Goal: Task Accomplishment & Management: Manage account settings

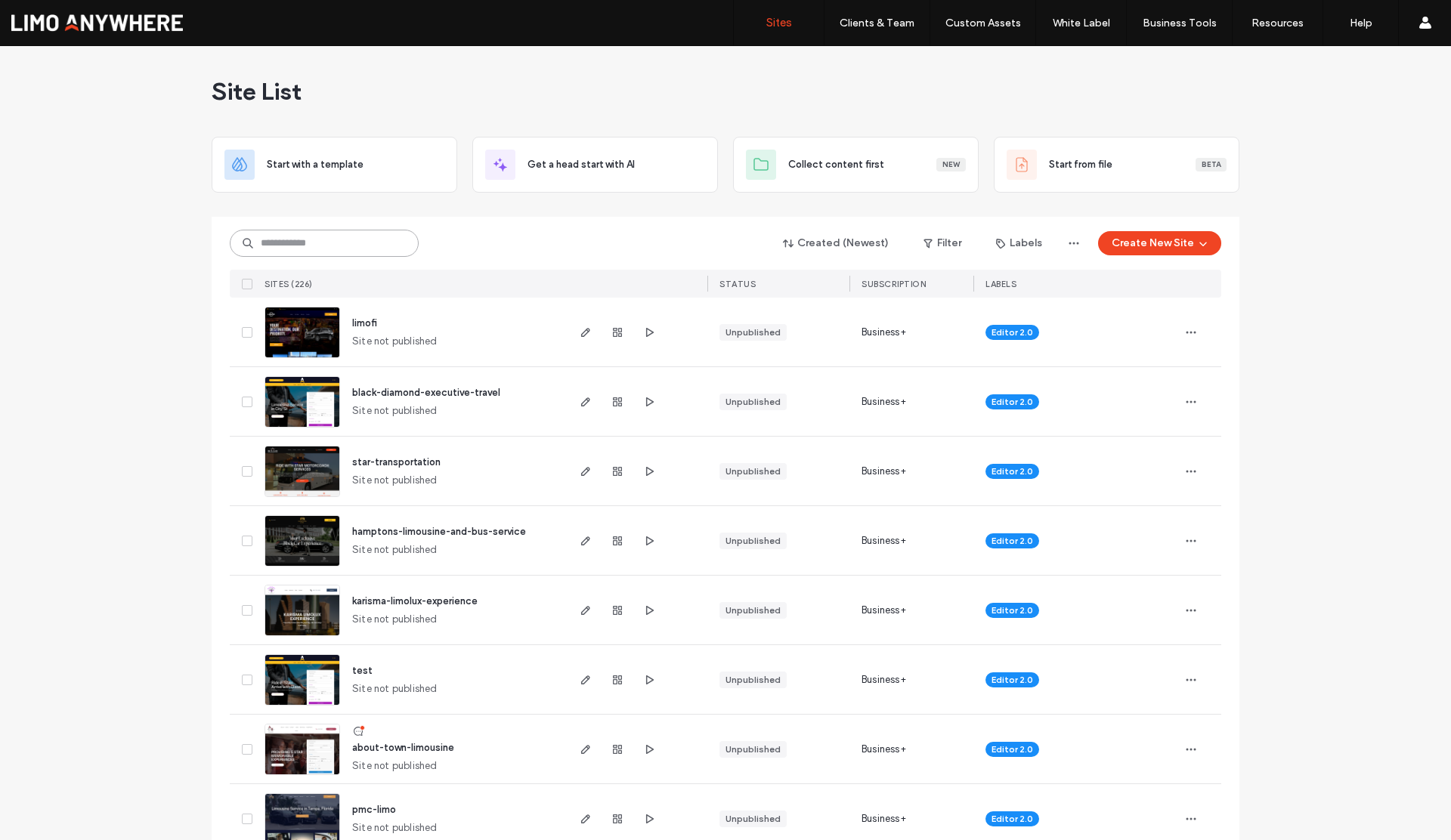
click at [339, 240] on input at bounding box center [324, 243] width 189 height 27
type input "***"
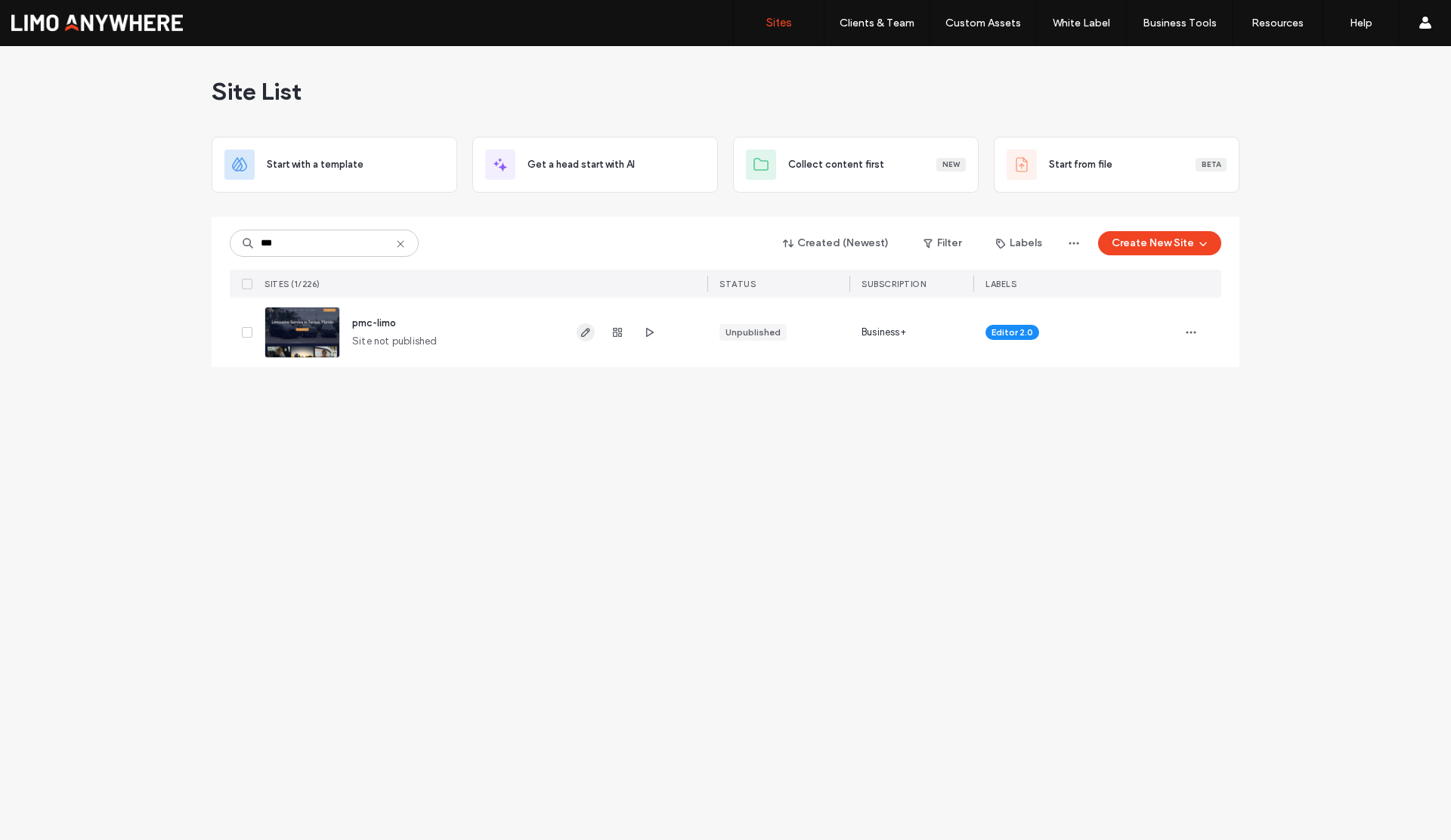
click at [582, 334] on use "button" at bounding box center [585, 332] width 9 height 9
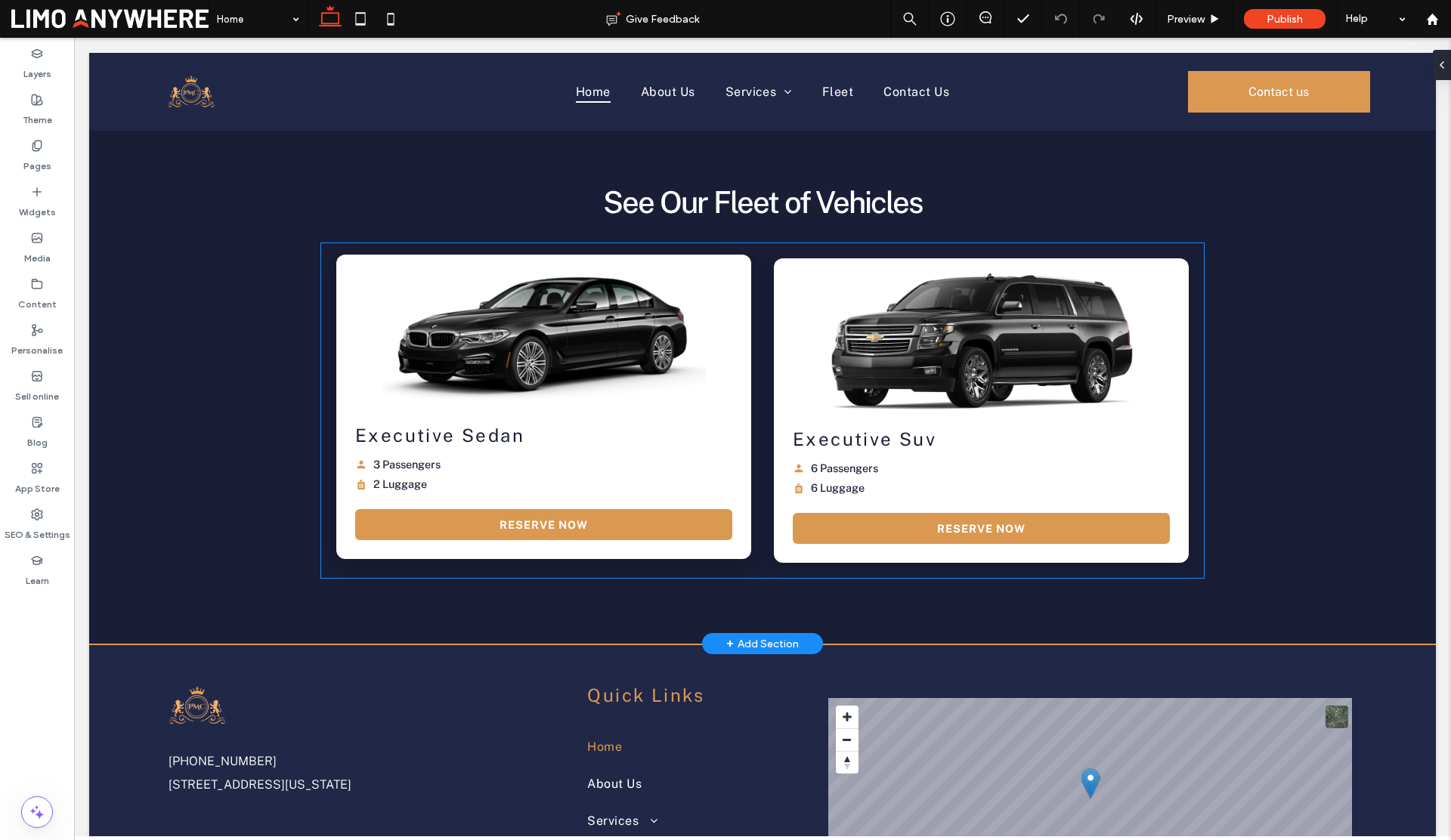
scroll to position [2437, 0]
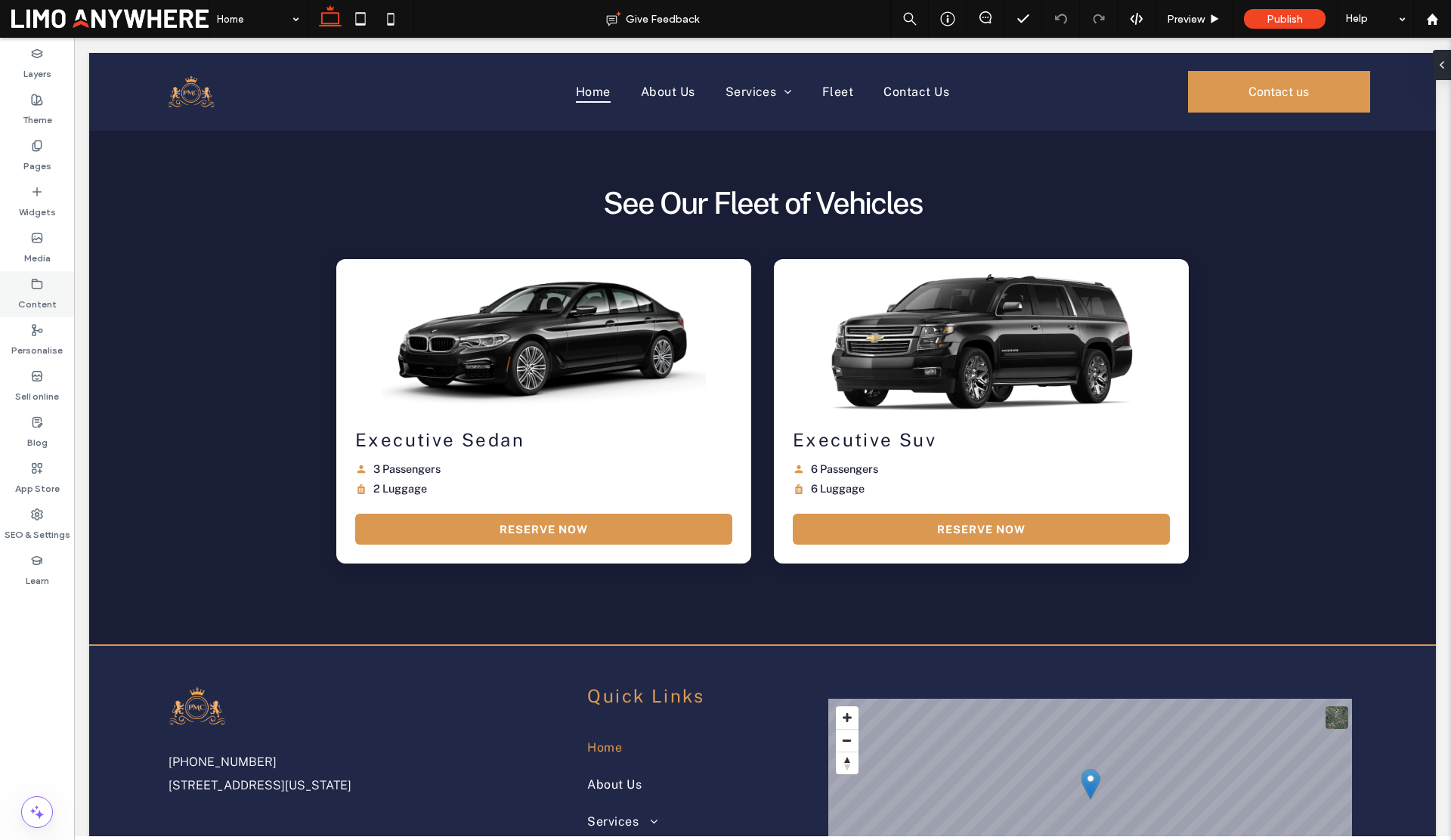
click at [35, 286] on icon at bounding box center [36, 284] width 12 height 12
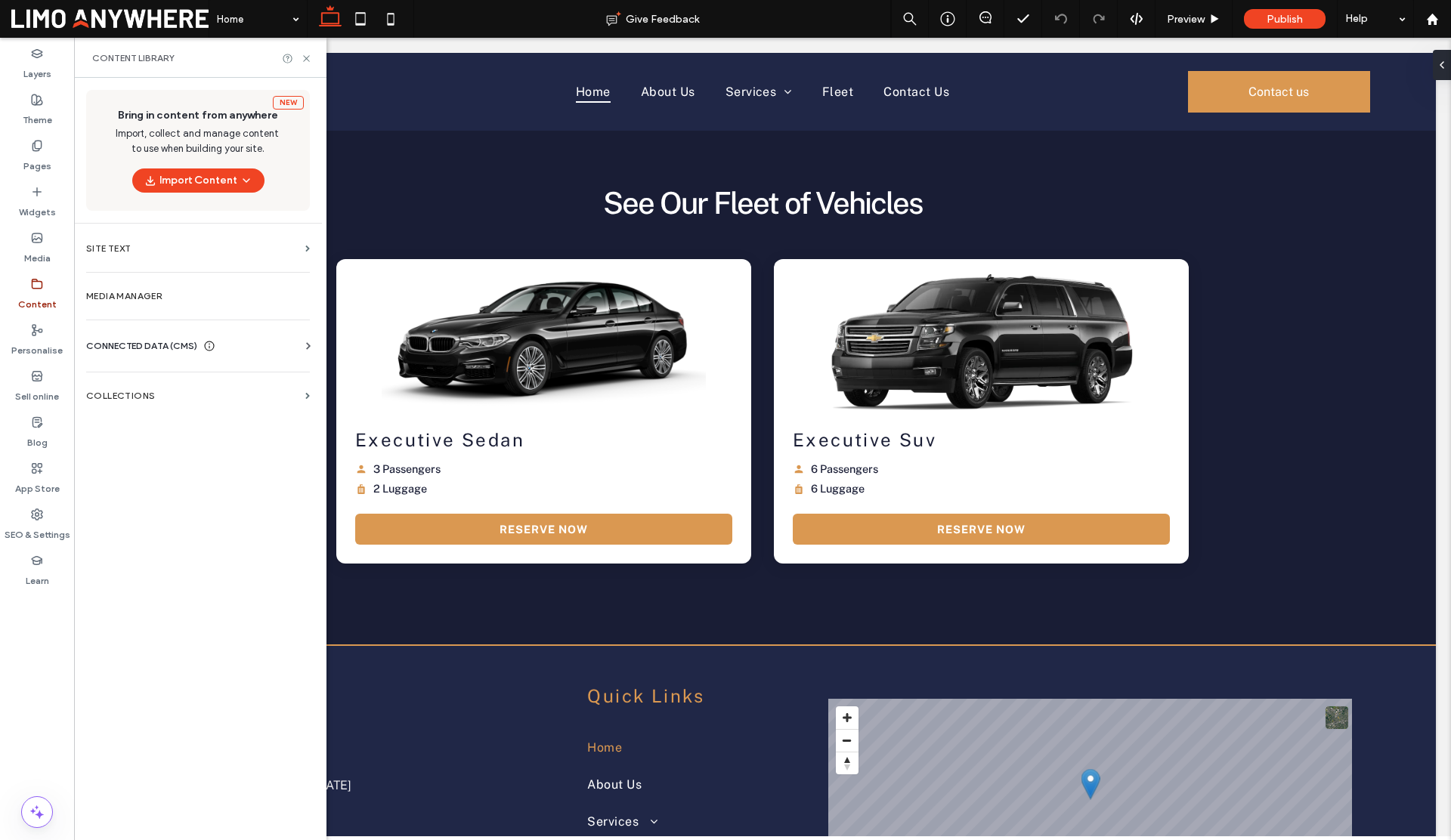
click at [131, 346] on span "CONNECTED DATA (CMS)" at bounding box center [141, 346] width 111 height 15
click at [164, 528] on section "COLLECTIONS" at bounding box center [197, 535] width 248 height 35
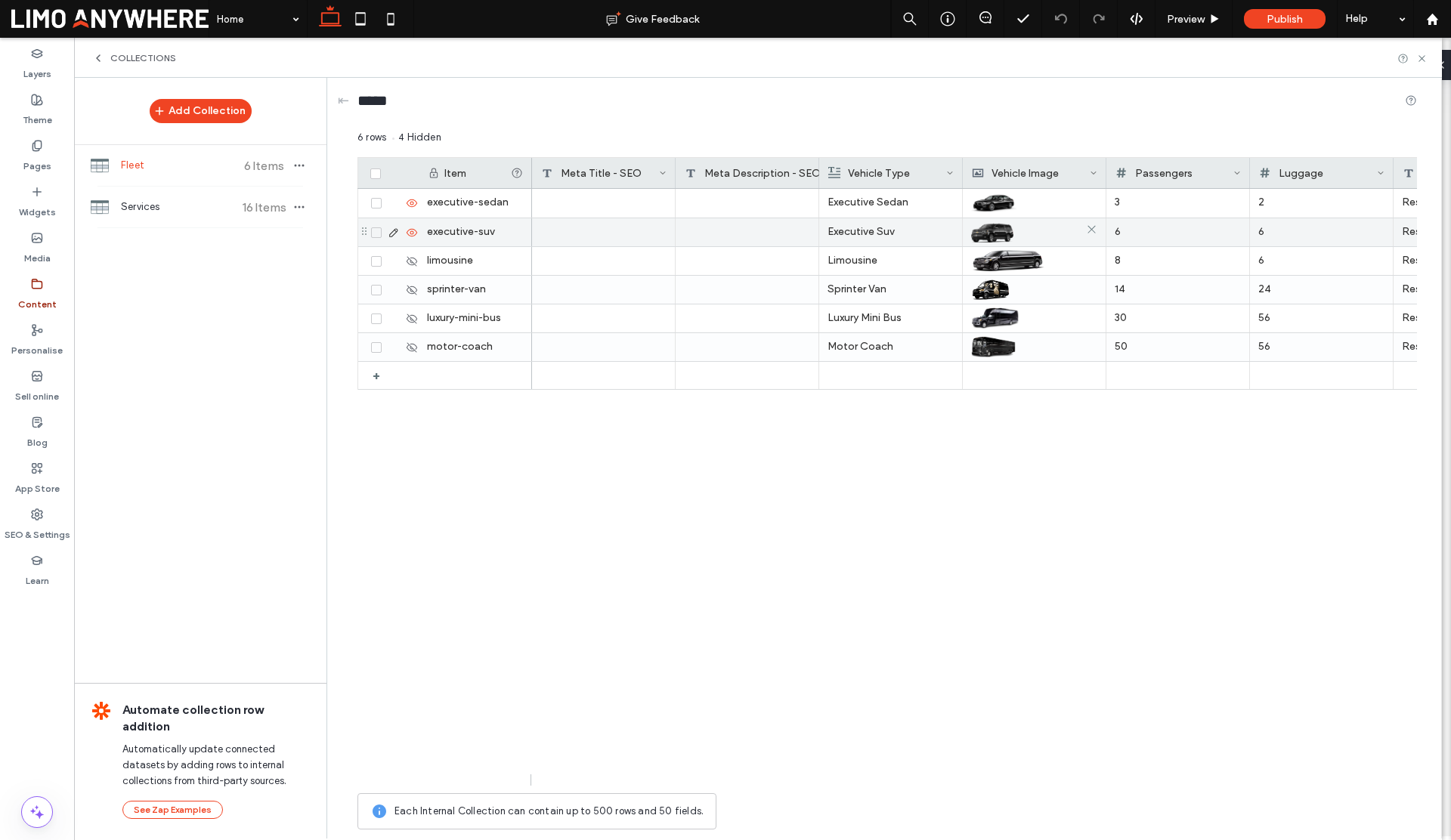
click at [1007, 232] on img at bounding box center [992, 231] width 42 height 21
click at [1089, 229] on icon at bounding box center [1091, 230] width 12 height 12
click at [1028, 231] on div at bounding box center [1034, 231] width 125 height 26
click at [1026, 231] on div at bounding box center [1034, 231] width 125 height 26
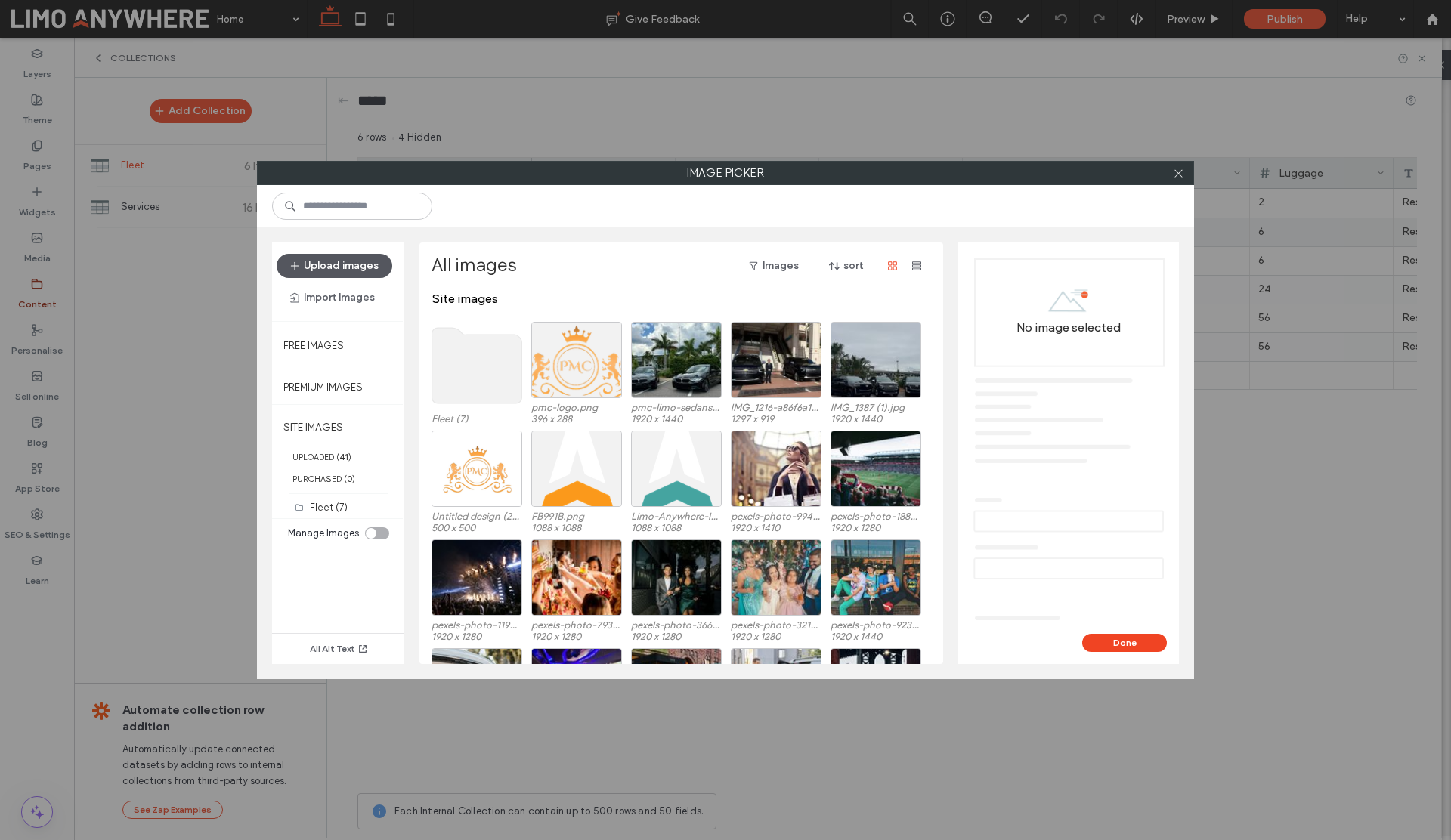
click at [349, 270] on button "Upload images" at bounding box center [334, 266] width 115 height 24
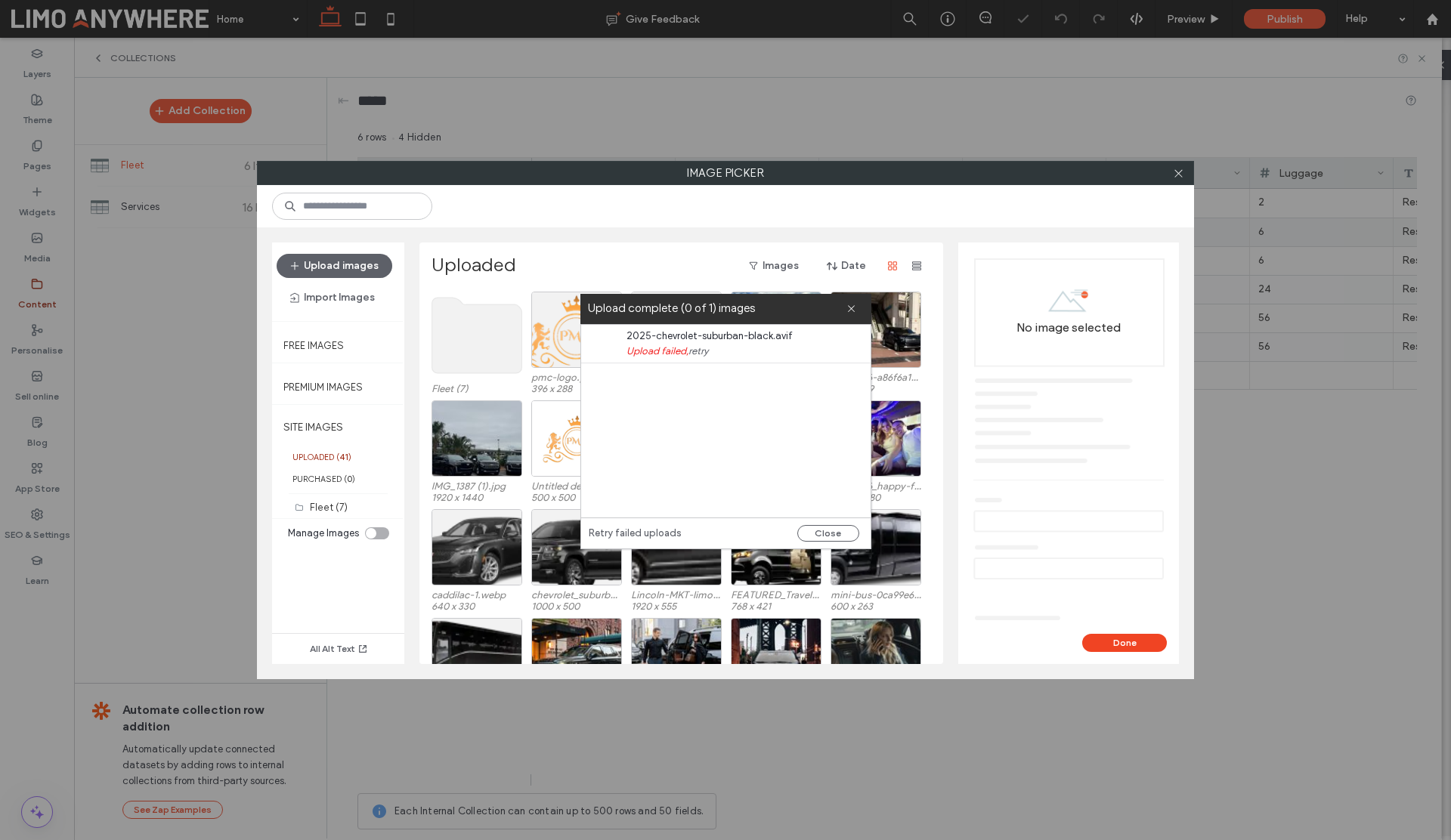
click at [842, 542] on div "Retry failed uploads Close" at bounding box center [725, 533] width 289 height 31
click at [837, 532] on button "Close" at bounding box center [828, 533] width 62 height 16
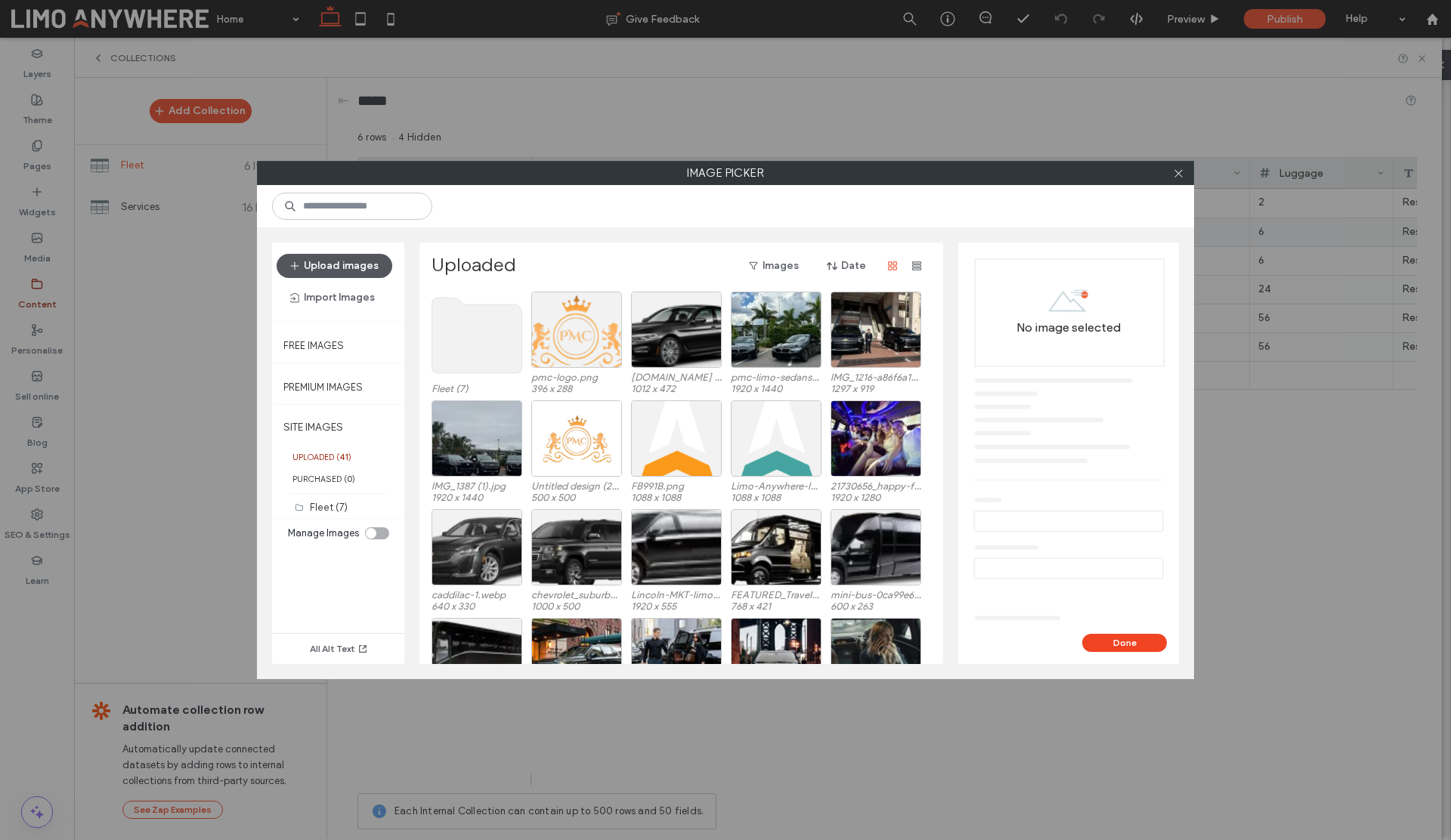
click at [341, 262] on button "Upload images" at bounding box center [334, 266] width 115 height 24
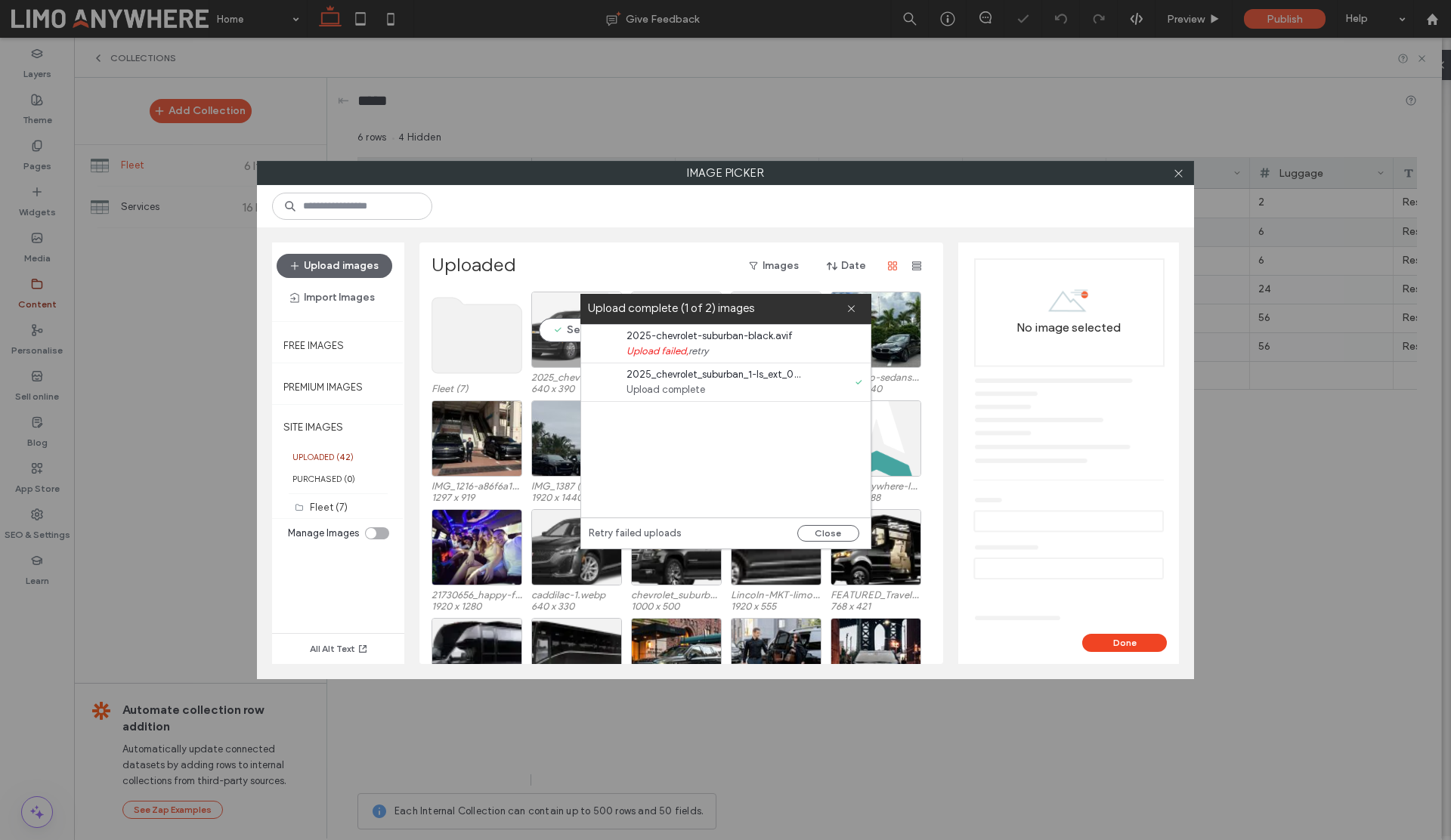
click at [558, 330] on div "Select" at bounding box center [576, 330] width 91 height 77
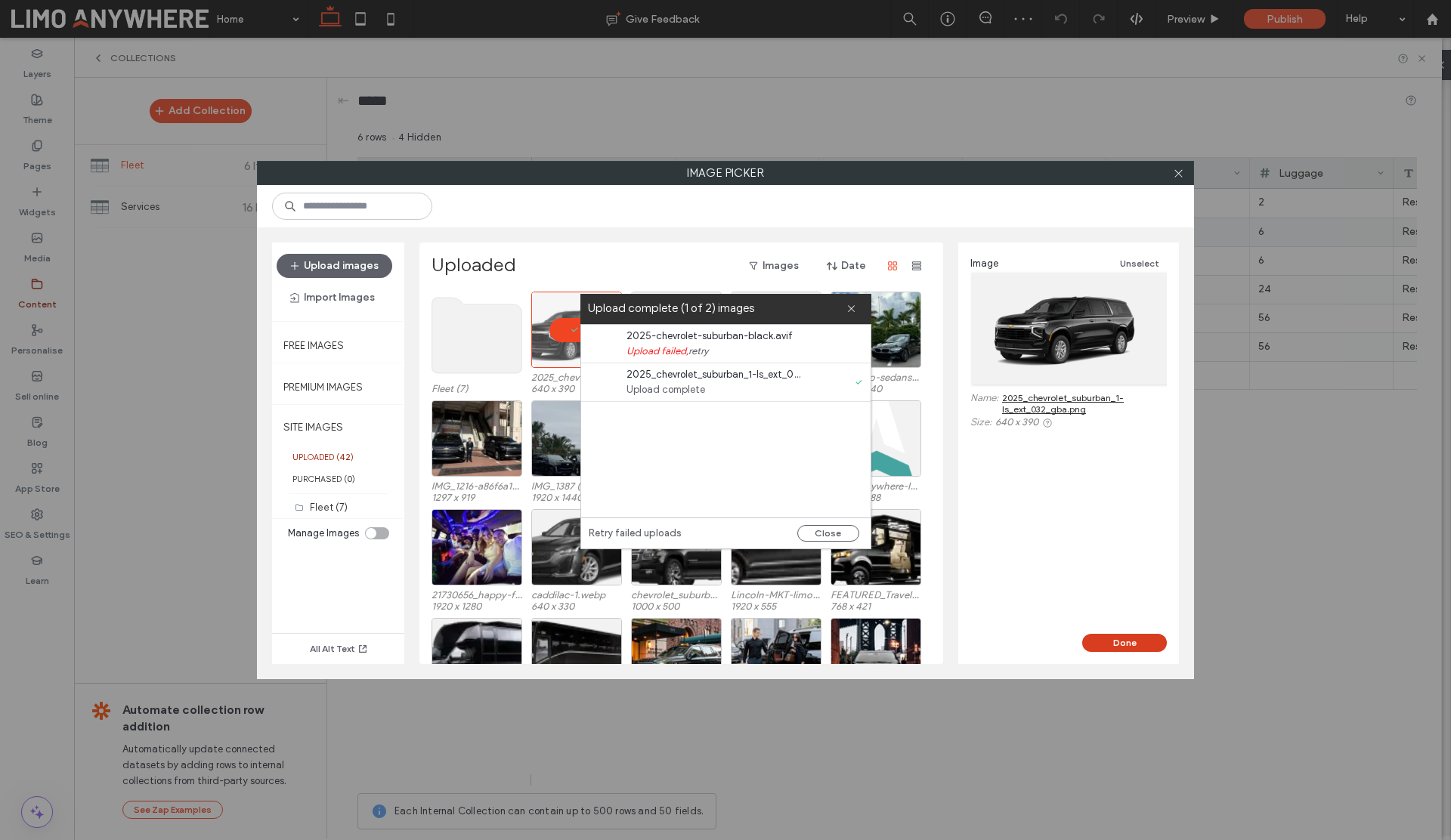
click at [1107, 640] on button "Done" at bounding box center [1124, 643] width 85 height 18
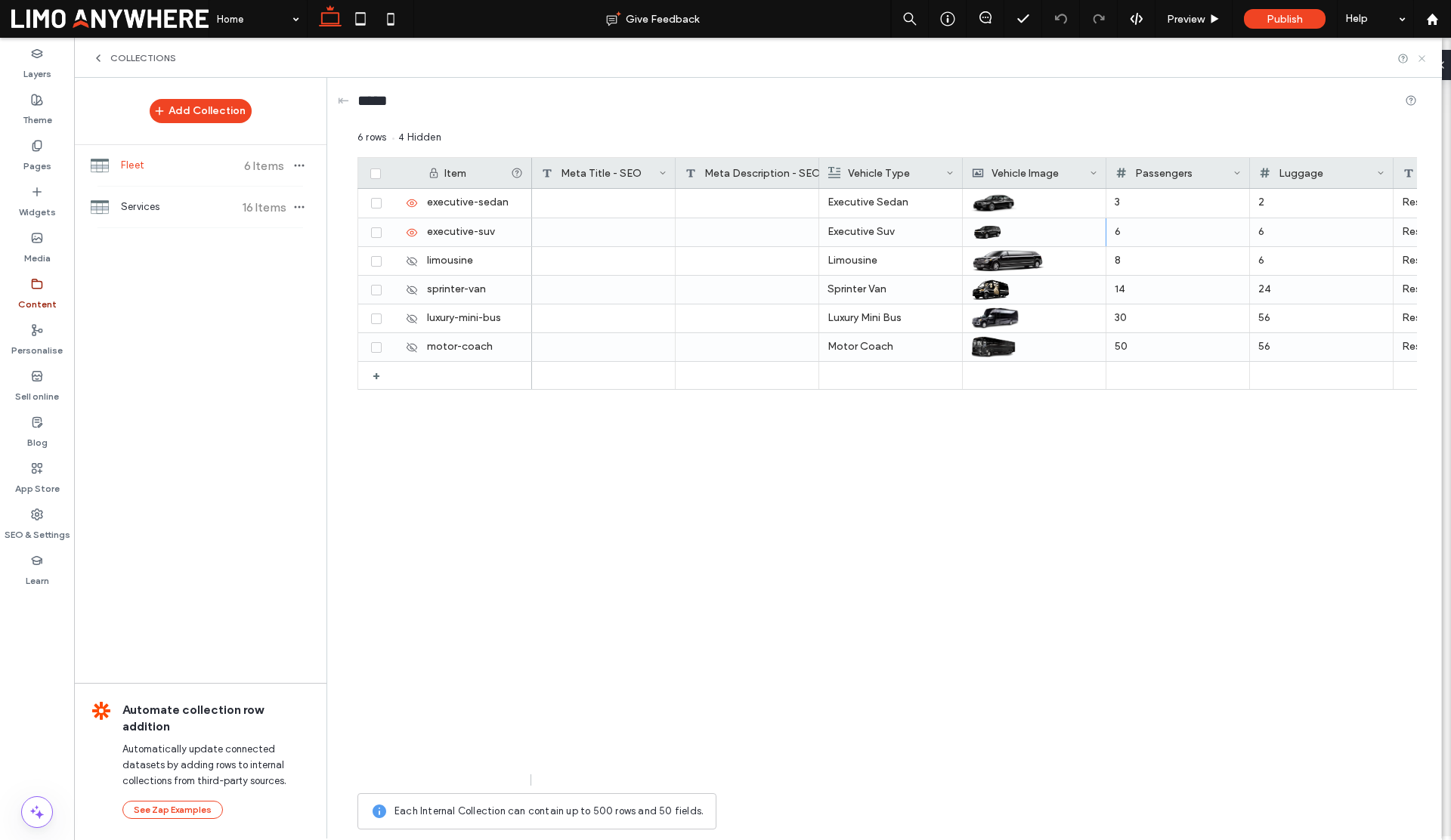
drag, startPoint x: 1420, startPoint y: 60, endPoint x: 1347, endPoint y: 23, distance: 81.8
click at [1420, 60] on icon at bounding box center [1421, 59] width 12 height 12
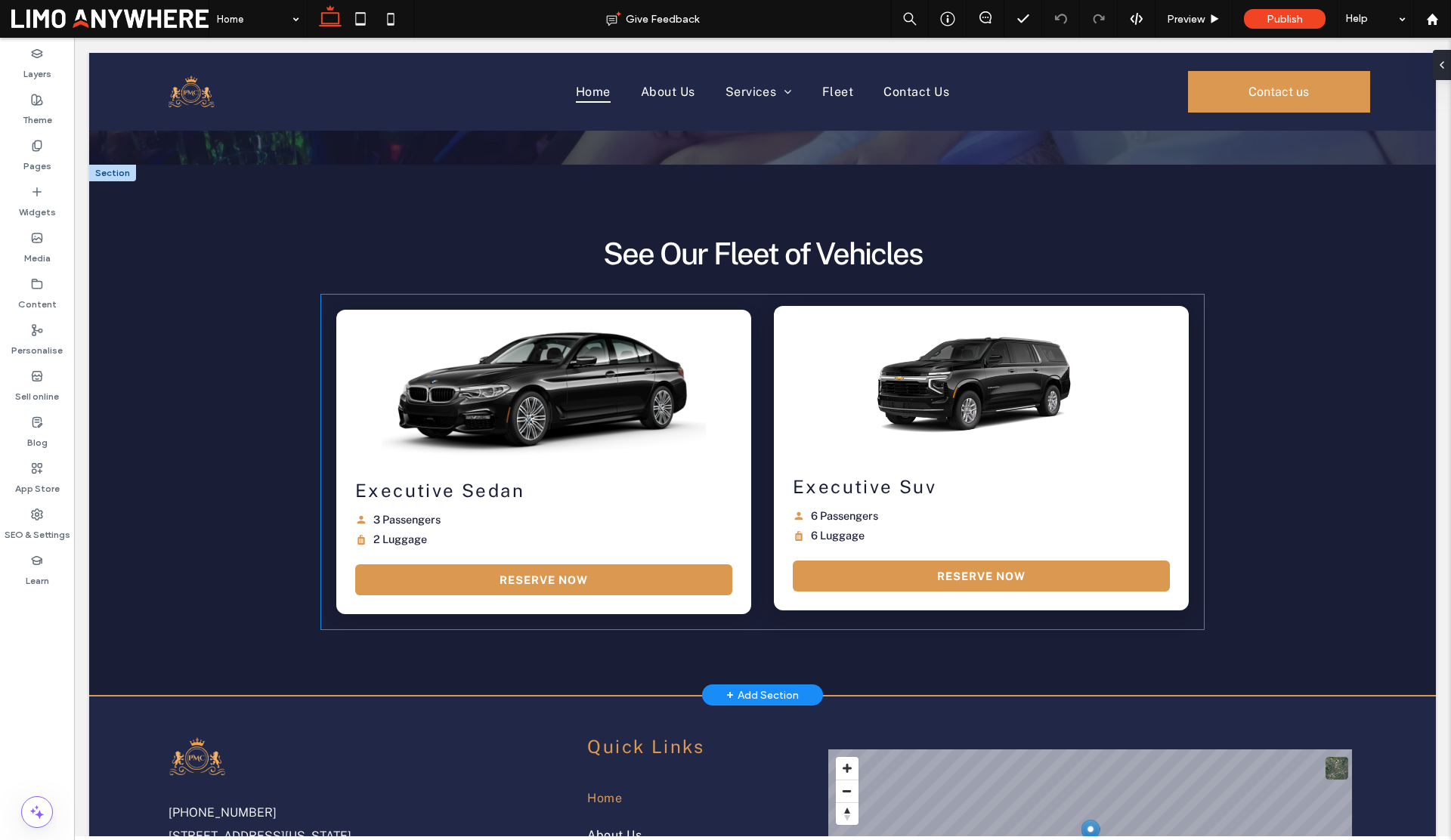
scroll to position [2388, 0]
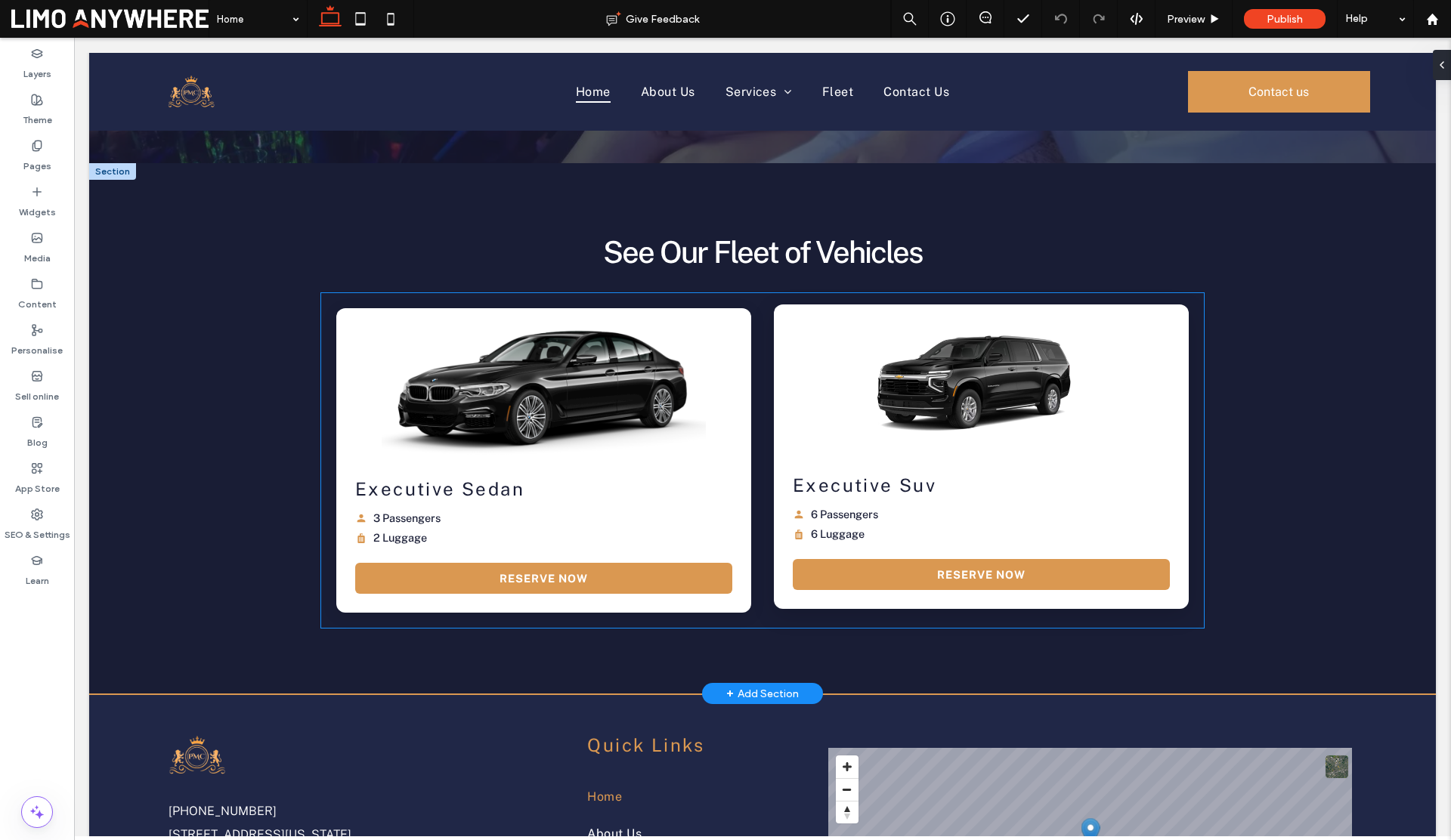
click at [1008, 380] on img at bounding box center [982, 379] width 423 height 154
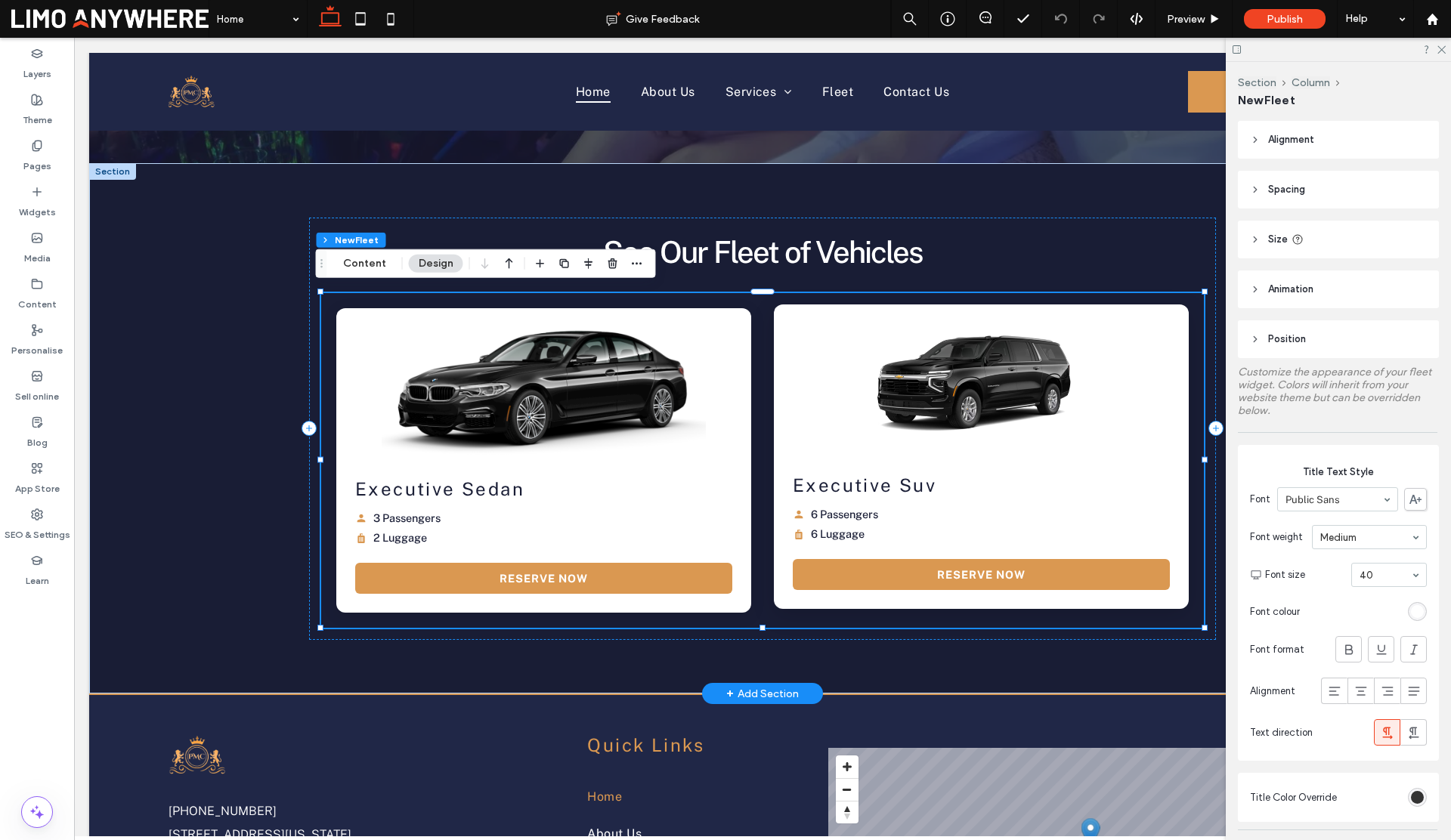
click at [998, 378] on img at bounding box center [982, 379] width 423 height 154
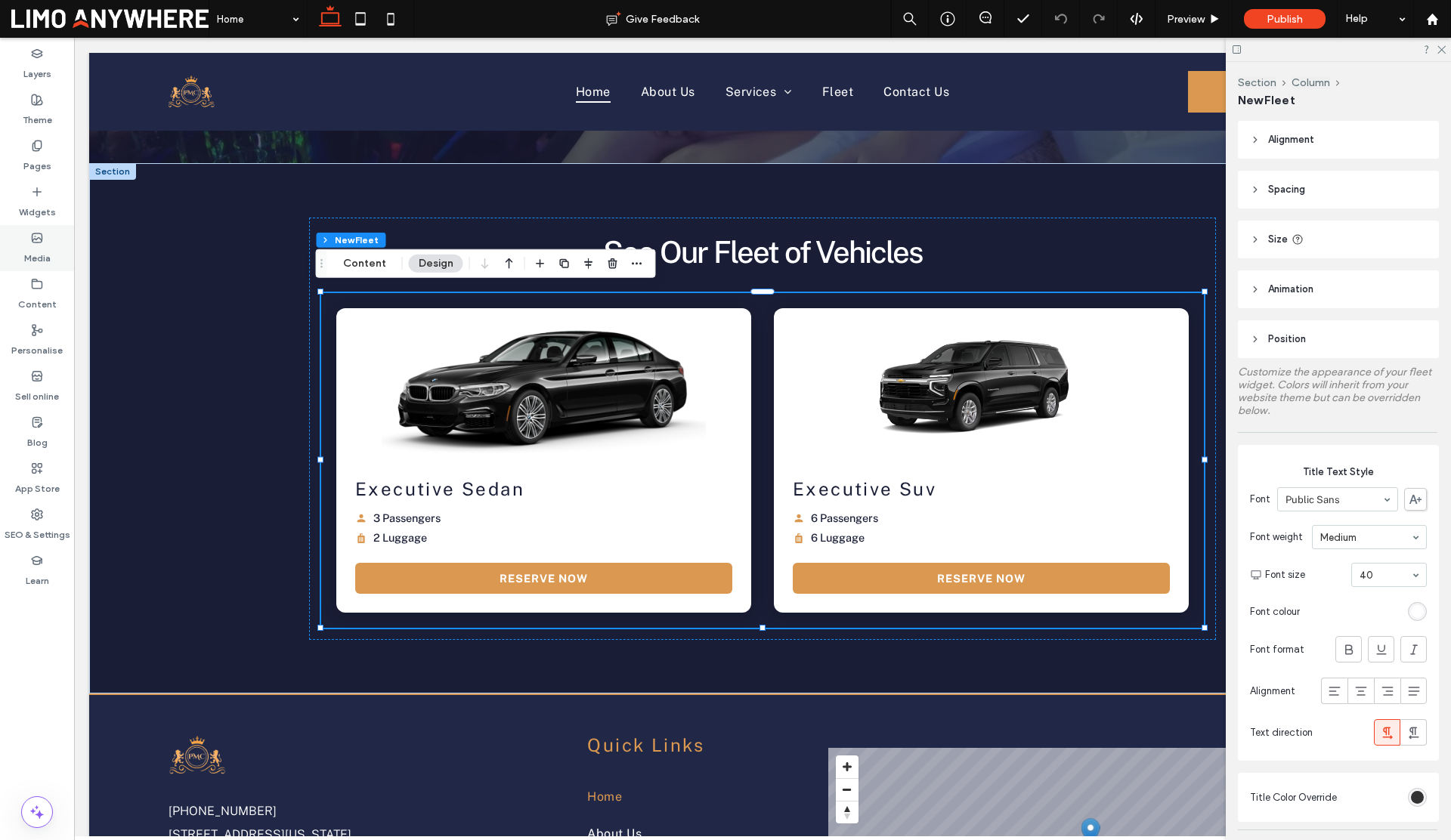
click at [36, 260] on label "Media" at bounding box center [37, 254] width 26 height 21
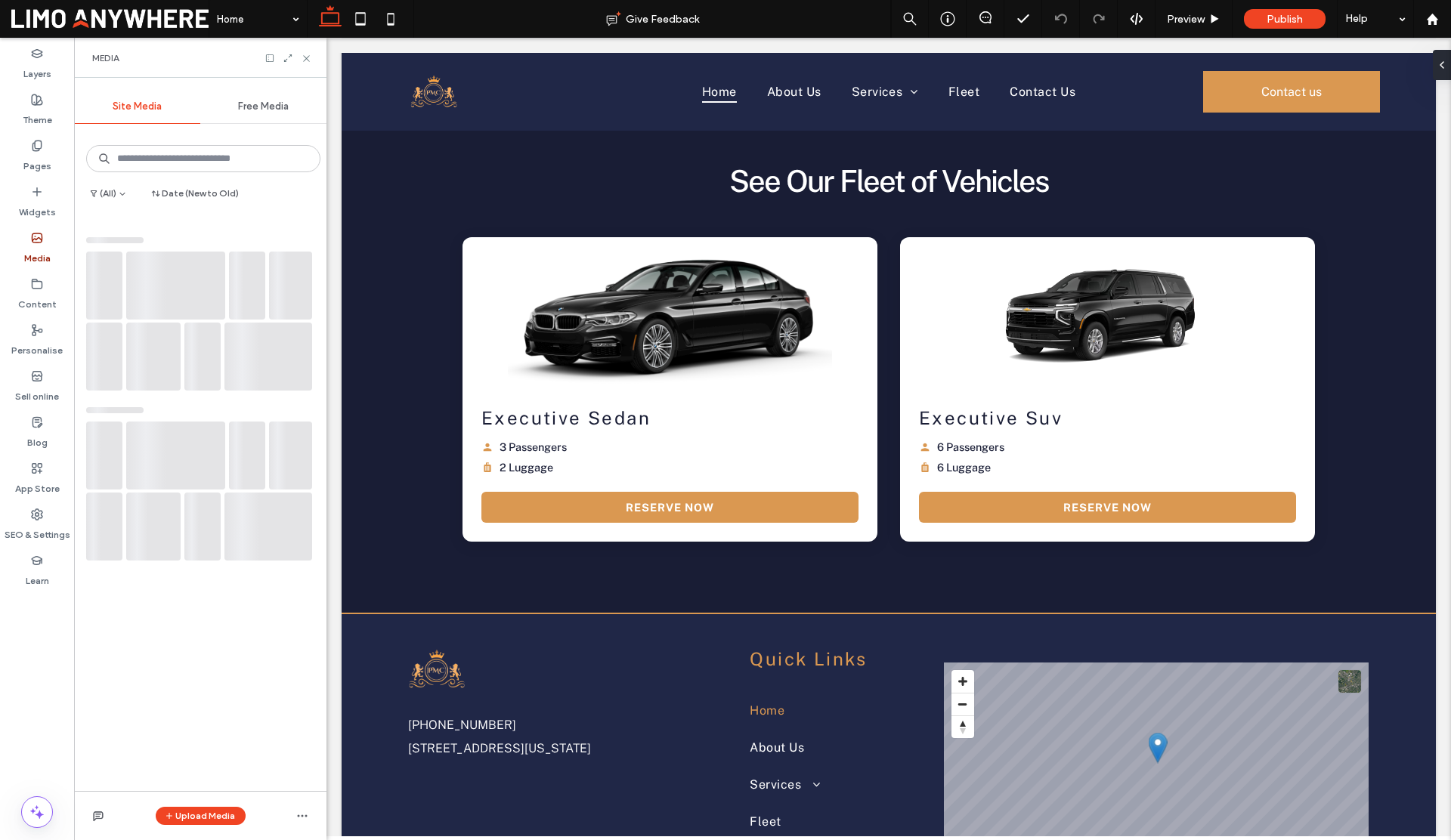
scroll to position [2347, 0]
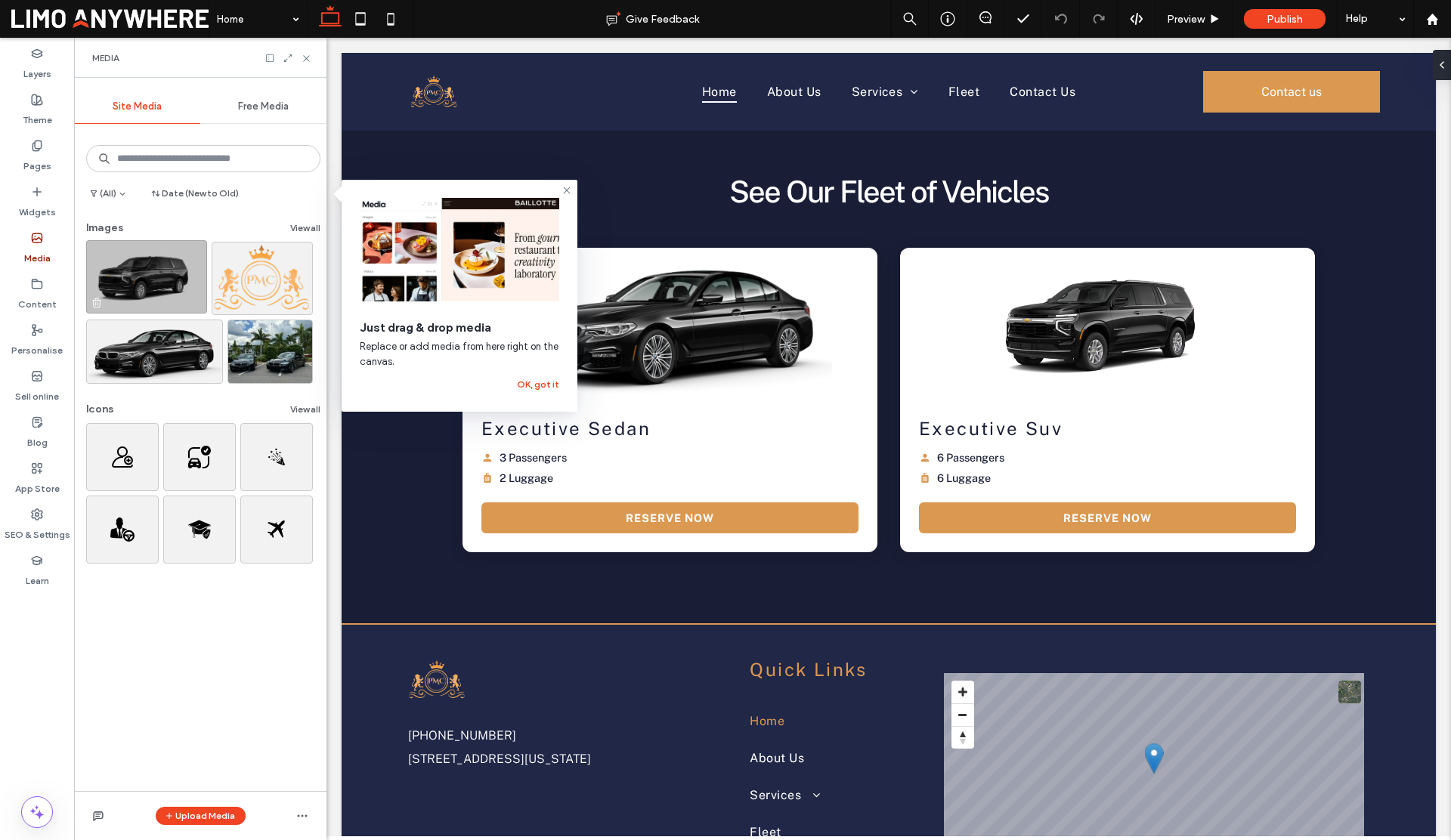
click at [133, 291] on img at bounding box center [147, 276] width 121 height 73
click at [34, 307] on label "Content" at bounding box center [37, 300] width 39 height 21
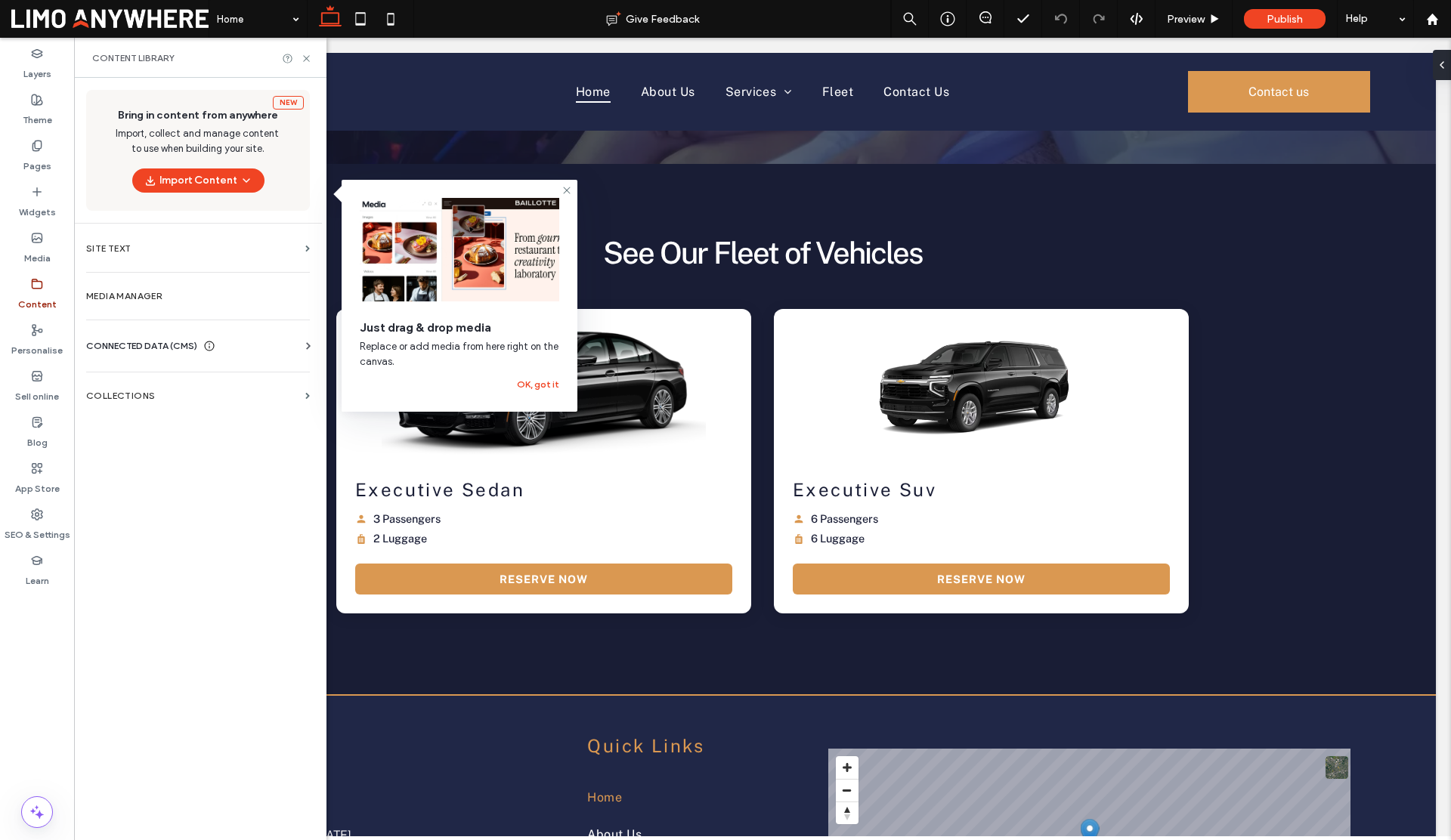
scroll to position [2388, 0]
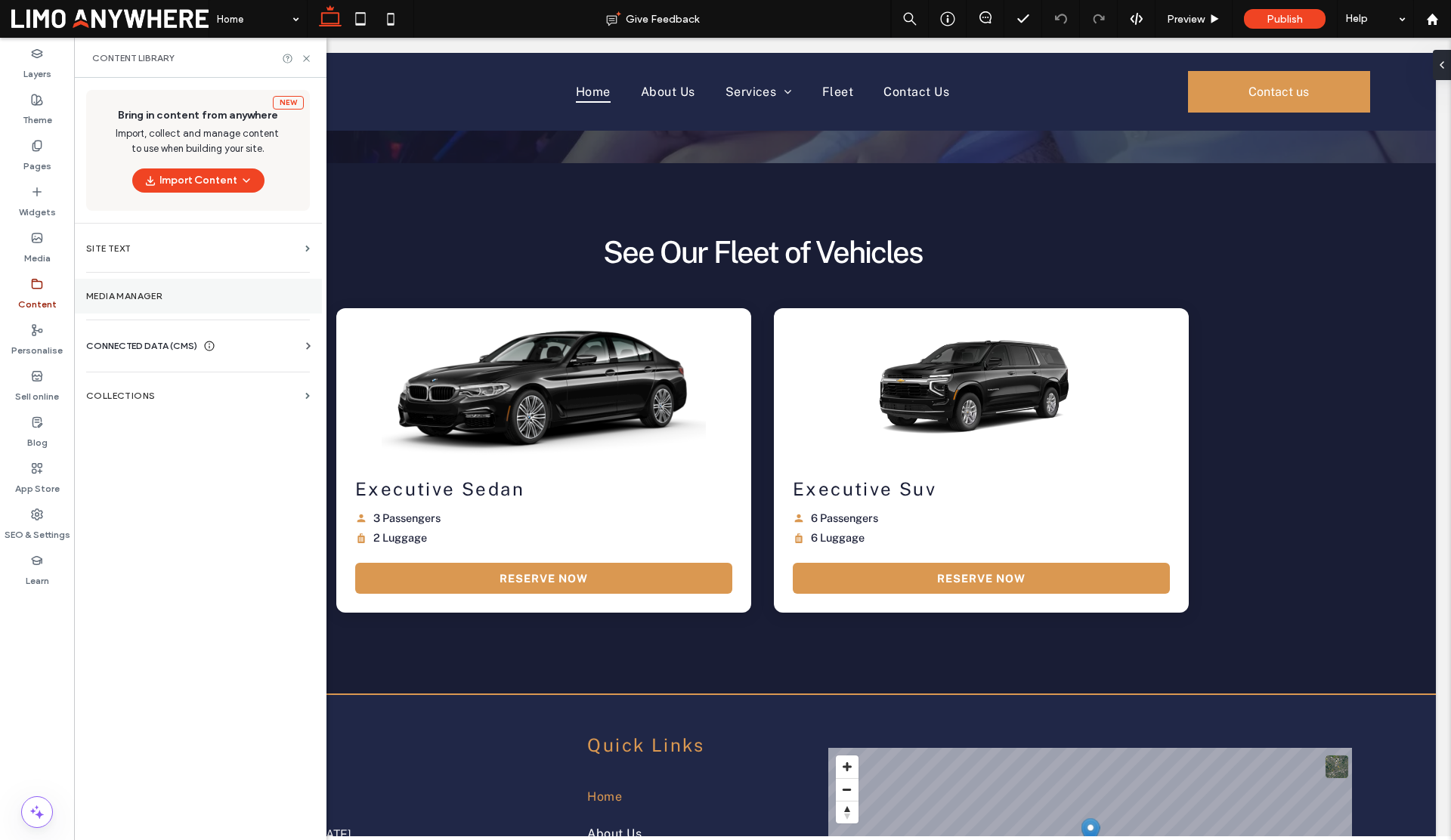
click at [124, 287] on section "Media Manager" at bounding box center [197, 296] width 248 height 35
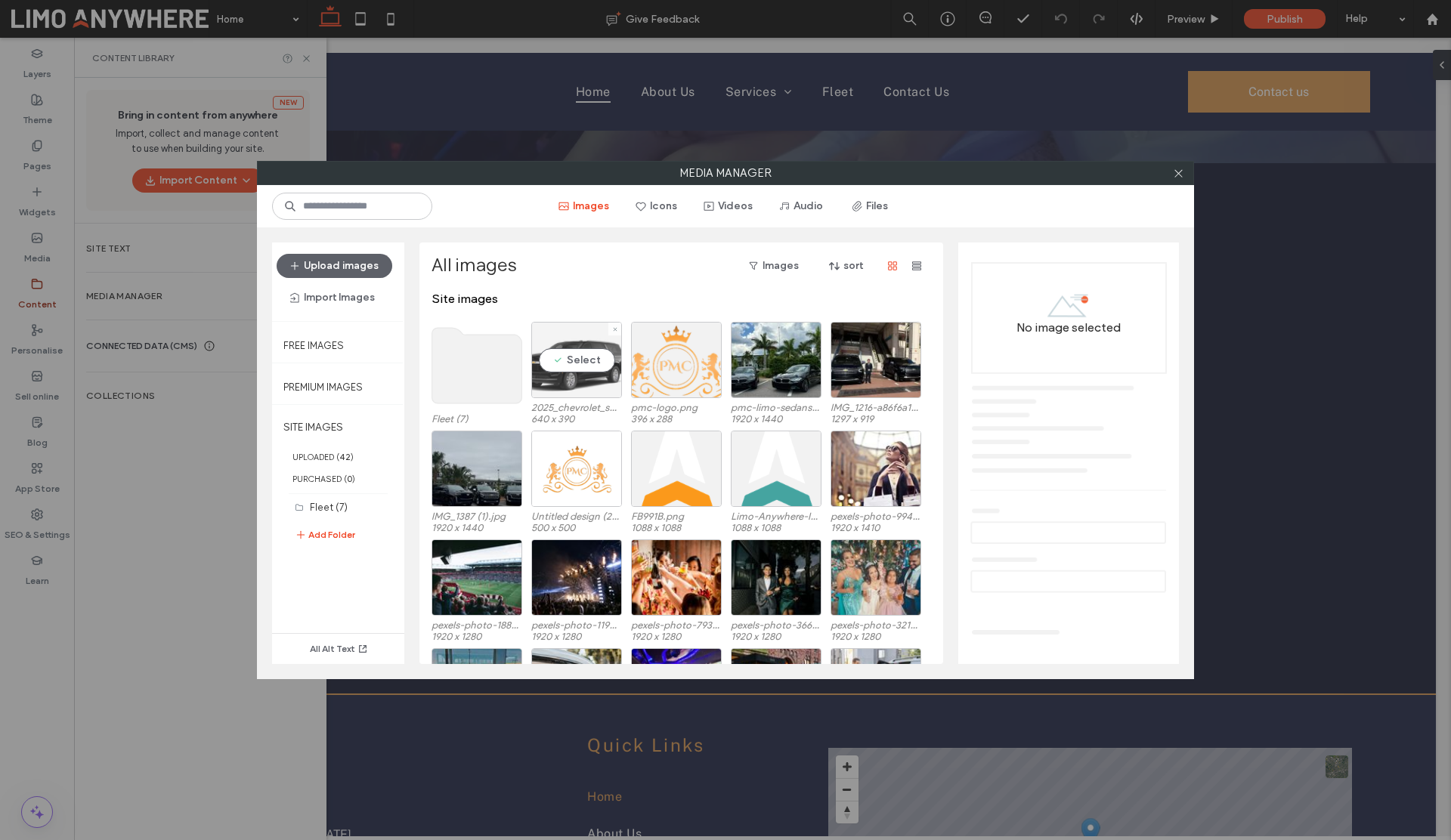
click at [584, 362] on div "Select" at bounding box center [576, 359] width 91 height 77
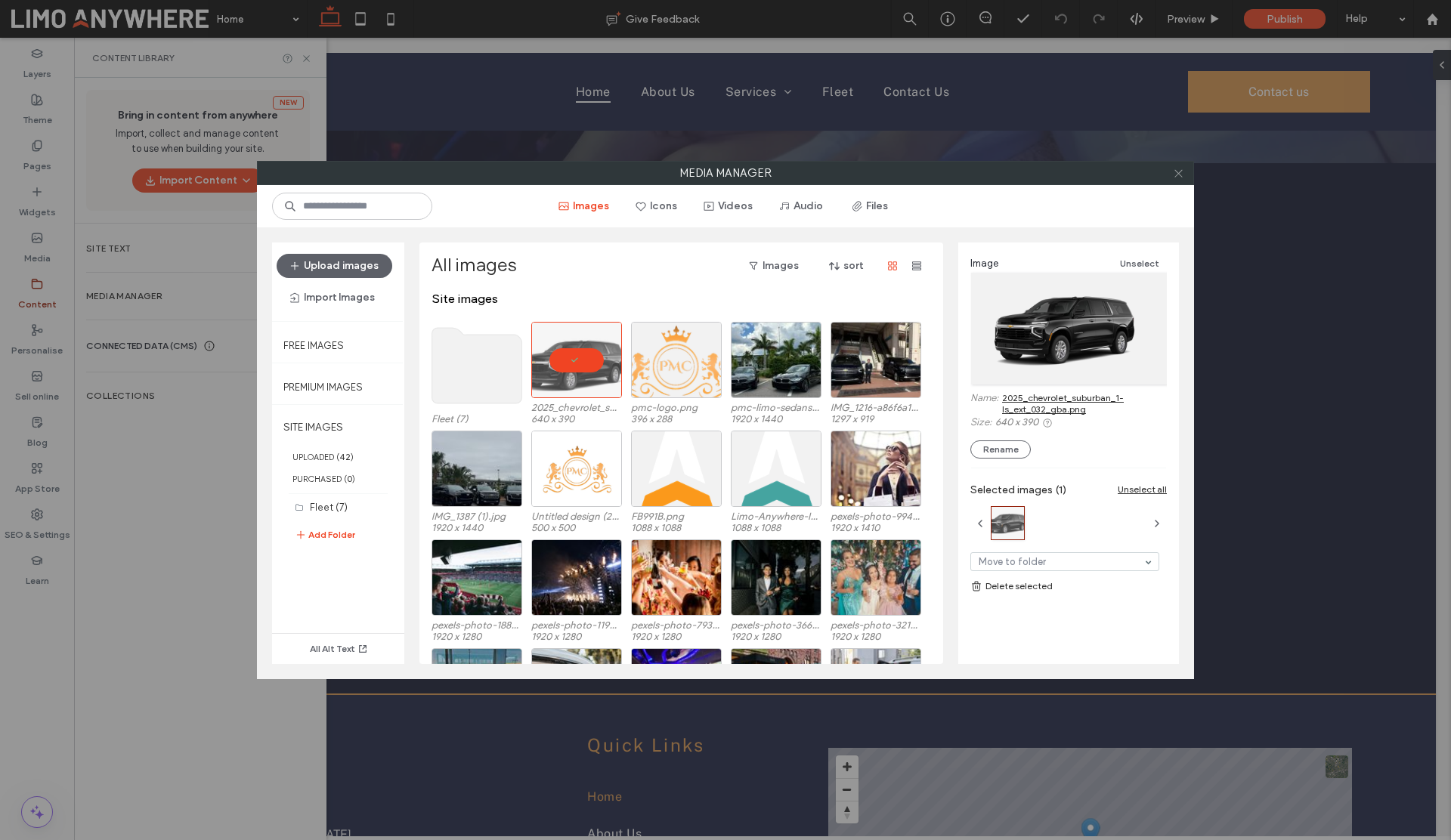
click at [1179, 176] on icon at bounding box center [1178, 173] width 12 height 12
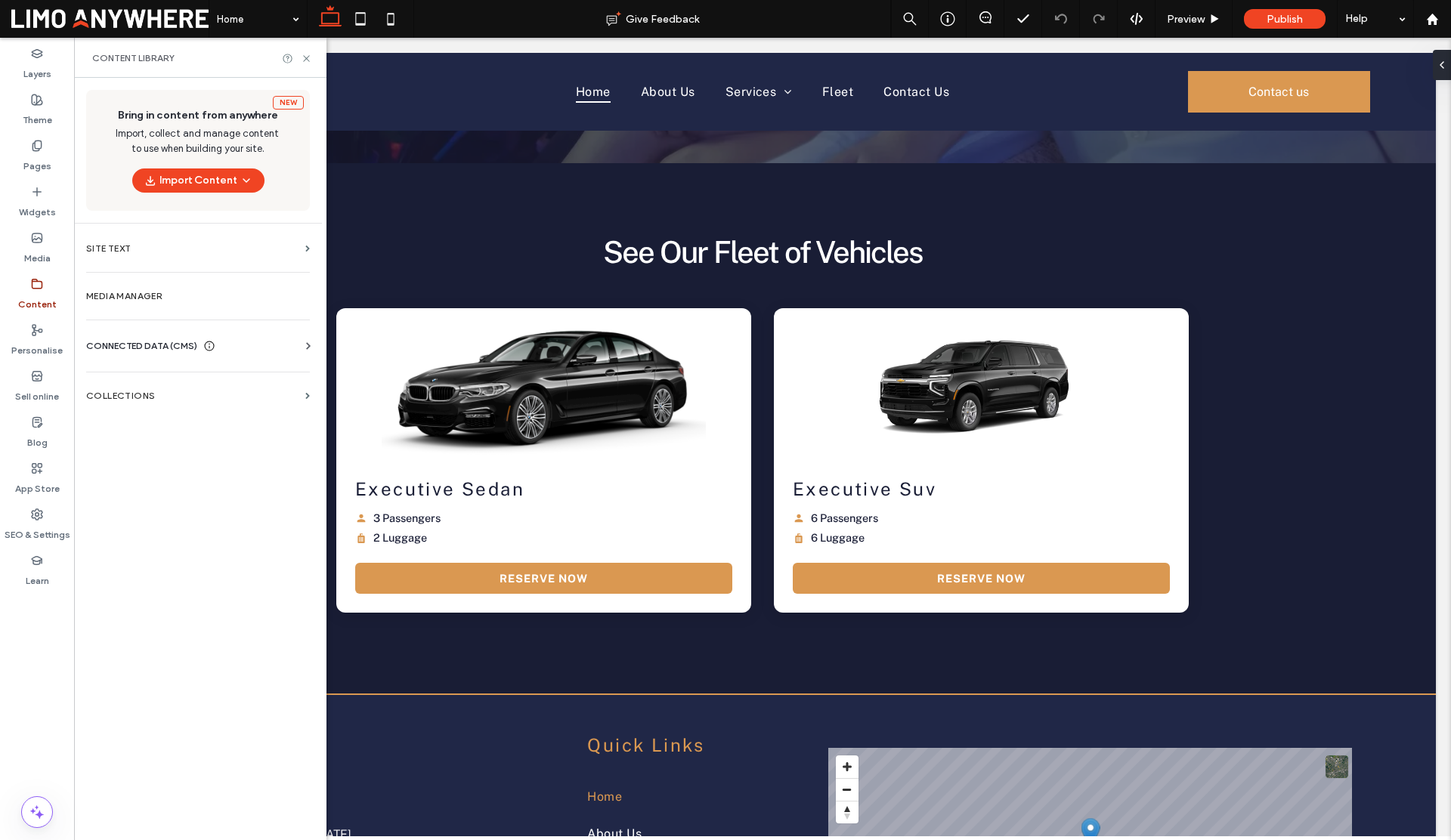
click at [31, 294] on label "Content" at bounding box center [37, 300] width 39 height 21
click at [139, 404] on section "COLLECTIONS" at bounding box center [197, 395] width 248 height 35
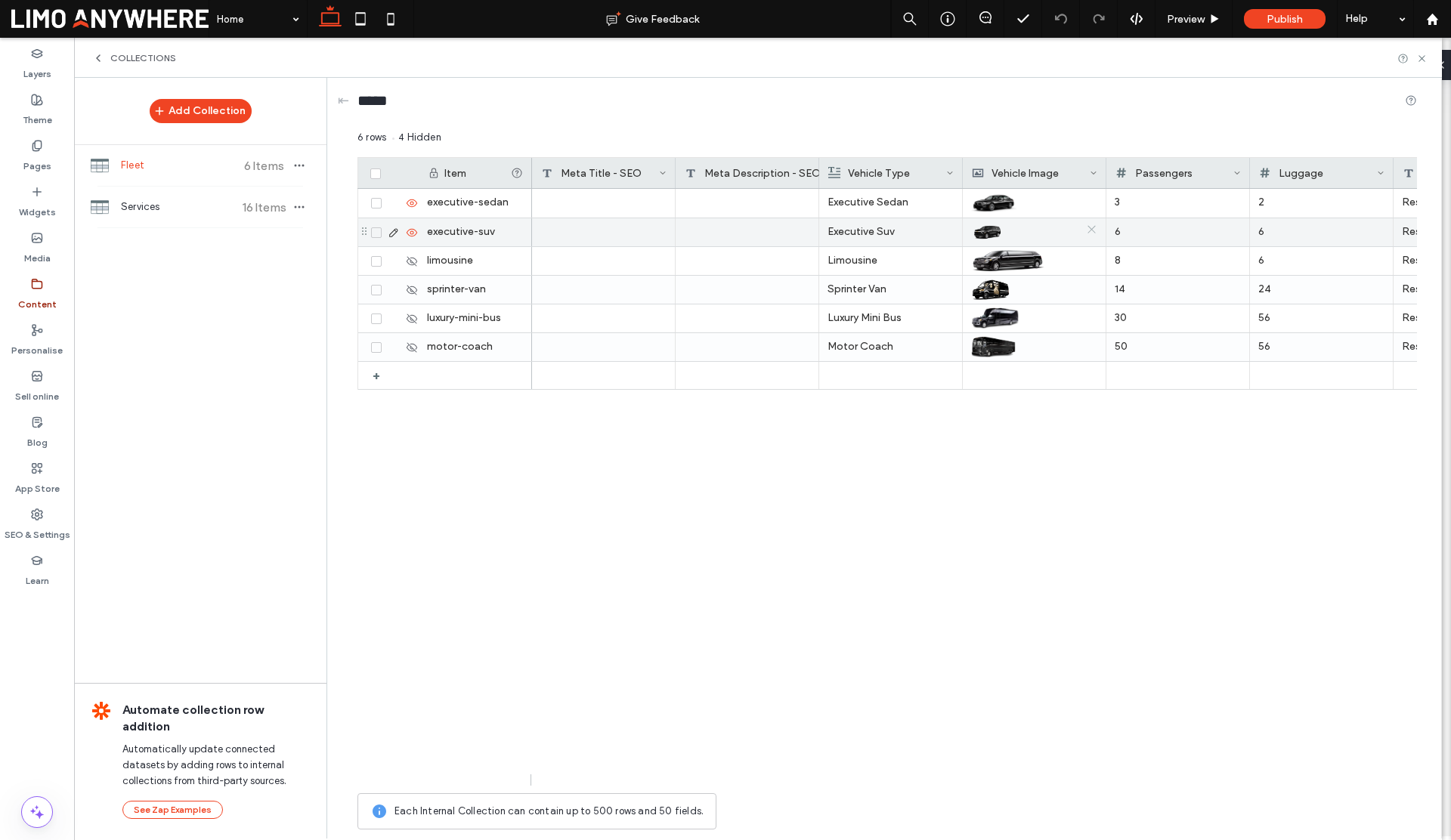
click at [1094, 232] on icon at bounding box center [1091, 229] width 12 height 12
click at [1014, 225] on div at bounding box center [1034, 231] width 125 height 26
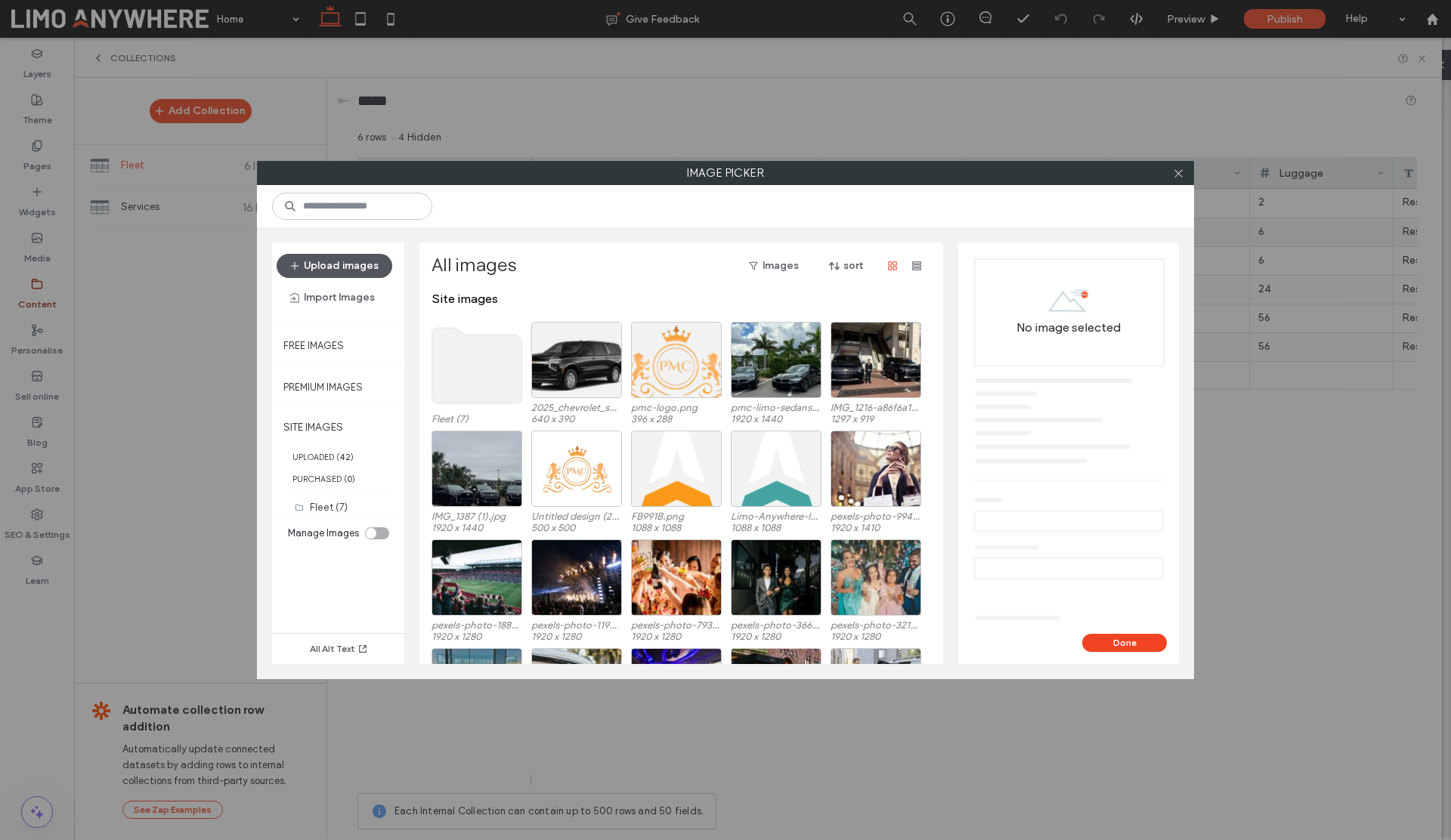
click at [352, 264] on button "Upload images" at bounding box center [334, 266] width 115 height 24
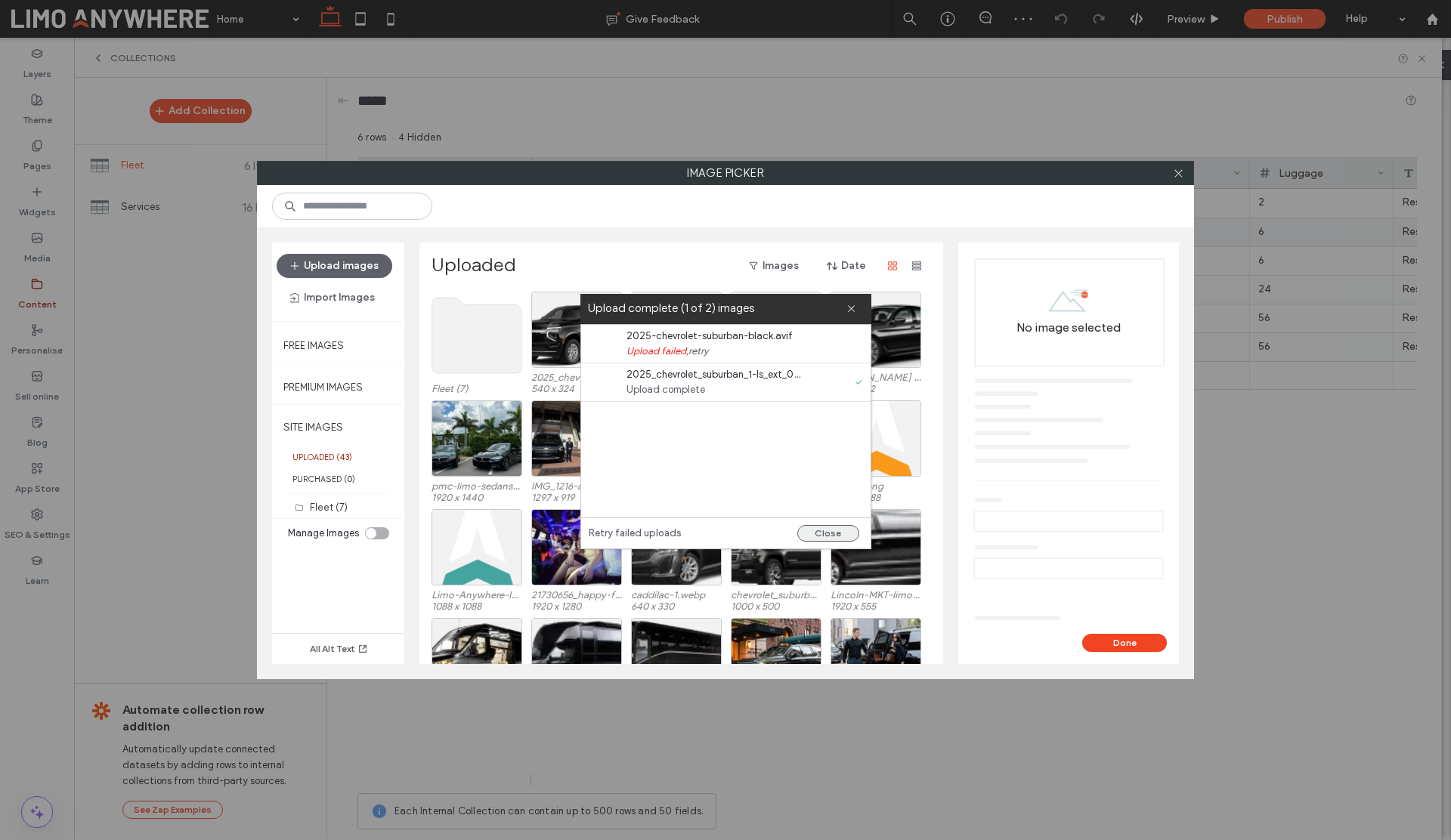
click at [815, 534] on button "Close" at bounding box center [828, 533] width 62 height 16
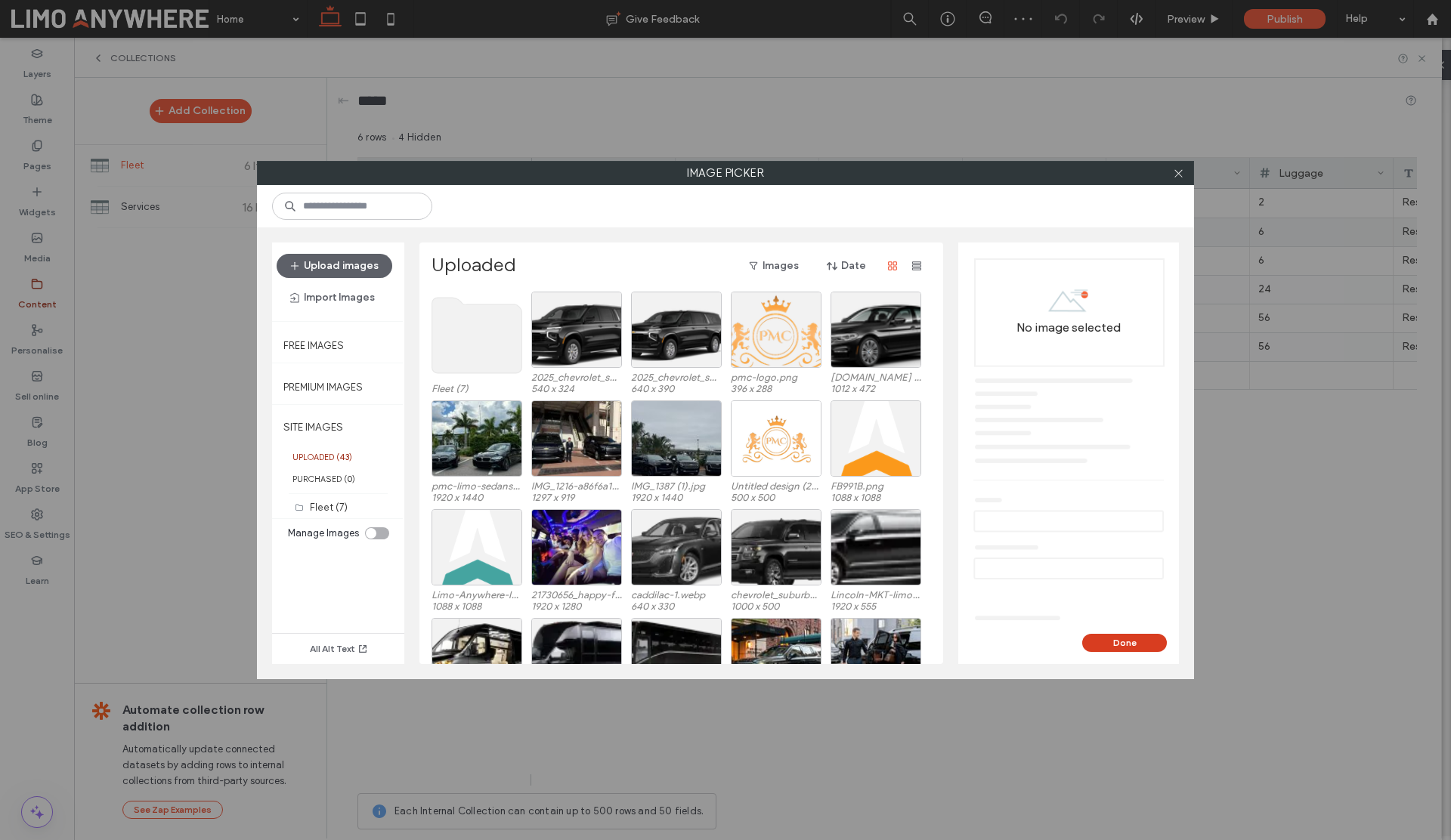
click at [1120, 642] on button "Done" at bounding box center [1124, 643] width 85 height 18
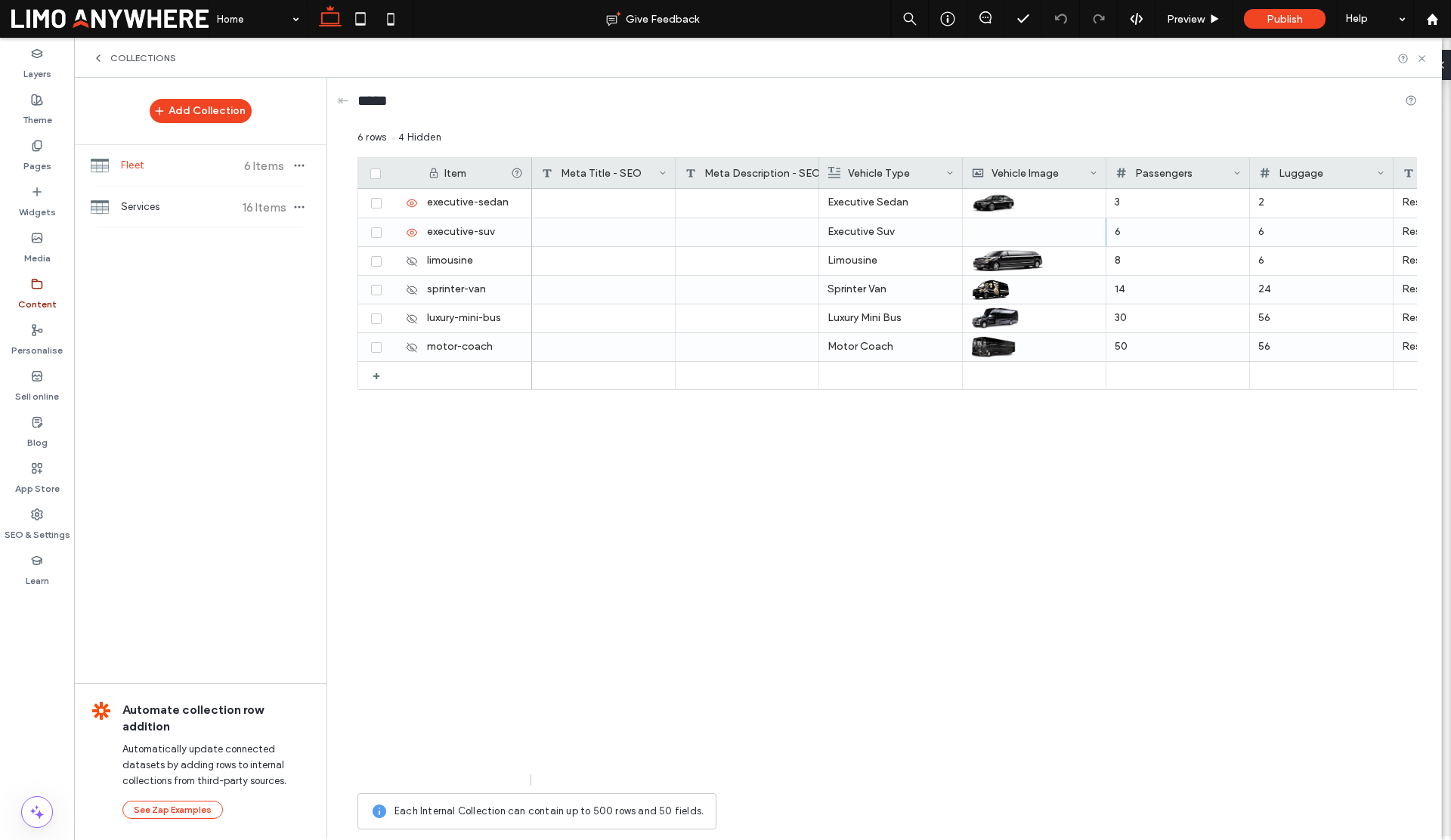
click at [1135, 458] on div "Executive Sedan 3 2 Reserve Now /booking Executive Suv 6 6 Reserve Now /booking…" at bounding box center [975, 487] width 884 height 597
click at [1422, 59] on use at bounding box center [1420, 58] width 6 height 6
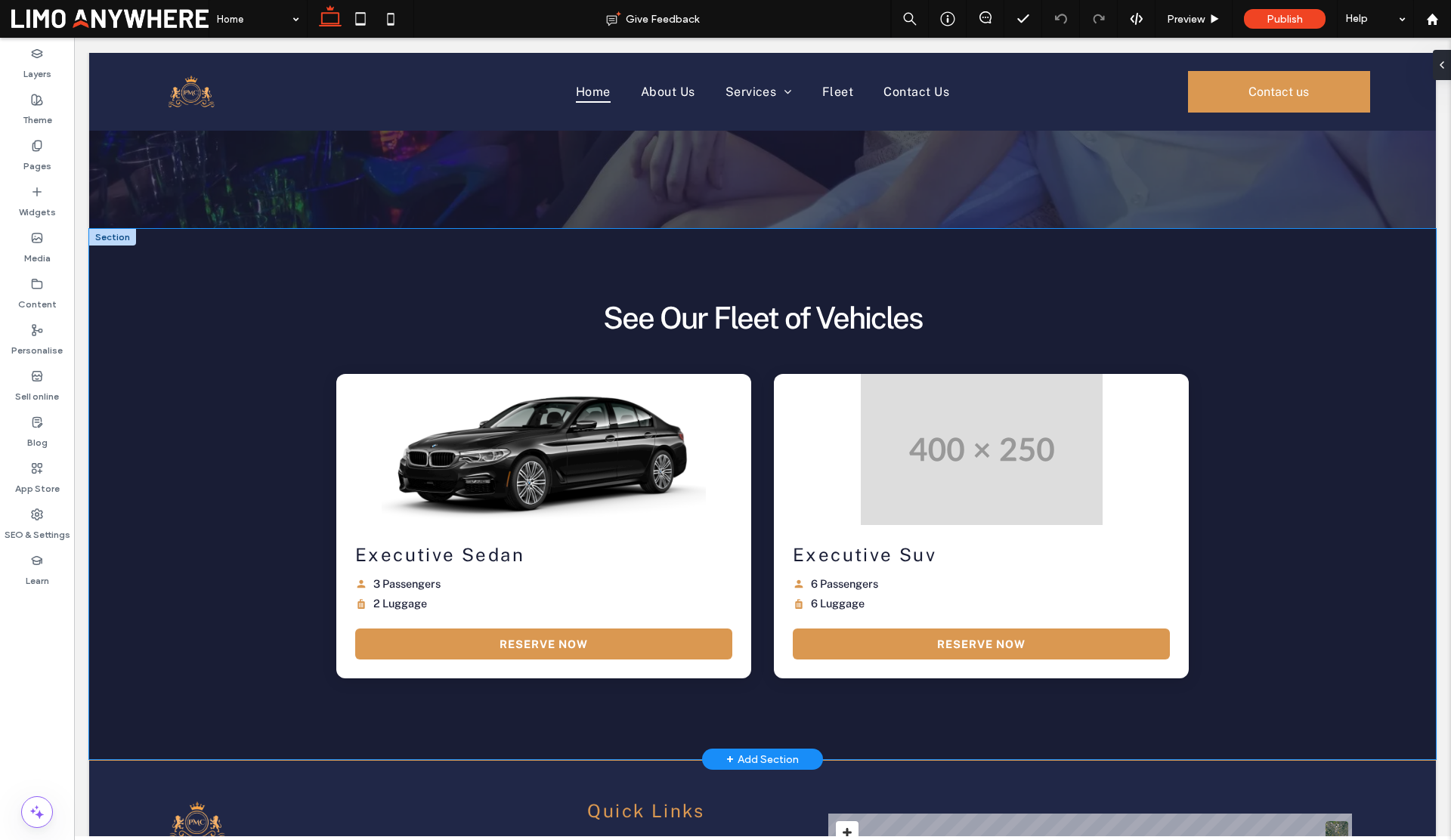
scroll to position [2323, 0]
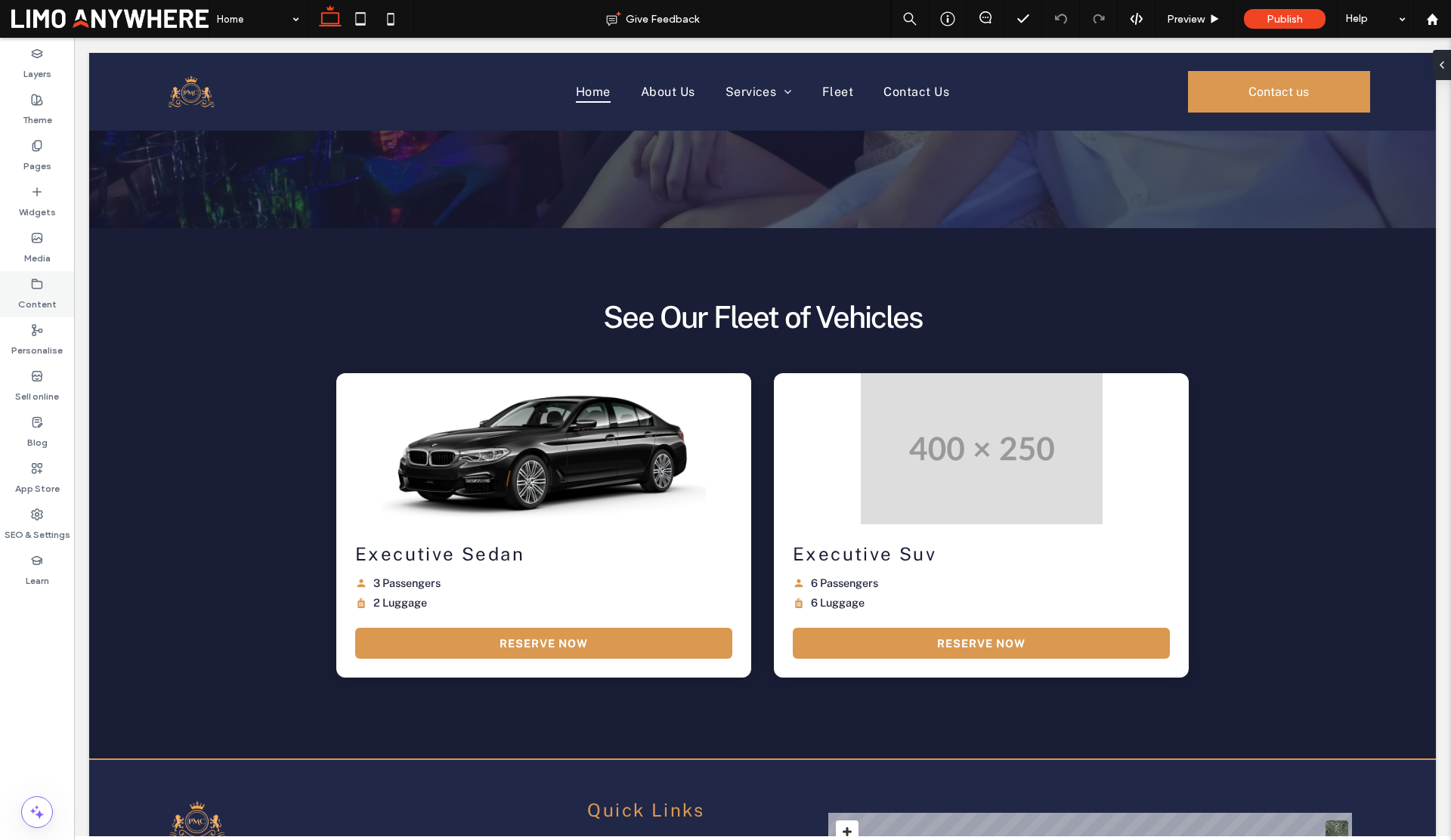
click at [29, 286] on div "Content" at bounding box center [37, 294] width 74 height 46
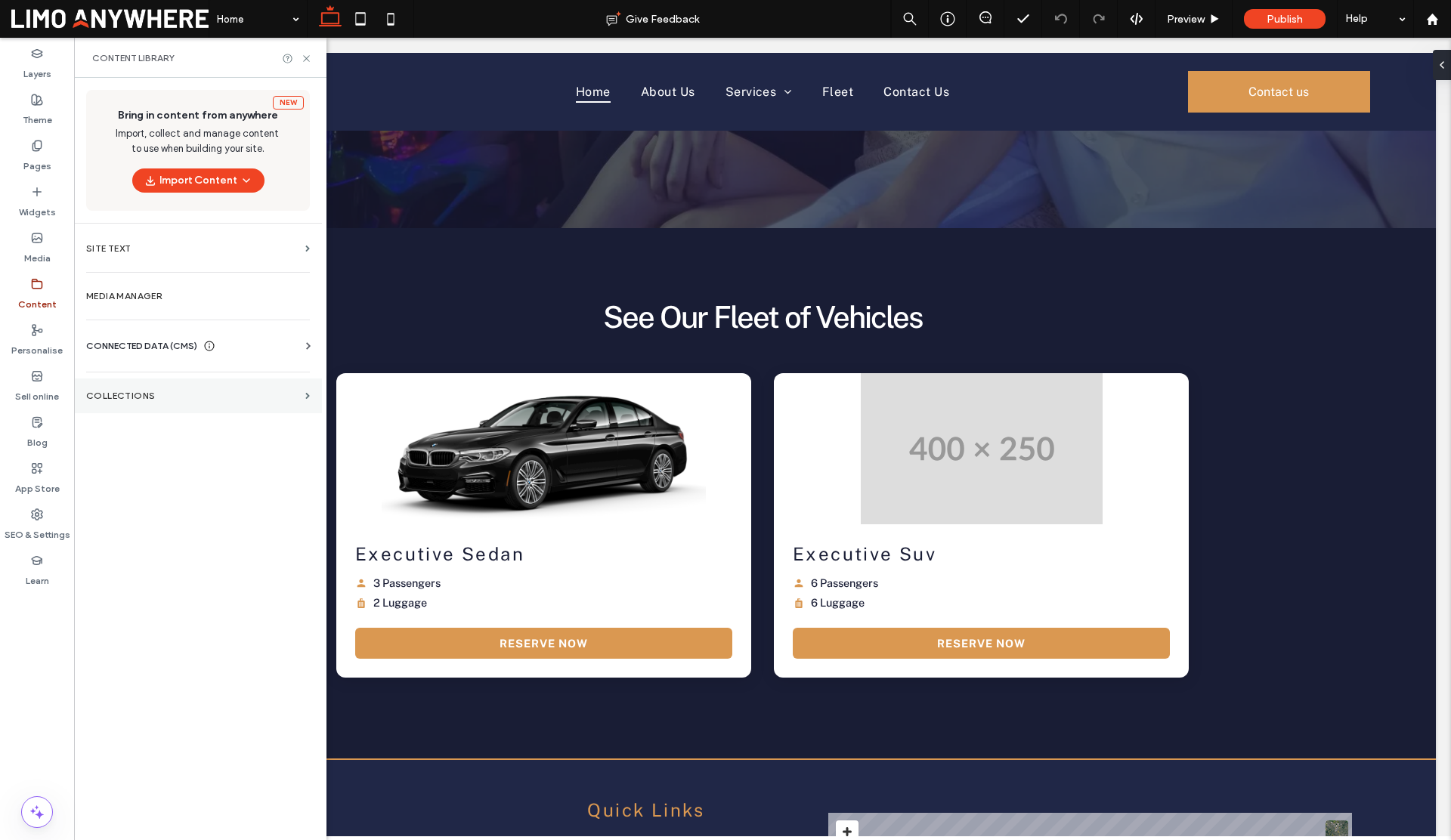
click at [139, 401] on section "COLLECTIONS" at bounding box center [197, 395] width 248 height 35
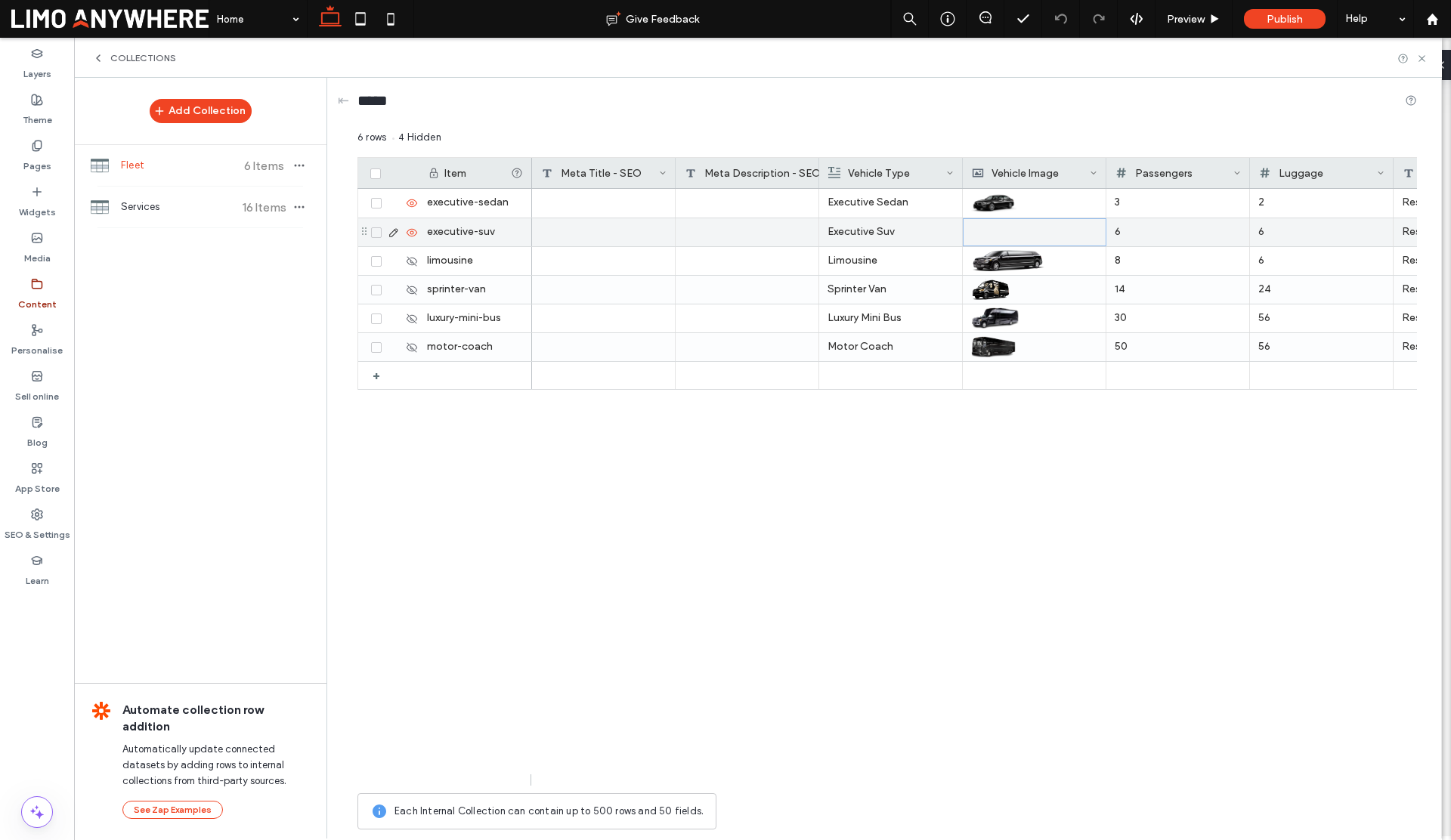
click at [1032, 232] on div at bounding box center [1034, 231] width 125 height 26
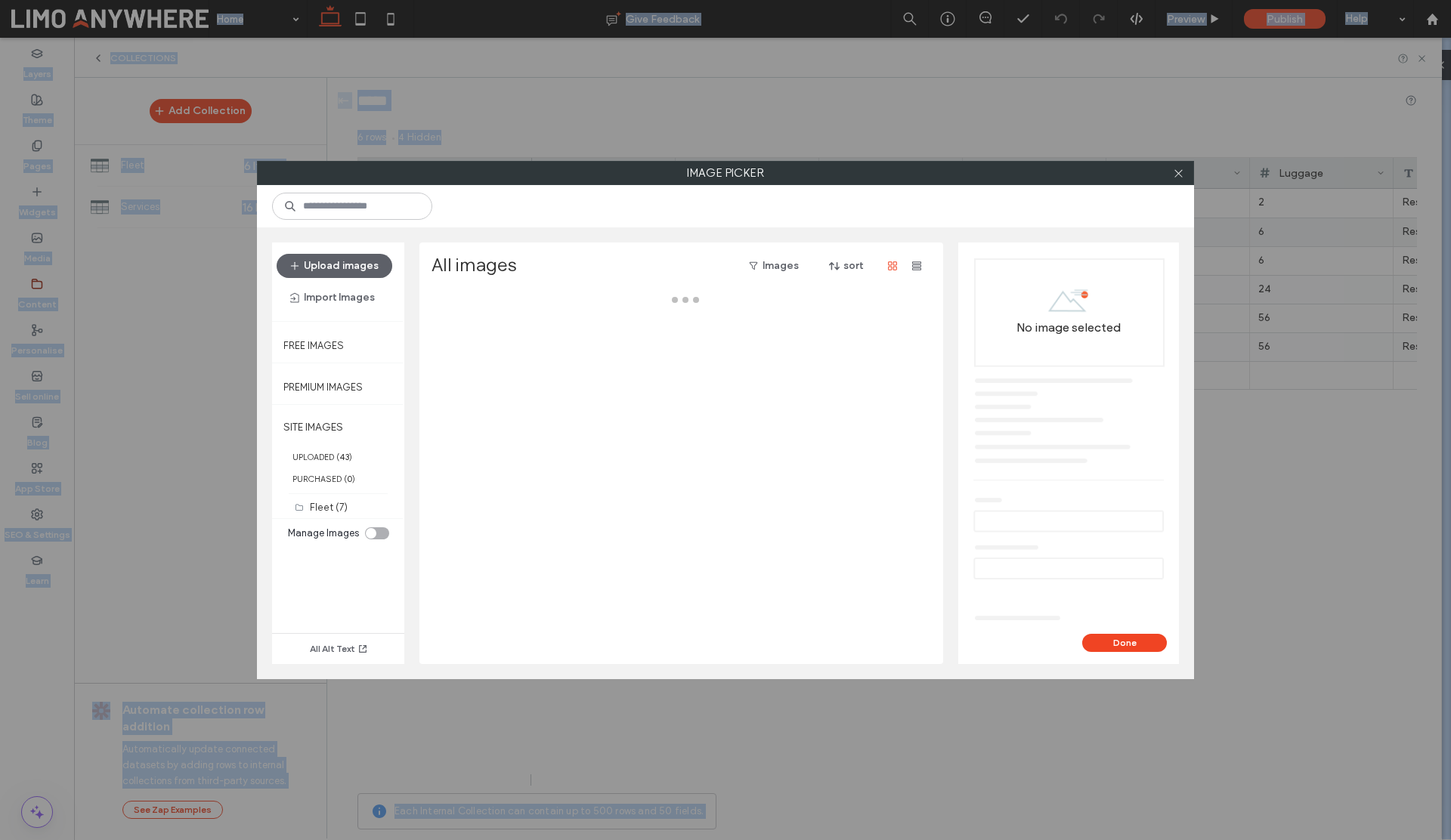
click at [1032, 232] on div "Upload images Import Images Free Images Premium Images SITE IMAGES UPLOADED ( 4…" at bounding box center [725, 453] width 937 height 452
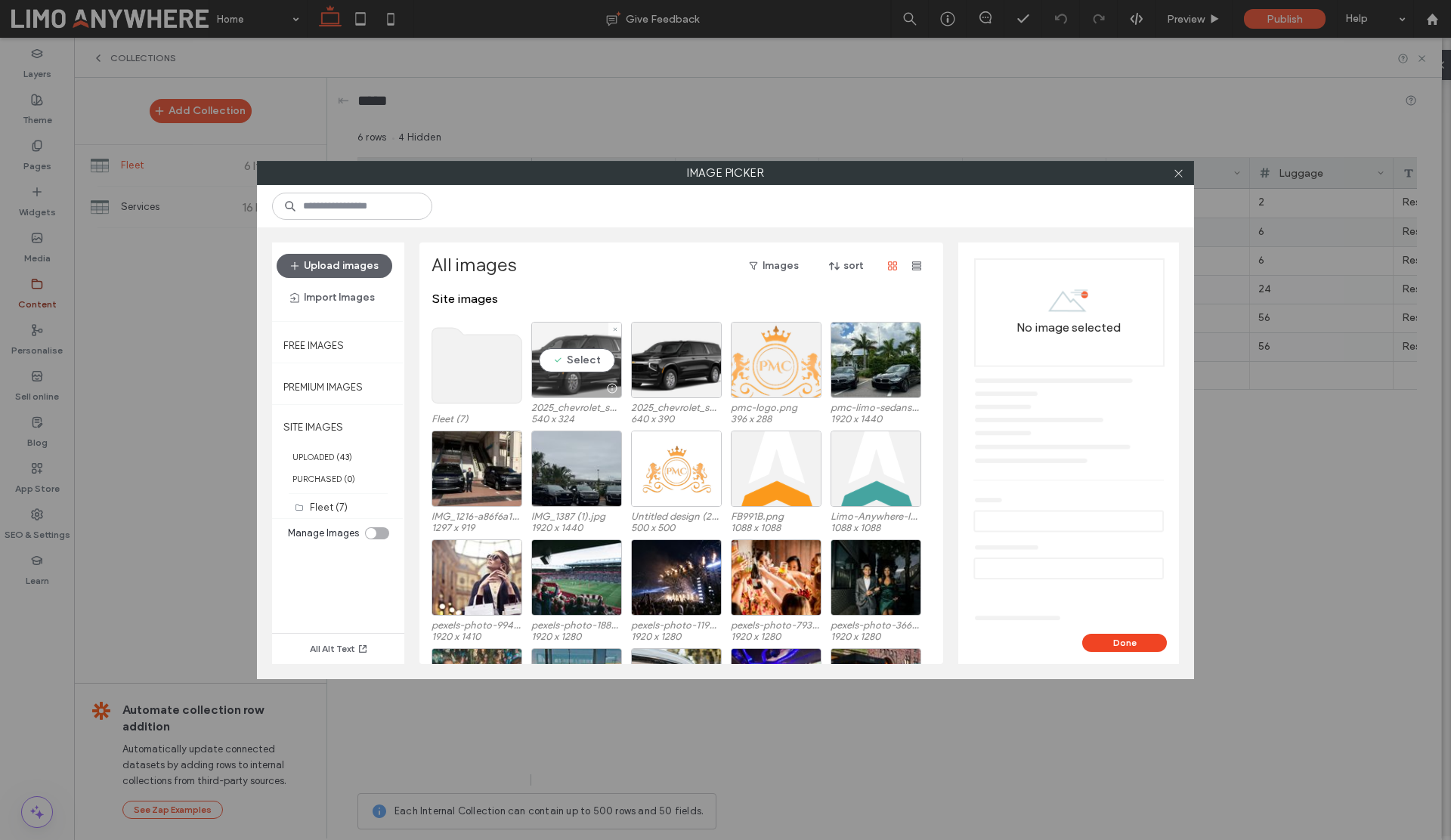
click at [564, 364] on div "Select" at bounding box center [576, 359] width 91 height 77
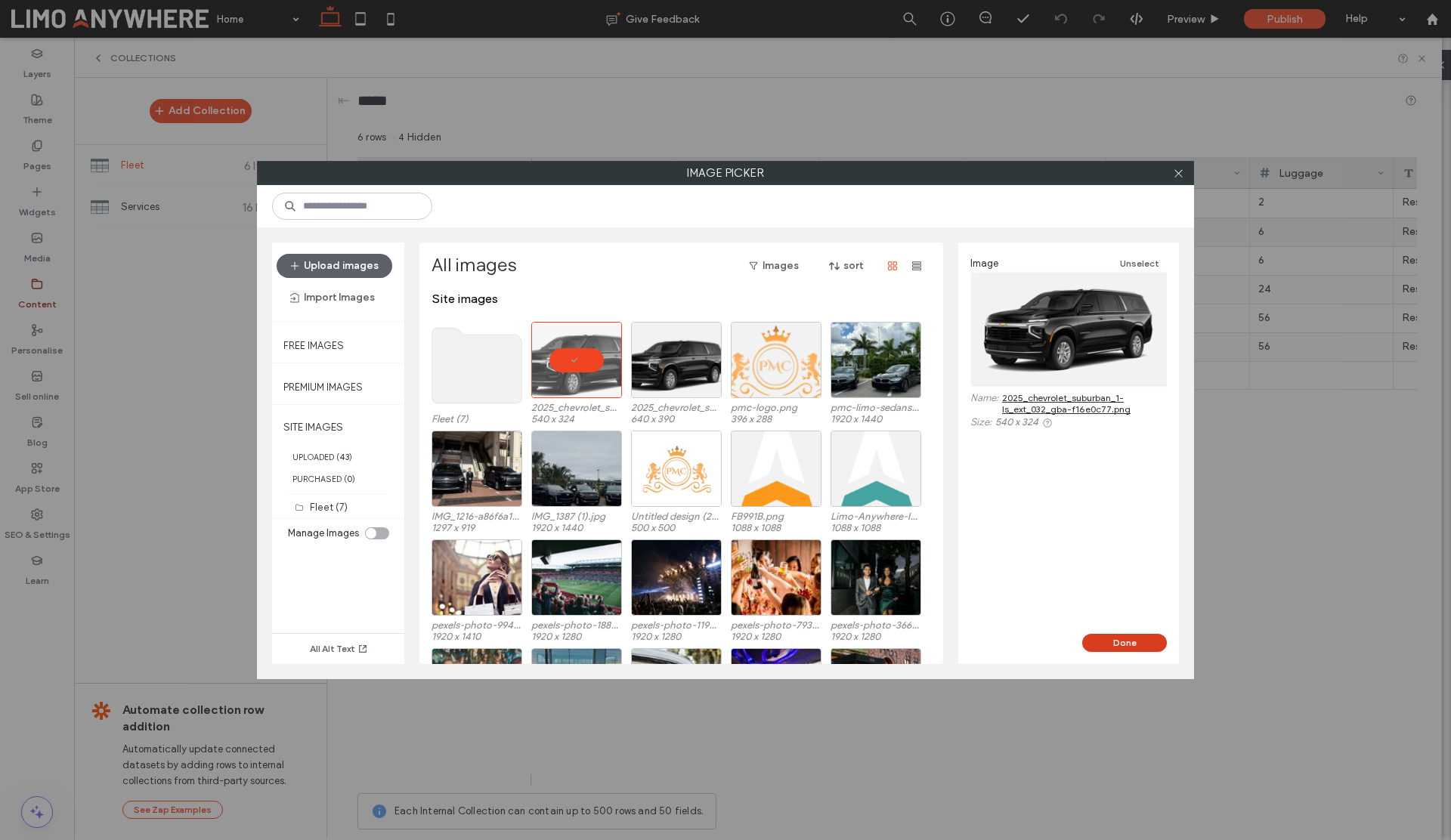
click at [1110, 646] on button "Done" at bounding box center [1124, 643] width 85 height 18
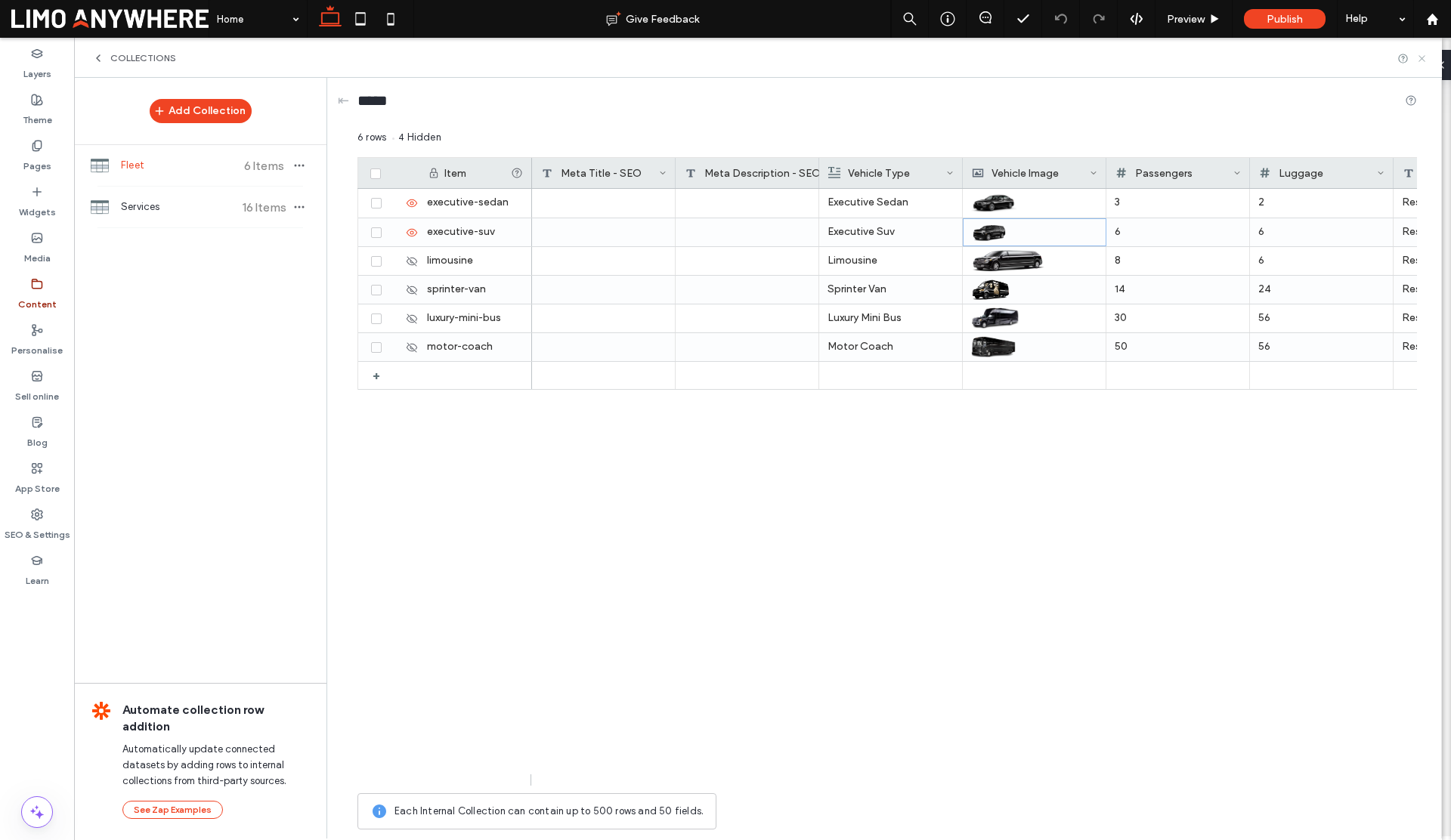
click at [1423, 59] on icon at bounding box center [1421, 59] width 12 height 12
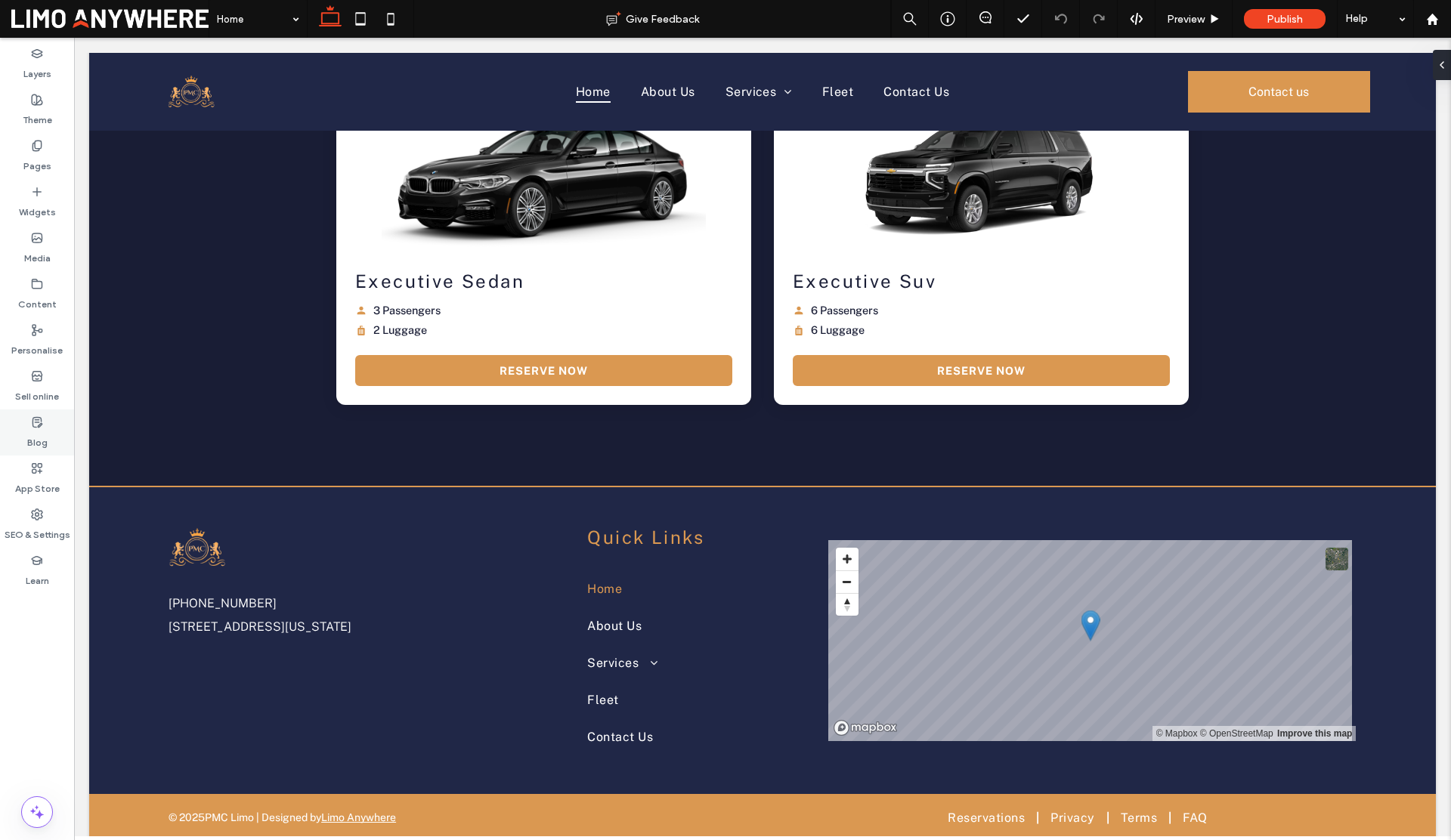
scroll to position [2593, 0]
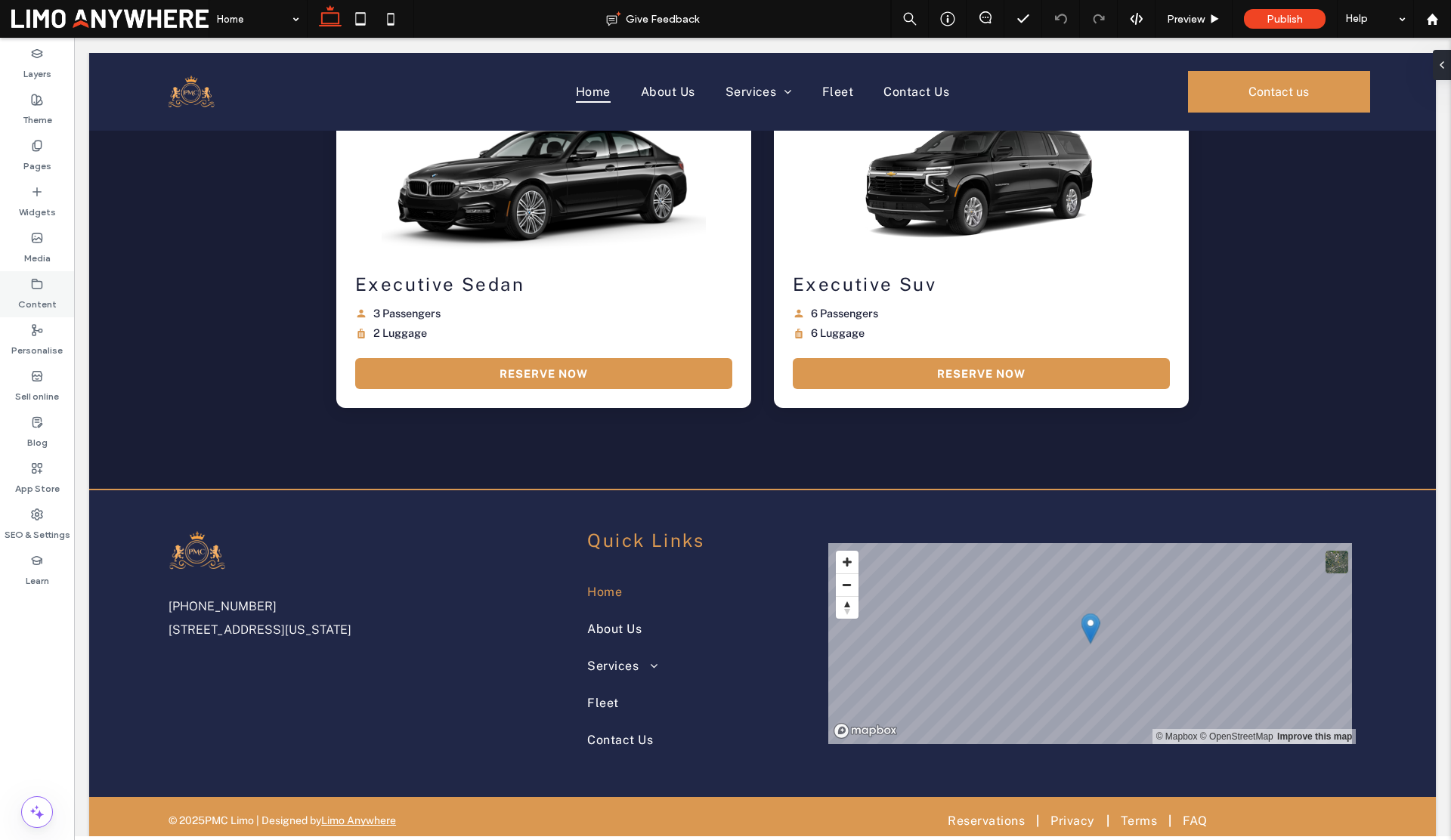
click at [41, 293] on label "Content" at bounding box center [37, 300] width 39 height 21
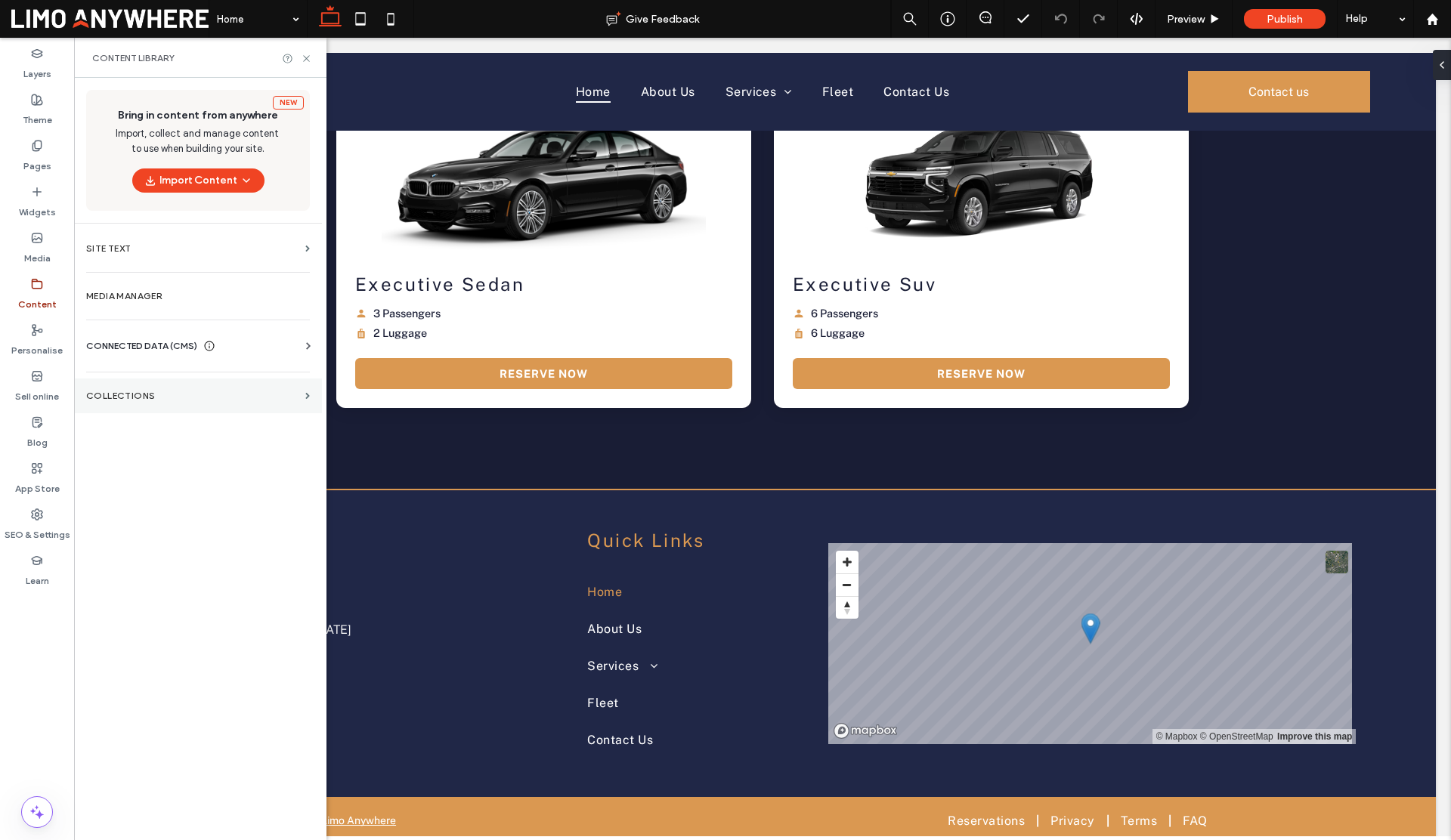
click at [140, 400] on label "COLLECTIONS" at bounding box center [193, 396] width 213 height 11
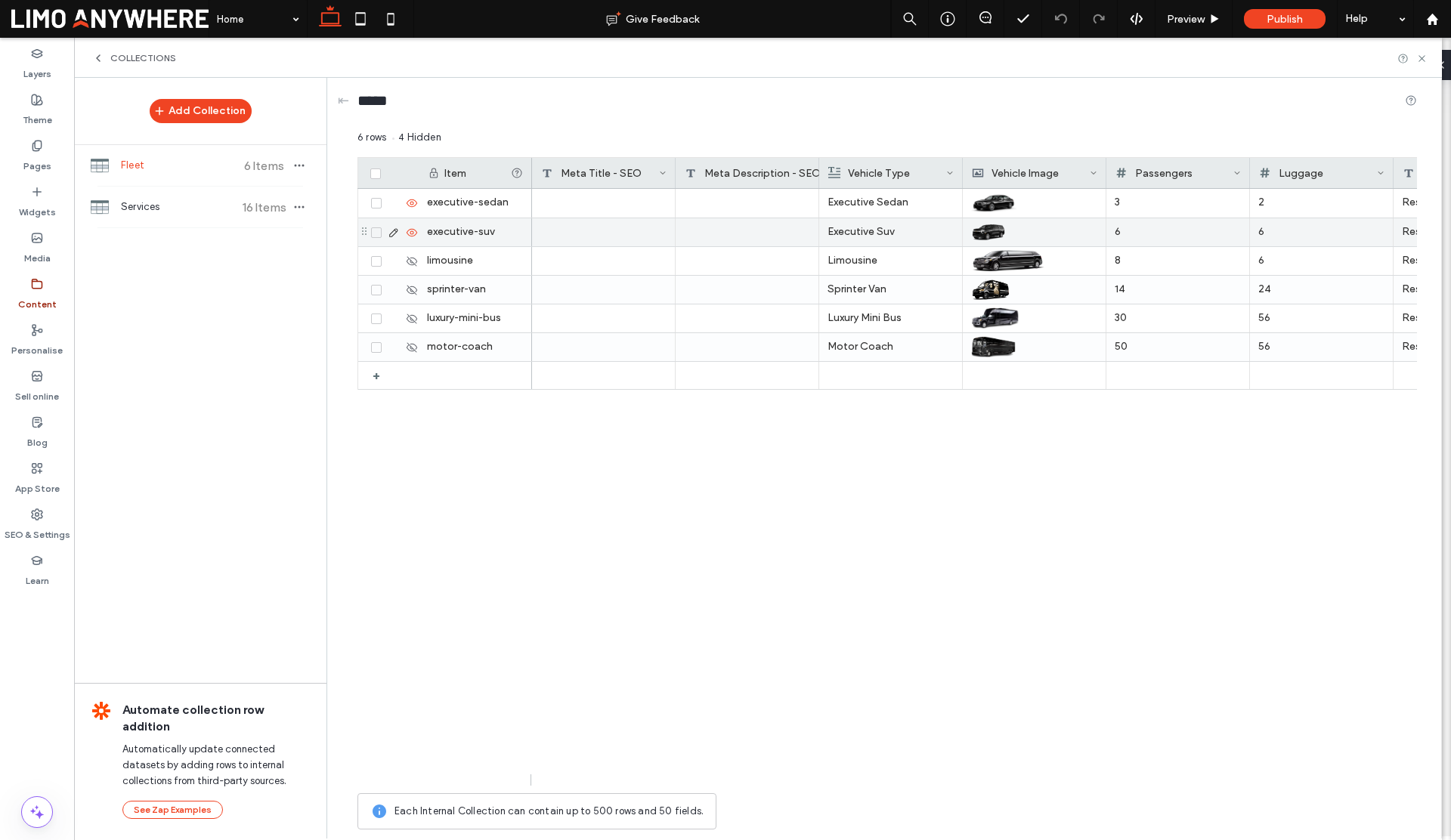
click at [376, 234] on icon at bounding box center [376, 232] width 6 height 5
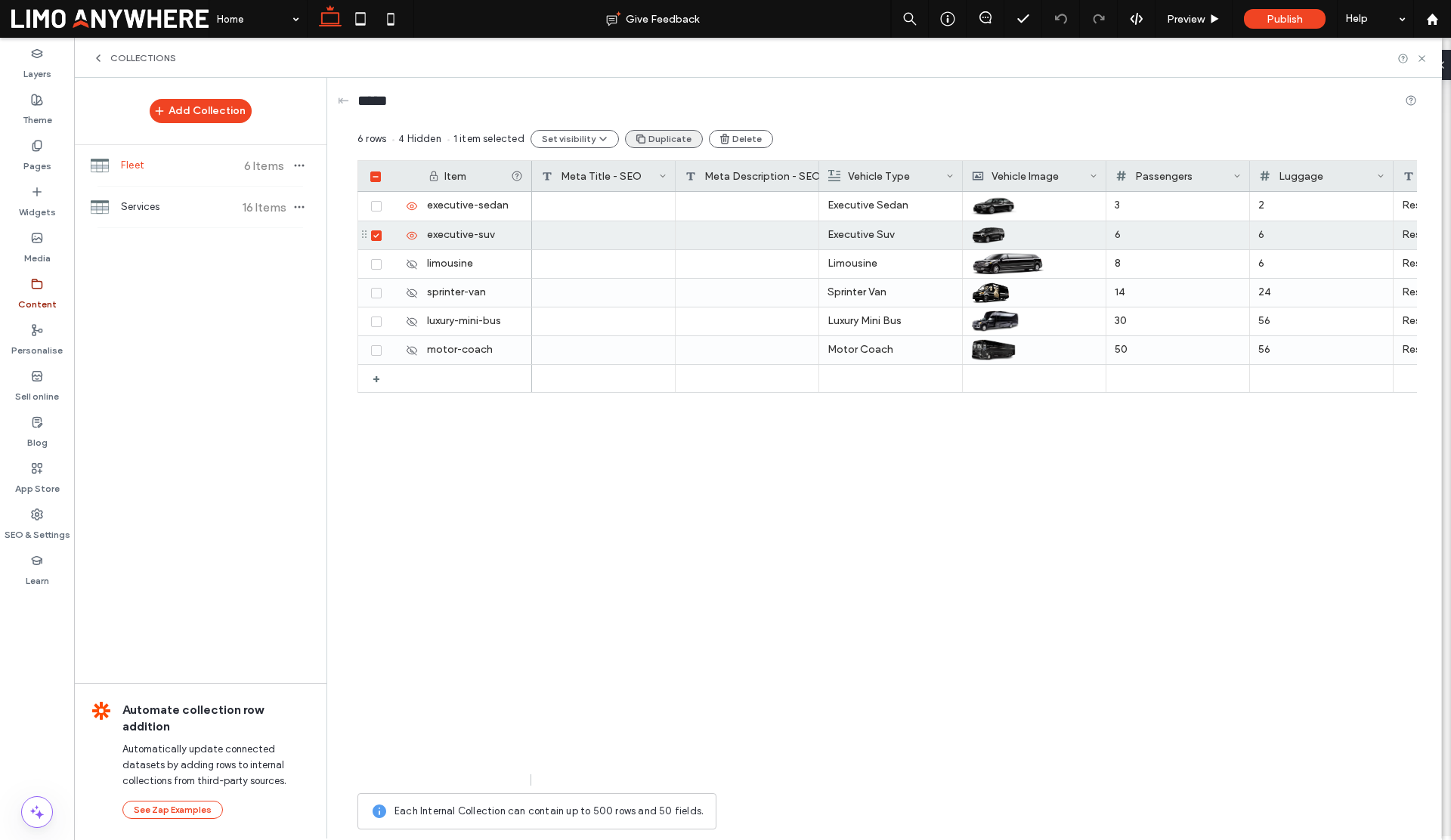
click at [651, 140] on button "Duplicate" at bounding box center [664, 139] width 77 height 18
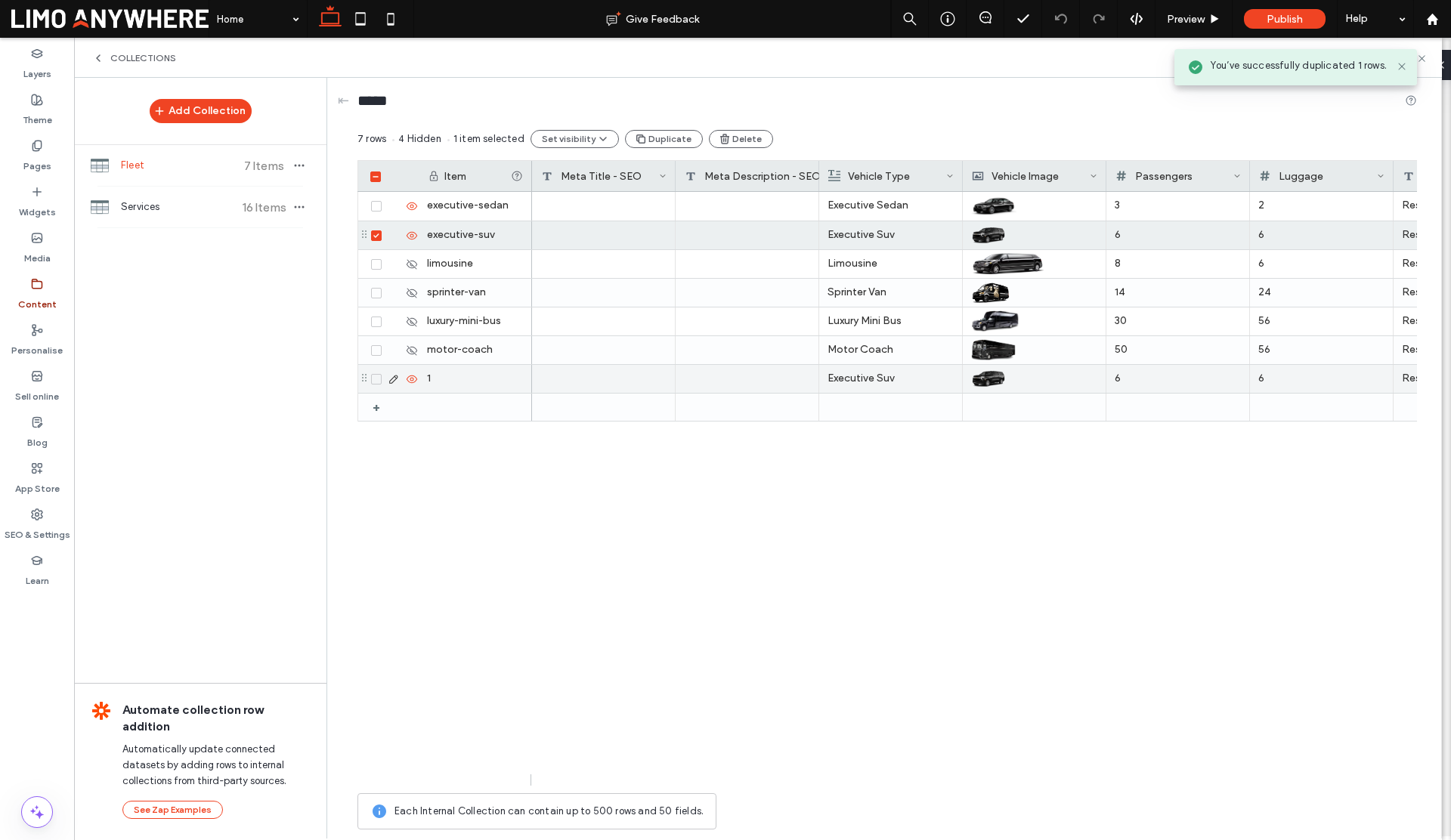
click at [431, 376] on div "1" at bounding box center [476, 378] width 113 height 28
type input "**********"
click at [843, 380] on p "Executive Suv" at bounding box center [890, 379] width 125 height 27
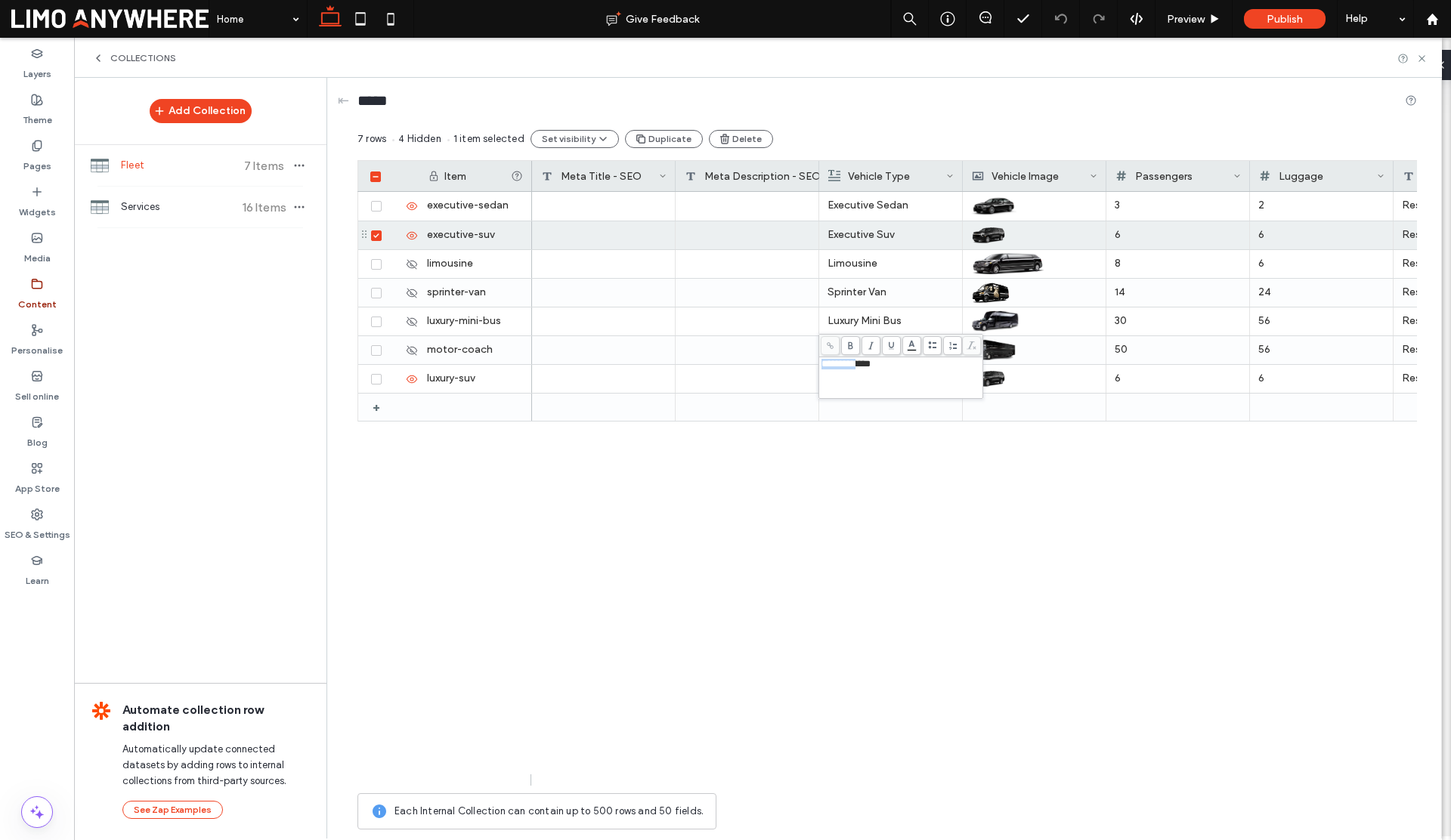
drag, startPoint x: 865, startPoint y: 369, endPoint x: 820, endPoint y: 364, distance: 45.3
click at [821, 364] on div "**********" at bounding box center [901, 377] width 160 height 38
click at [859, 460] on div "6 6 Reserve Now /booking Executive Sedan 3 2 Reserve Now /booking Executive Suv…" at bounding box center [975, 488] width 884 height 593
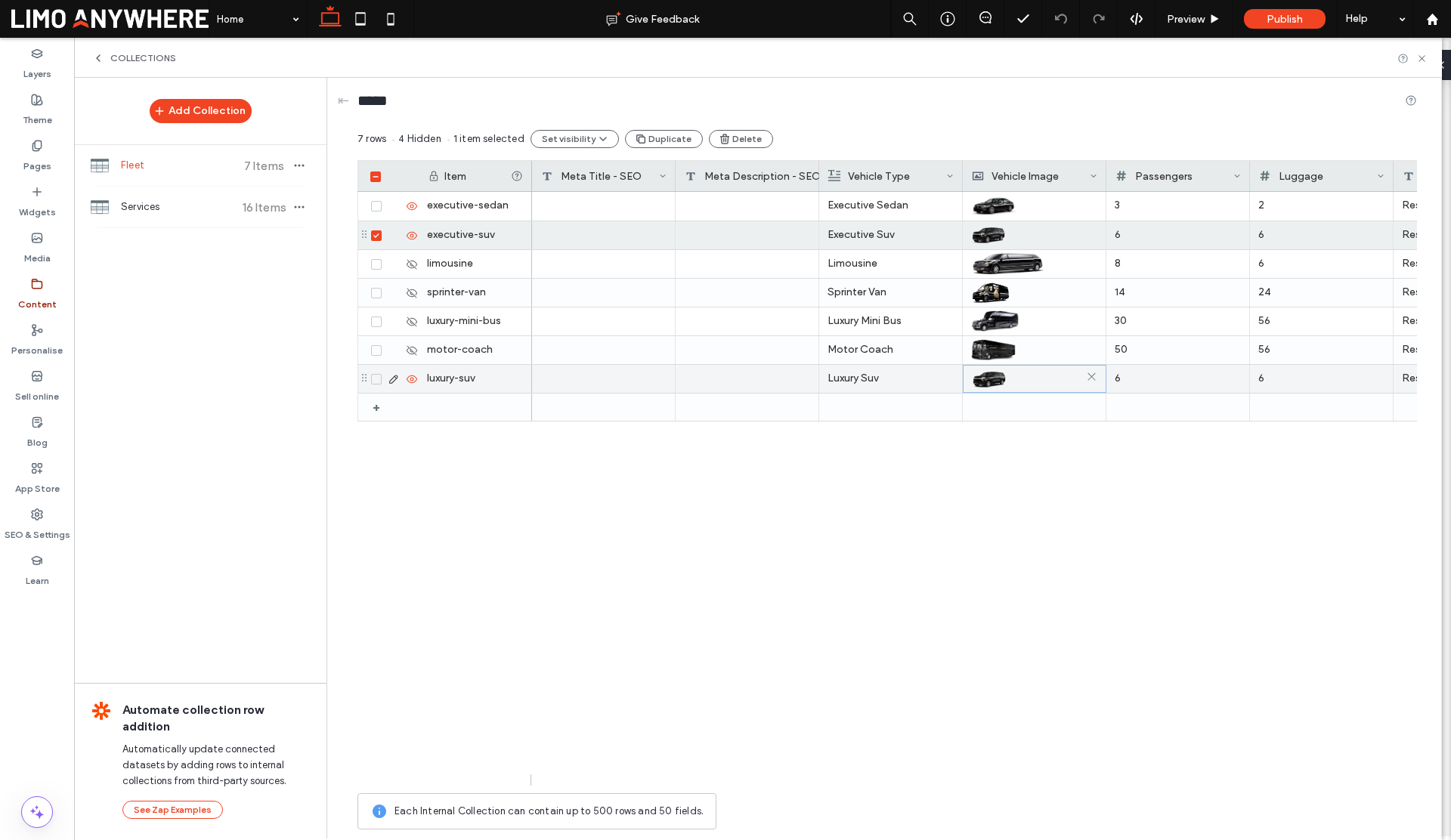
click at [1028, 382] on div at bounding box center [1034, 379] width 125 height 27
click at [1093, 379] on icon at bounding box center [1091, 376] width 12 height 12
click at [1029, 379] on div at bounding box center [1034, 378] width 125 height 26
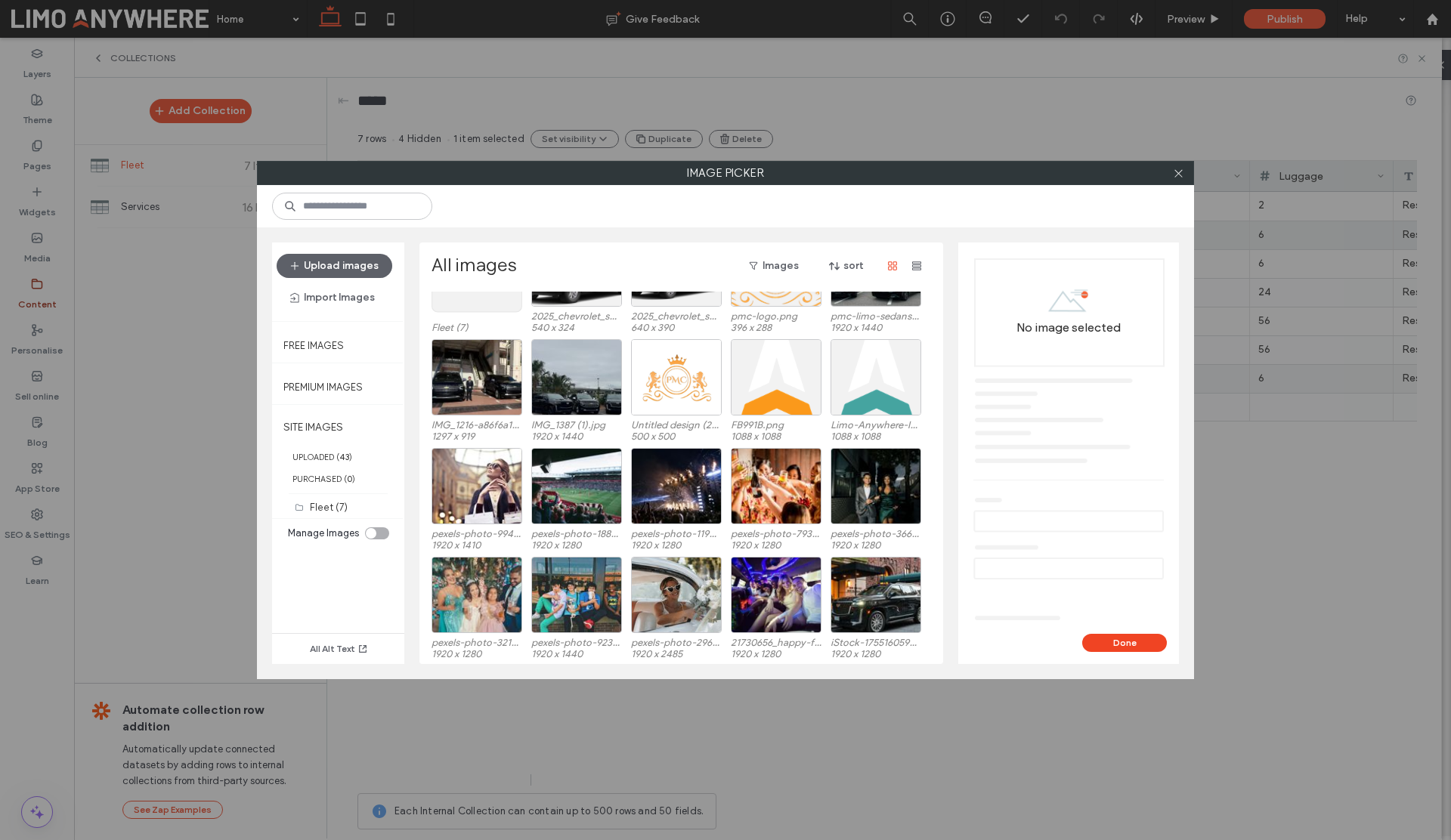
scroll to position [0, 0]
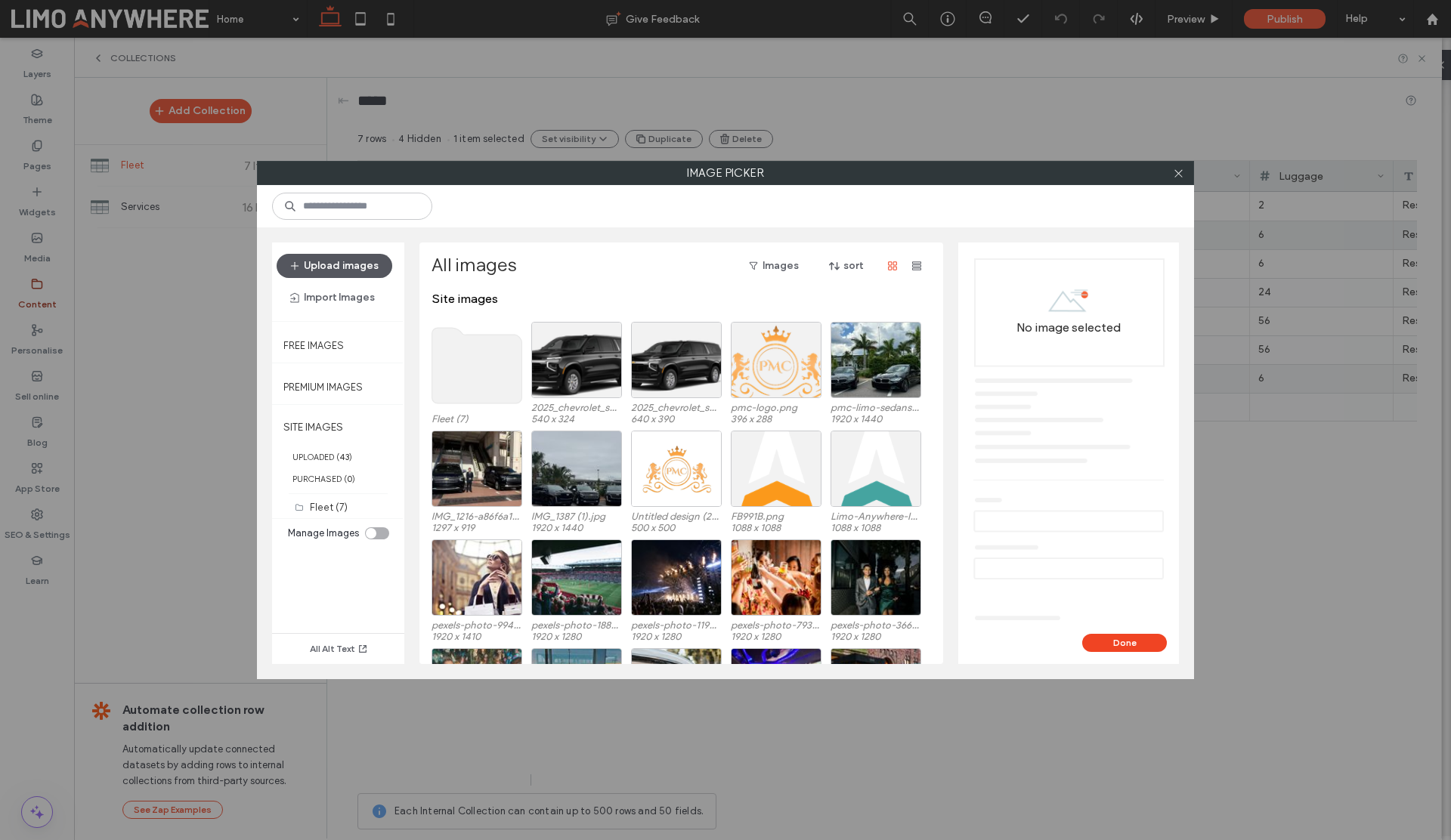
click at [340, 266] on button "Upload images" at bounding box center [334, 266] width 115 height 24
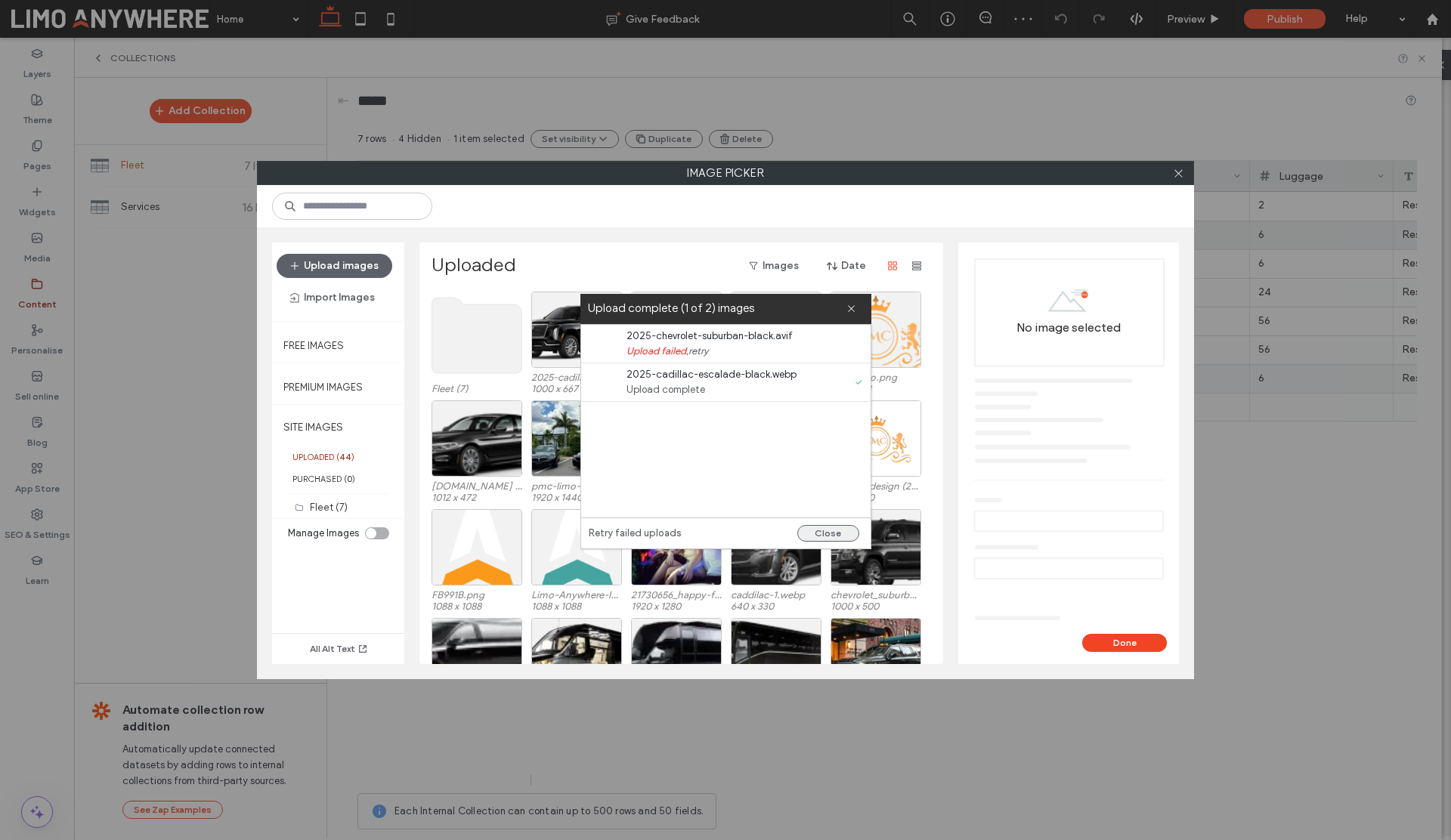
click at [832, 535] on button "Close" at bounding box center [828, 533] width 62 height 16
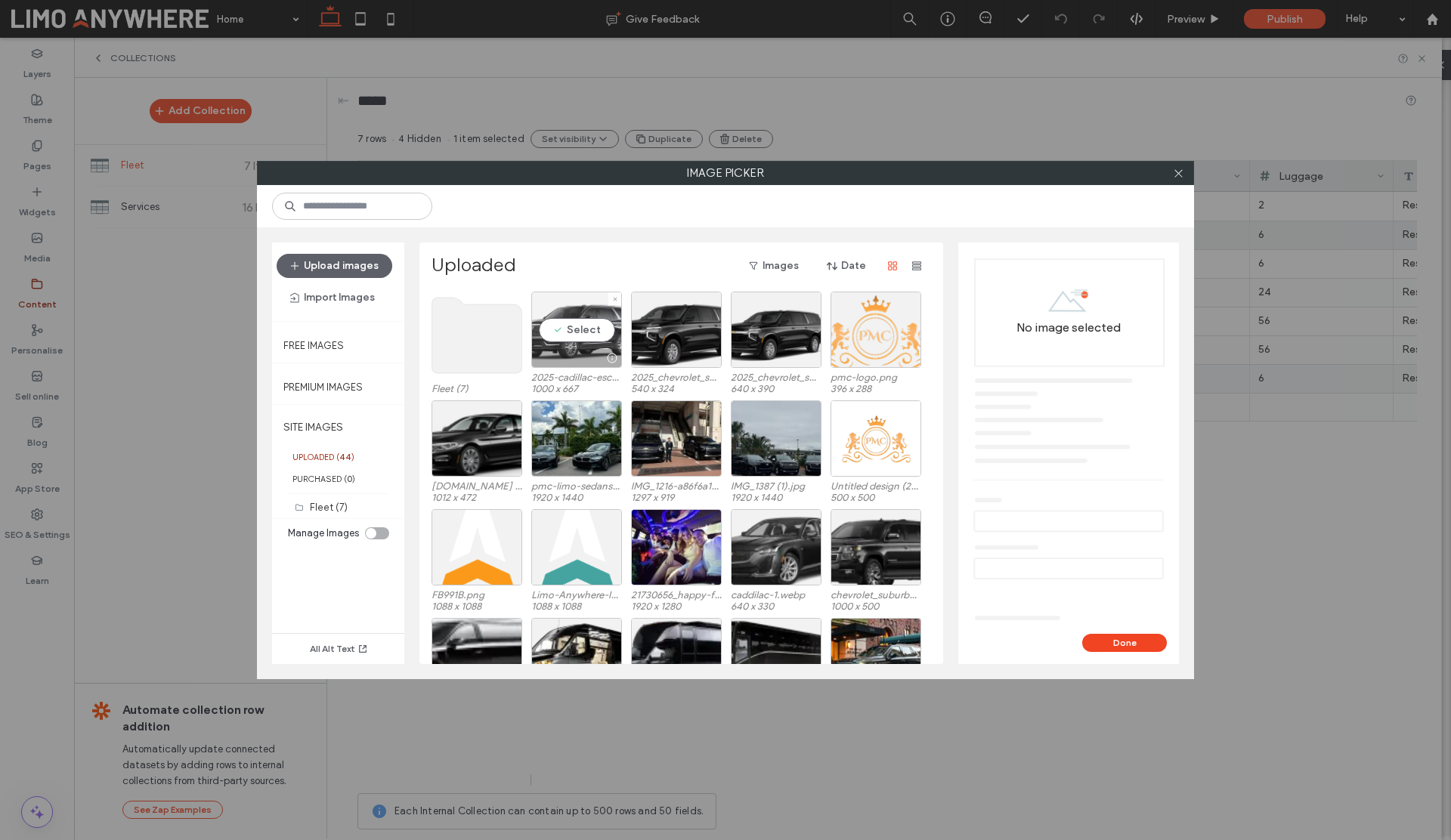
click at [575, 334] on div "Select" at bounding box center [576, 330] width 91 height 77
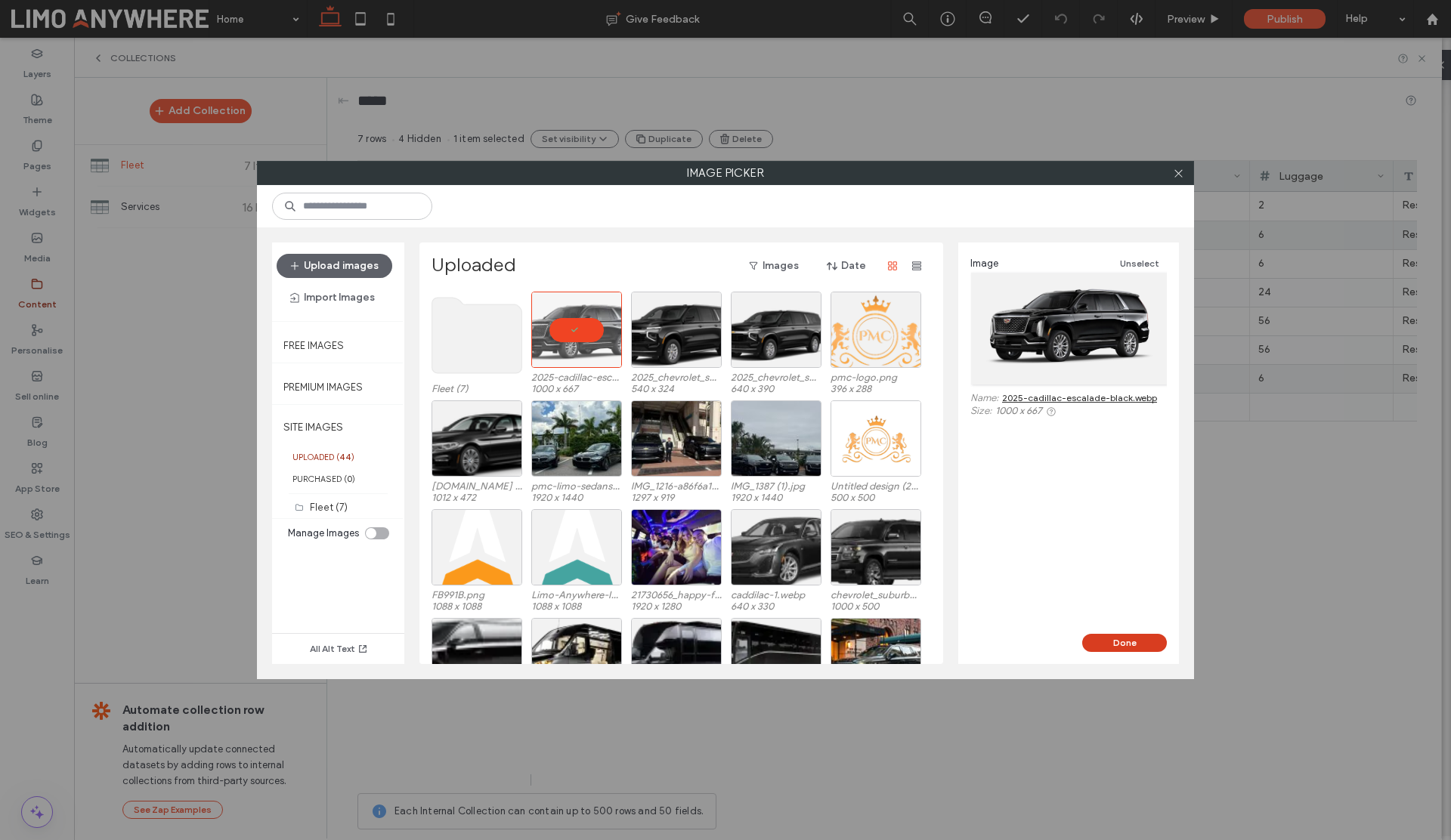
click at [1122, 642] on button "Done" at bounding box center [1124, 643] width 85 height 18
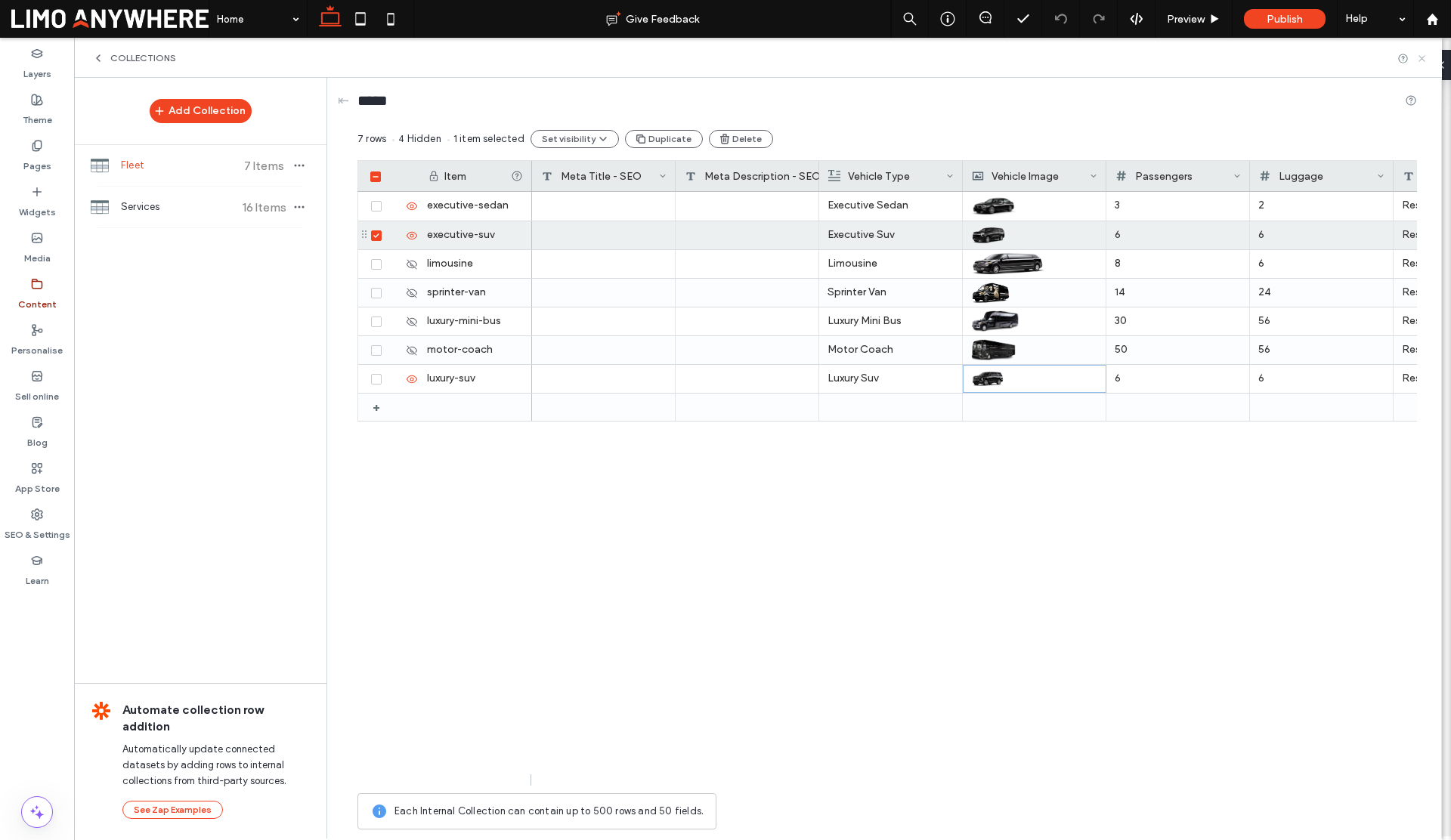
click at [1423, 59] on icon at bounding box center [1421, 59] width 12 height 12
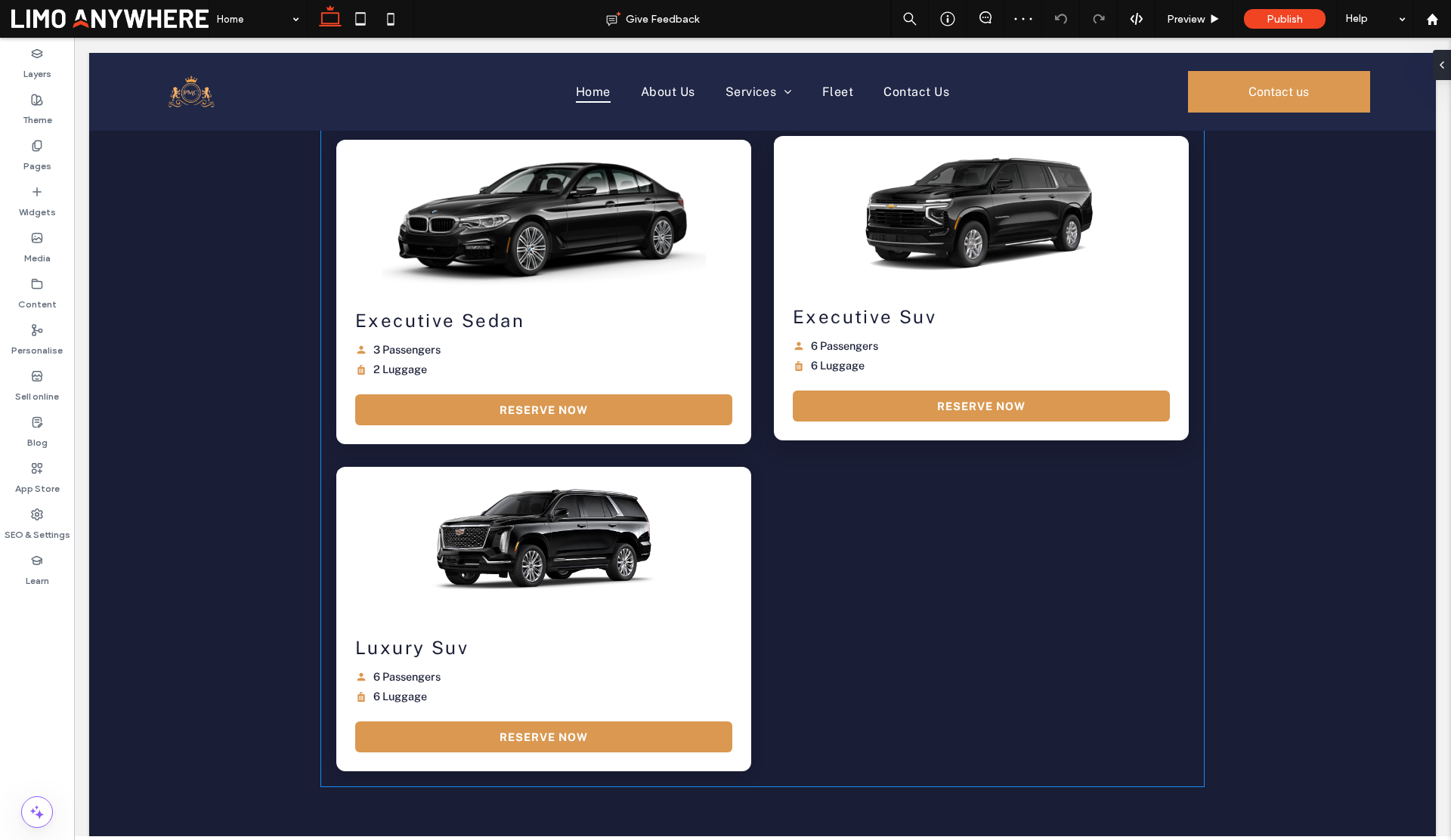
scroll to position [2543, 0]
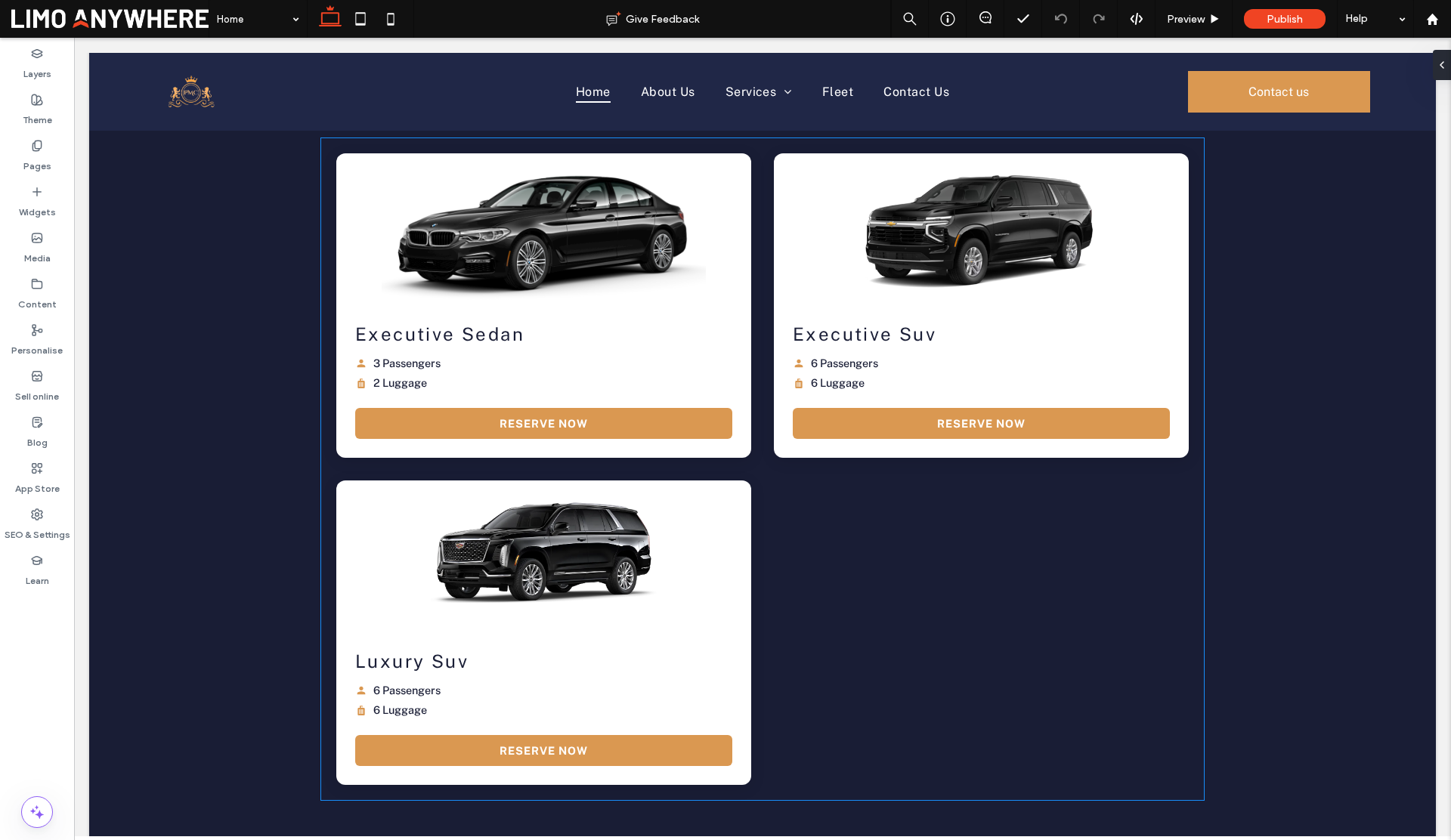
click at [1115, 487] on div "Executive Sedan " loading="lazy"> Executive Sedan 3 Passengers 2 Luggage Reserv…" at bounding box center [763, 468] width 883 height 631
type input "**"
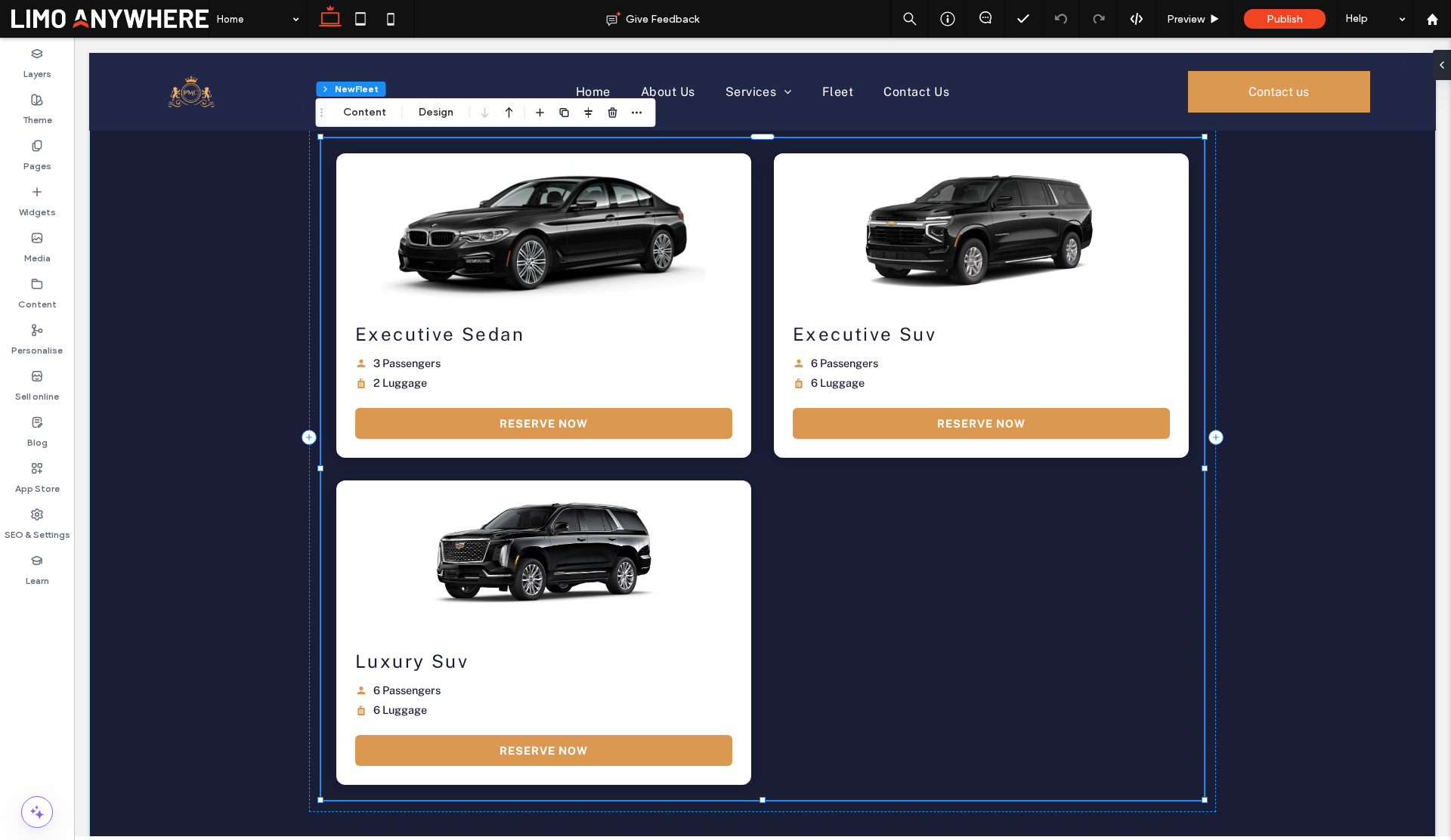
click at [1115, 487] on div "Executive Sedan " loading="lazy"> Executive Sedan 3 Passengers 2 Luggage Reserv…" at bounding box center [763, 468] width 883 height 631
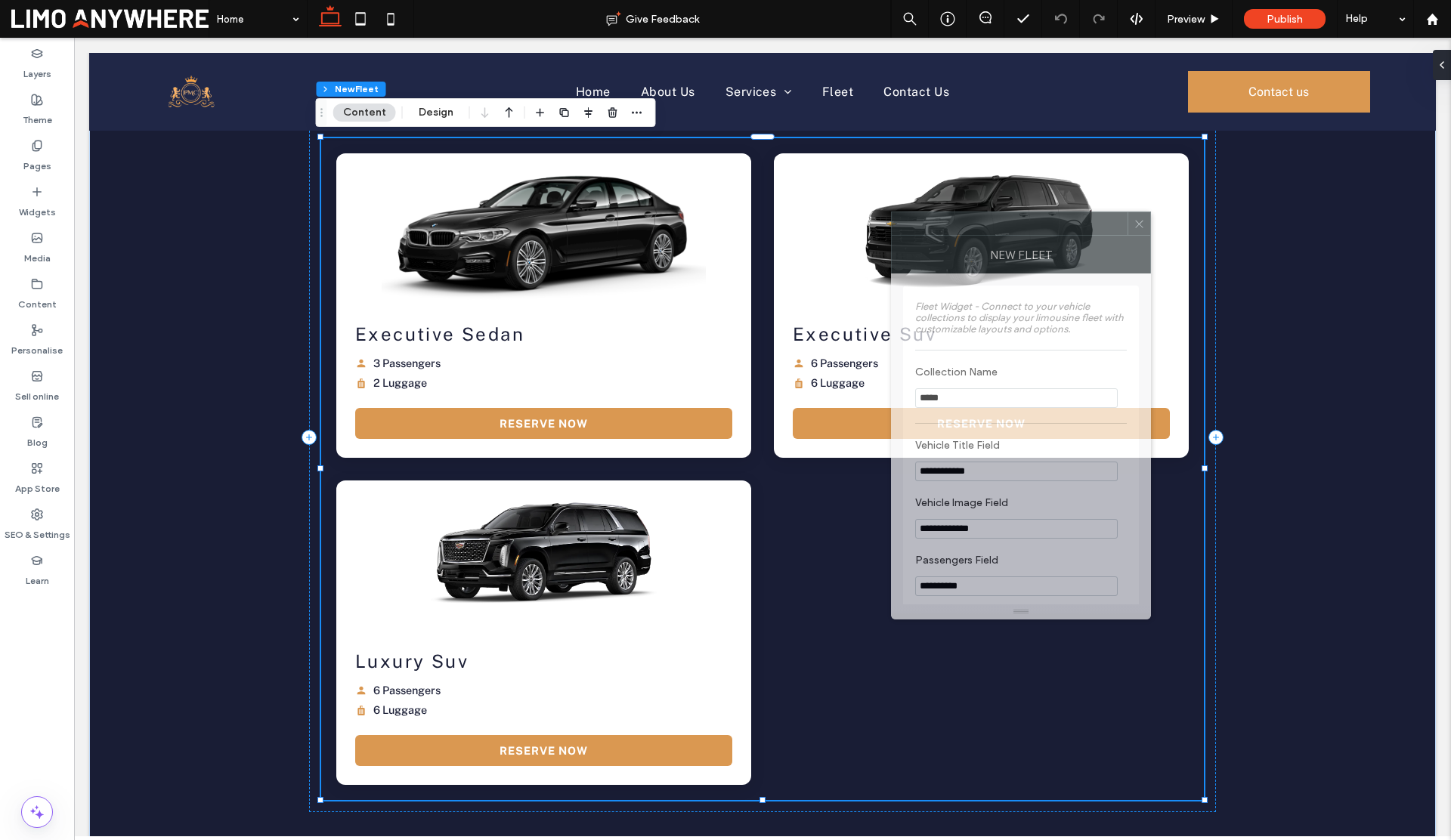
drag, startPoint x: 1236, startPoint y: 239, endPoint x: 905, endPoint y: 214, distance: 331.9
click at [921, 213] on div at bounding box center [1010, 223] width 236 height 23
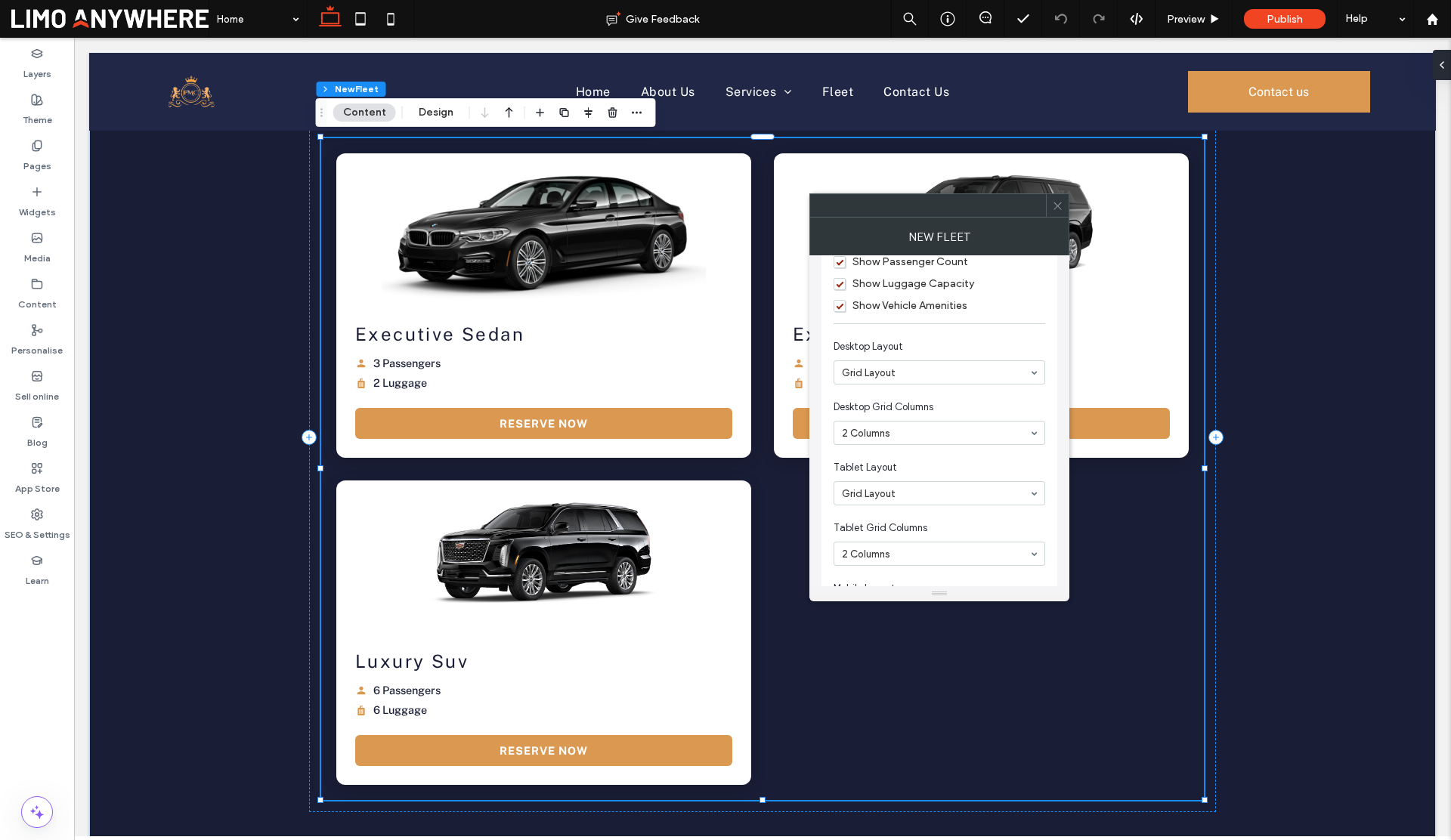
scroll to position [620, 0]
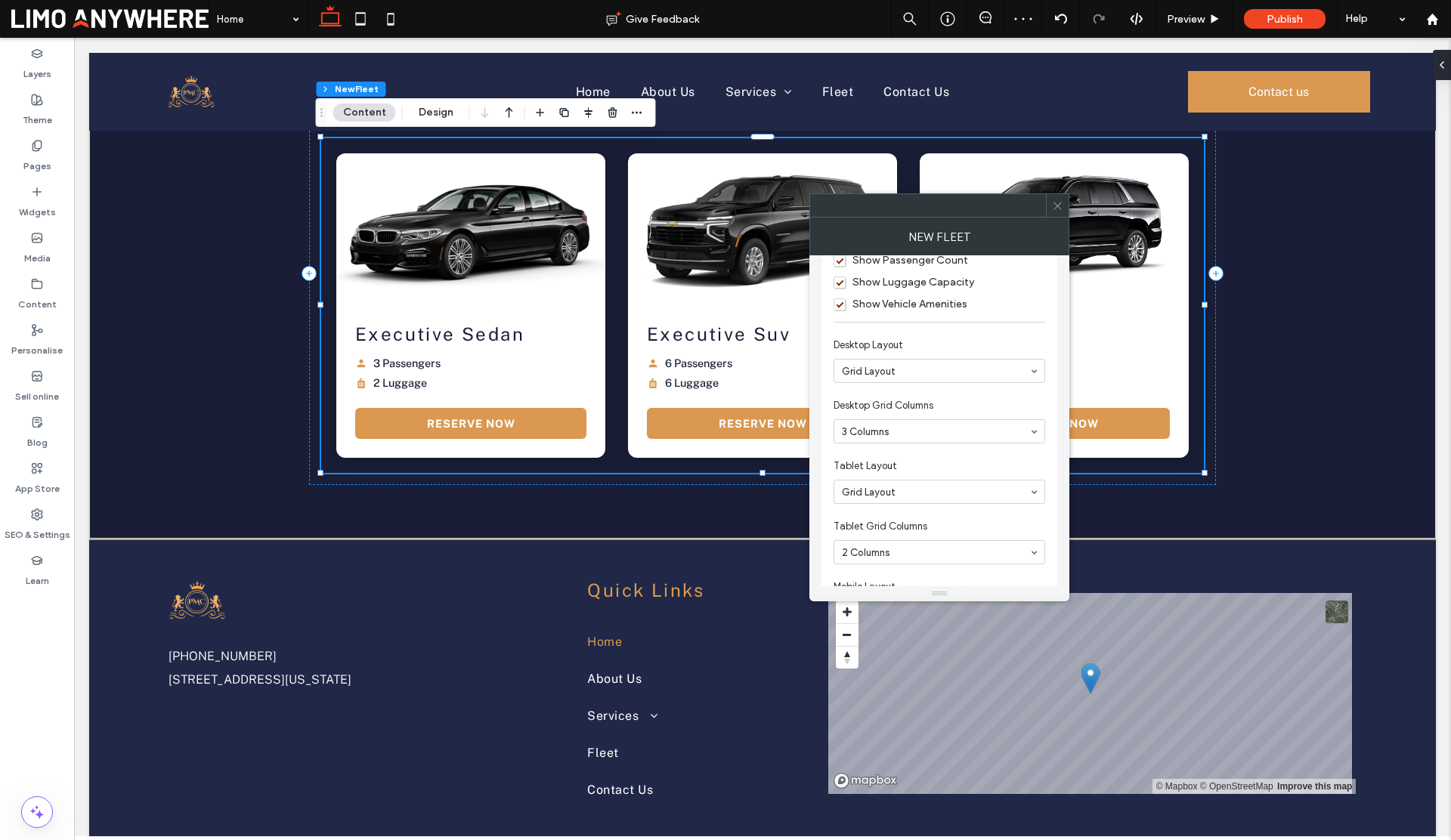
click at [1057, 203] on use at bounding box center [1057, 205] width 7 height 7
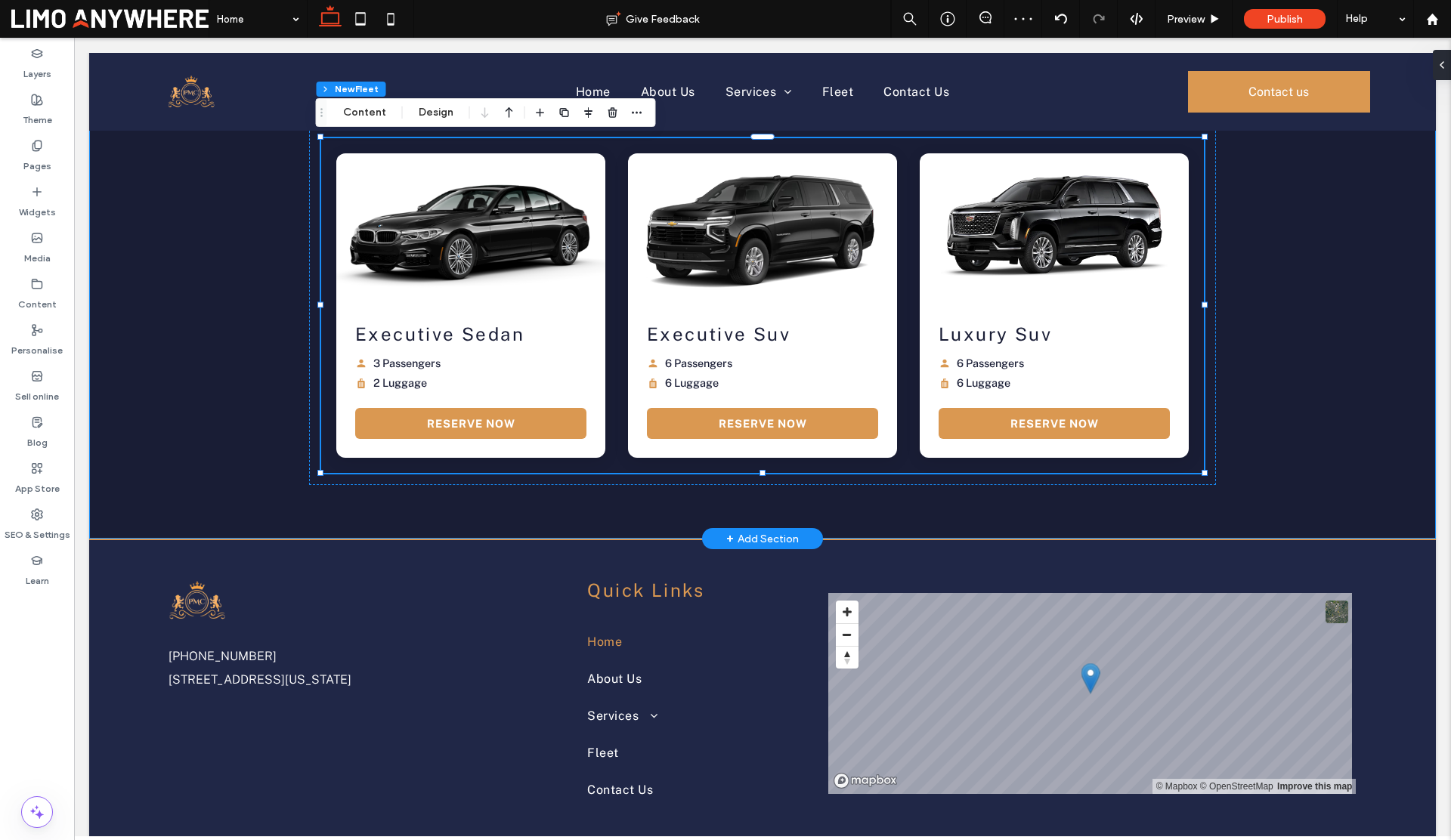
click at [1255, 290] on div "See Our Fleet of Vehicles Executive Sedan " loading="lazy"> Executive Sedan 3 P…" at bounding box center [762, 273] width 1347 height 530
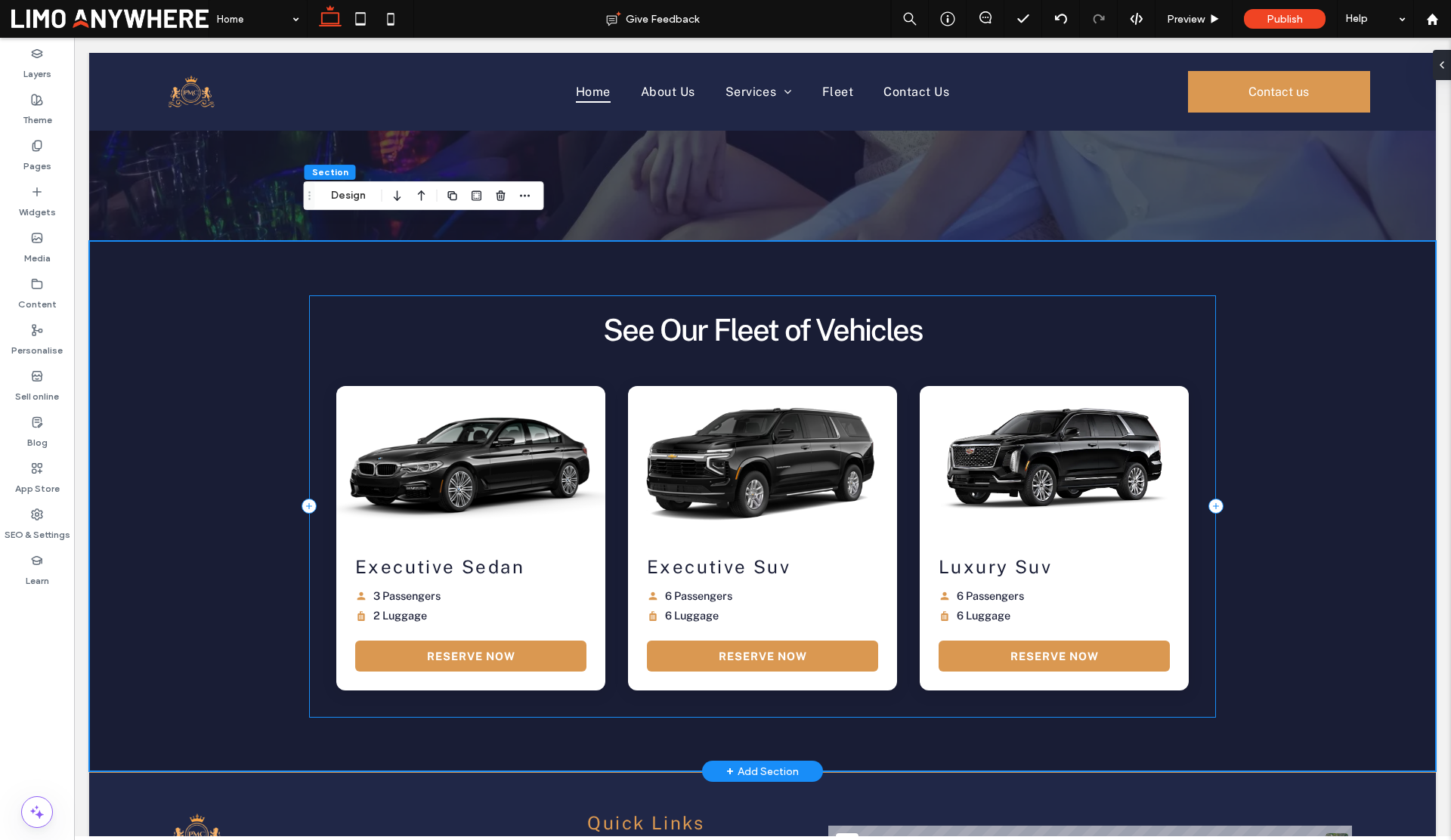
scroll to position [2291, 0]
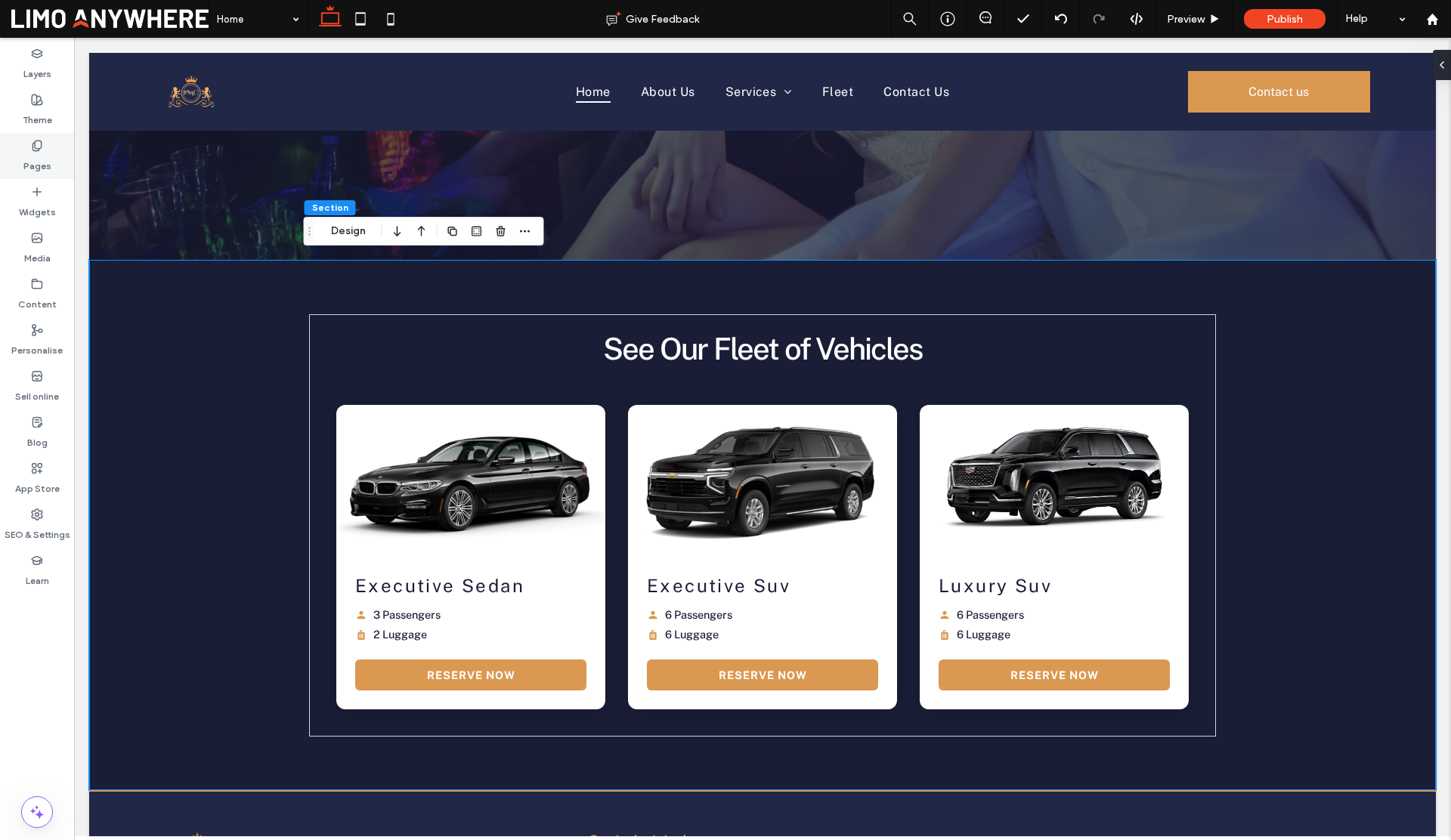
click at [43, 167] on label "Pages" at bounding box center [37, 162] width 28 height 21
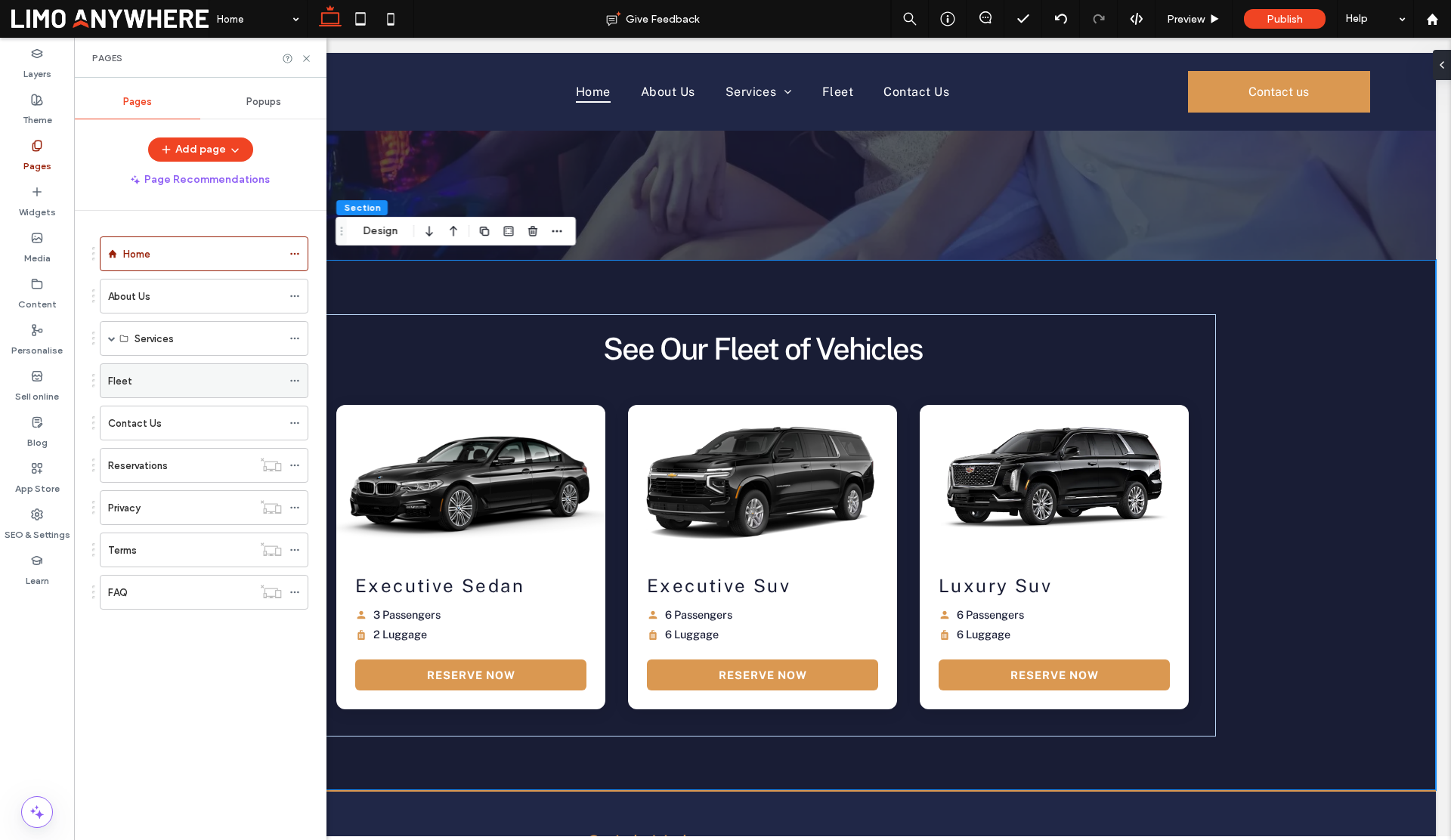
click at [148, 392] on div "Fleet" at bounding box center [195, 380] width 174 height 33
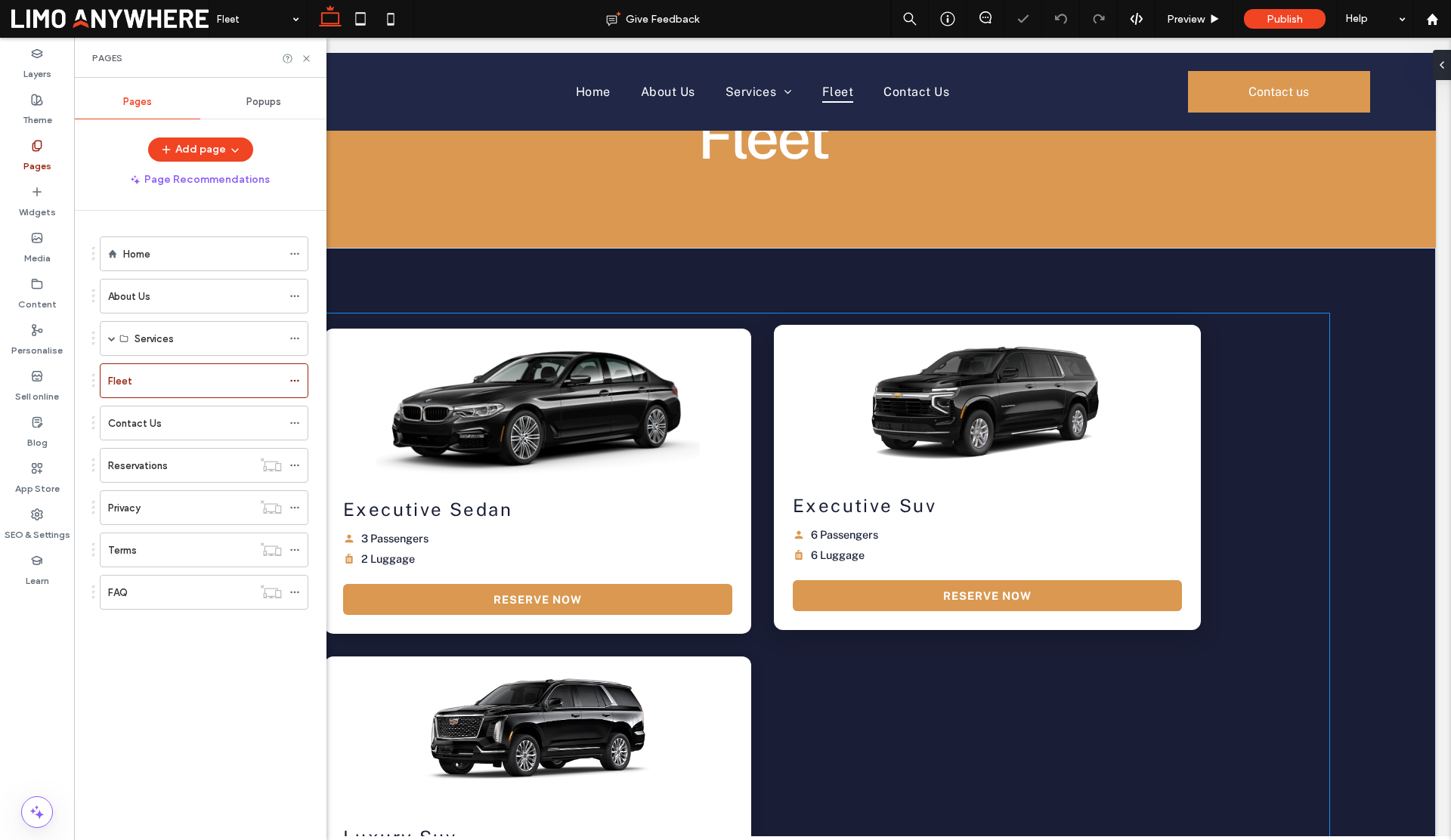
scroll to position [210, 0]
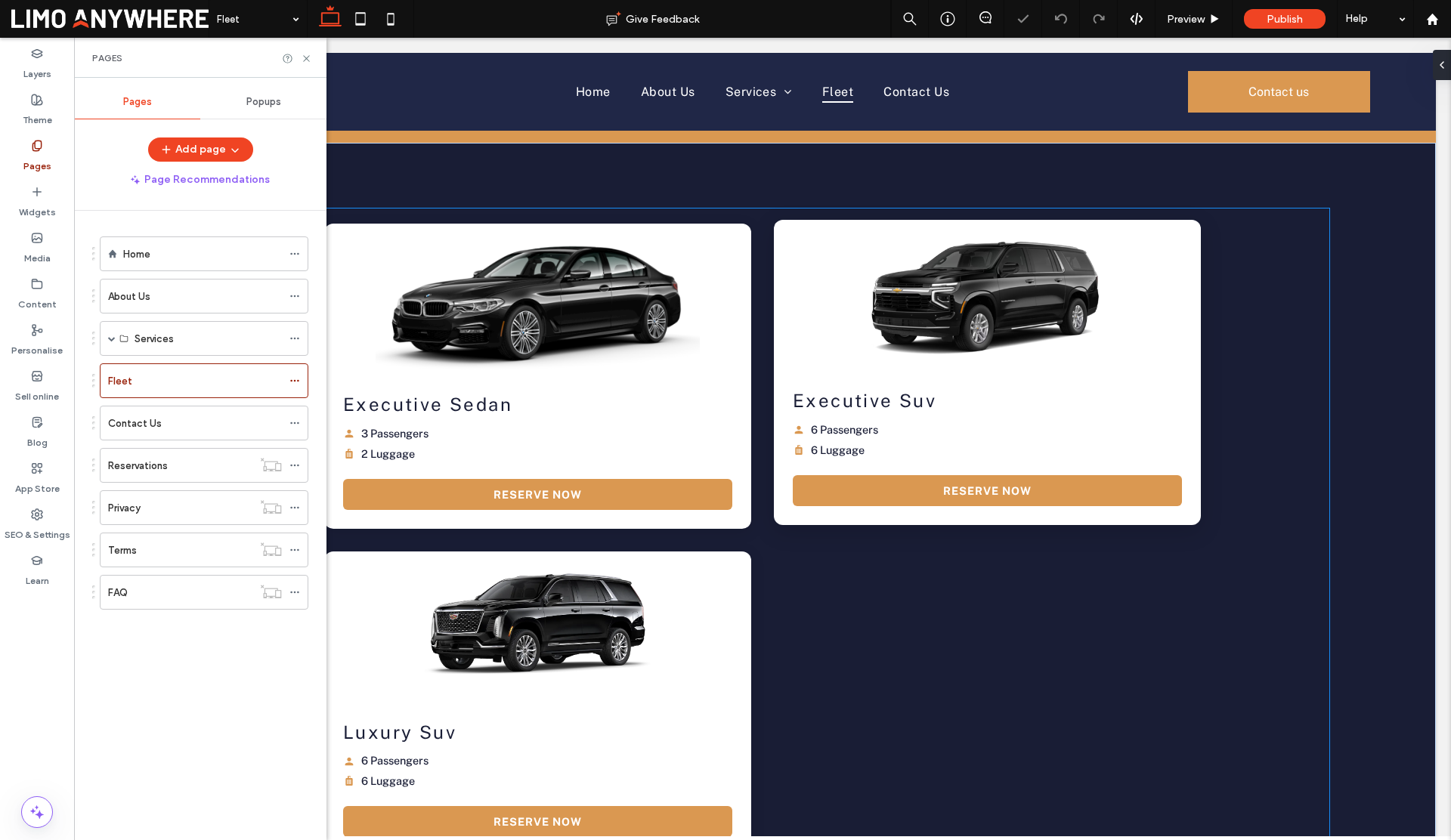
click at [1115, 393] on p "Executive Suv" at bounding box center [987, 401] width 389 height 22
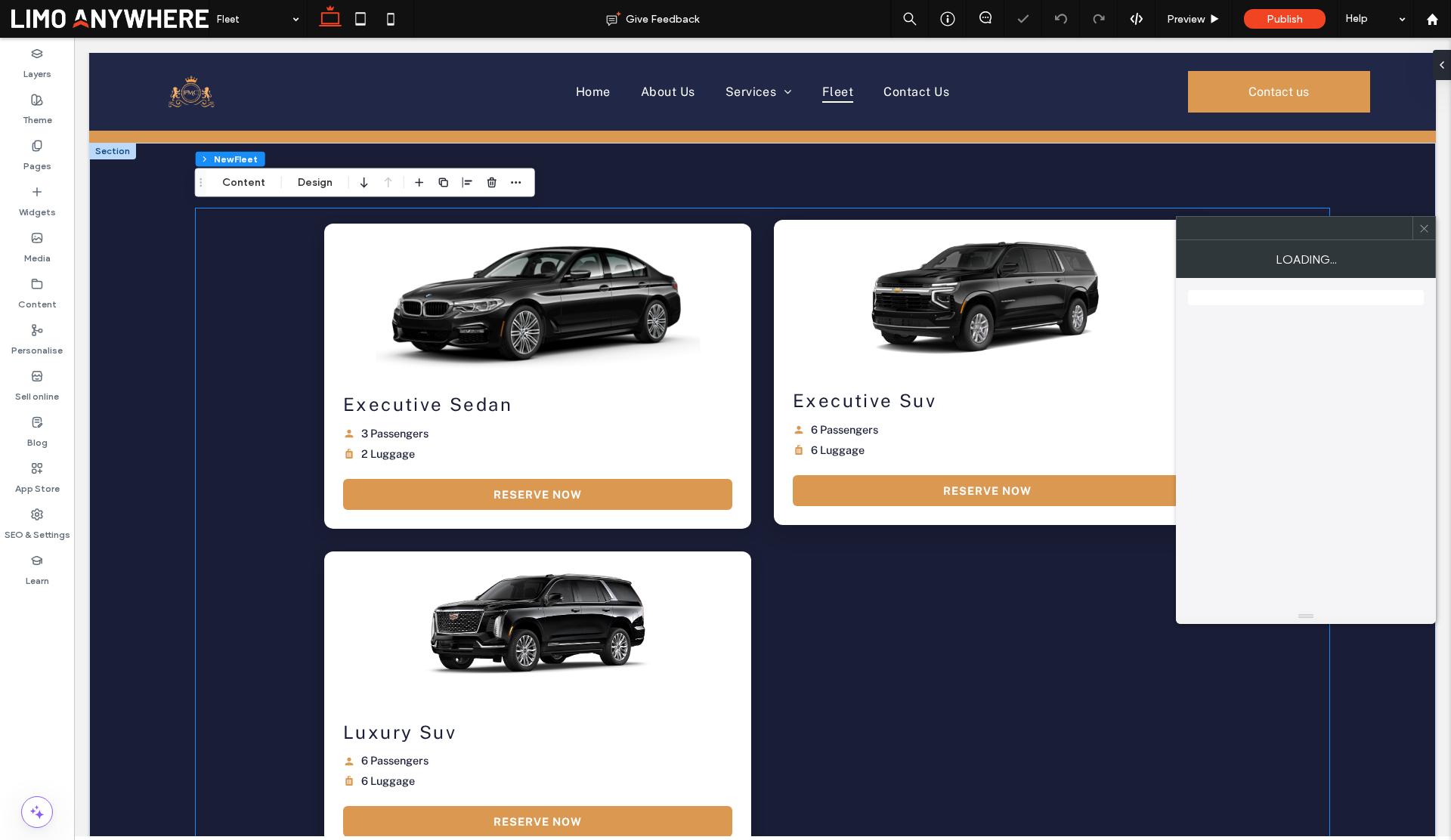
type input "**"
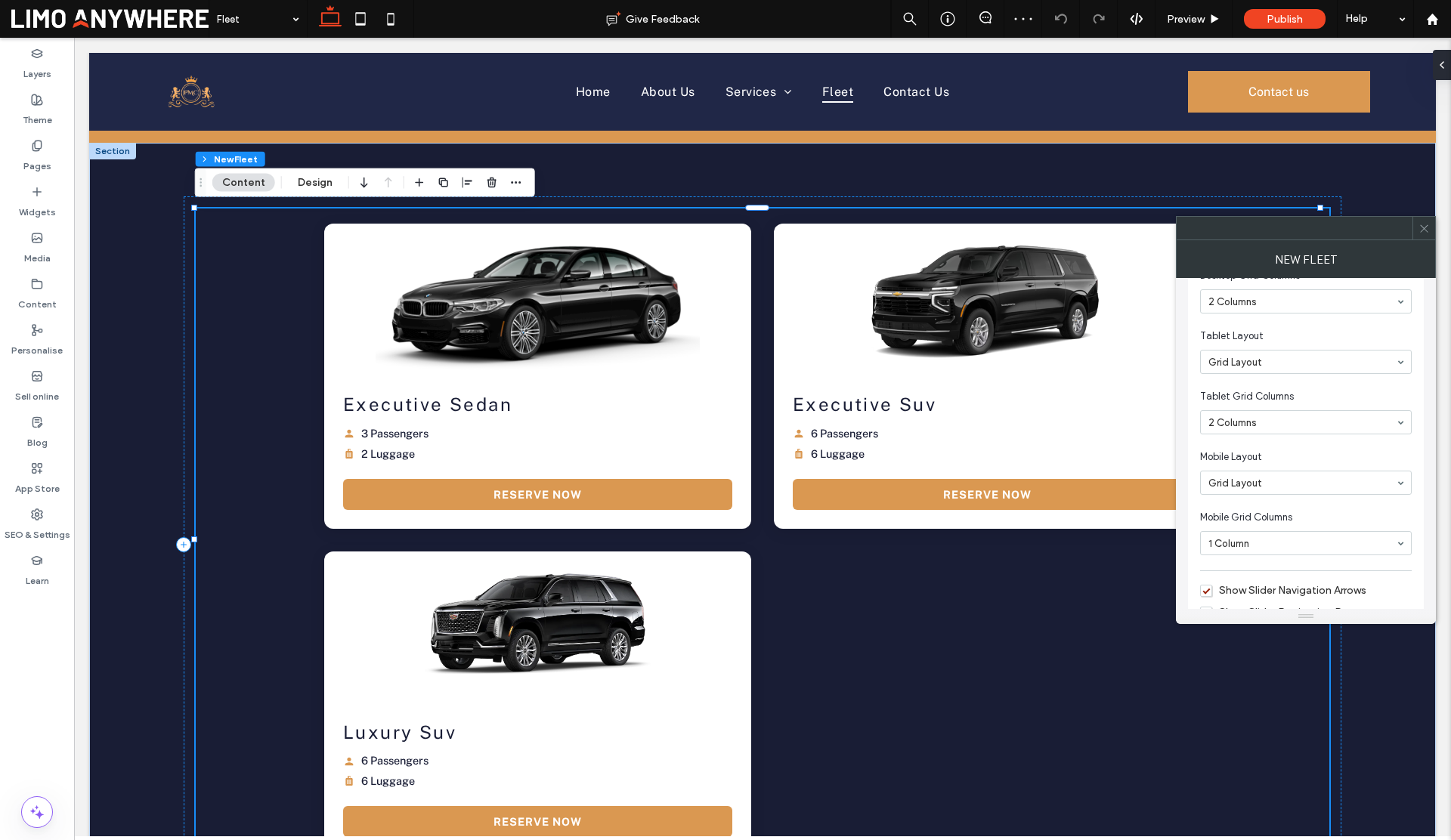
scroll to position [773, 0]
click at [1236, 365] on input at bounding box center [1301, 361] width 187 height 11
click at [1289, 343] on span "Tablet Layout" at bounding box center [1302, 335] width 205 height 15
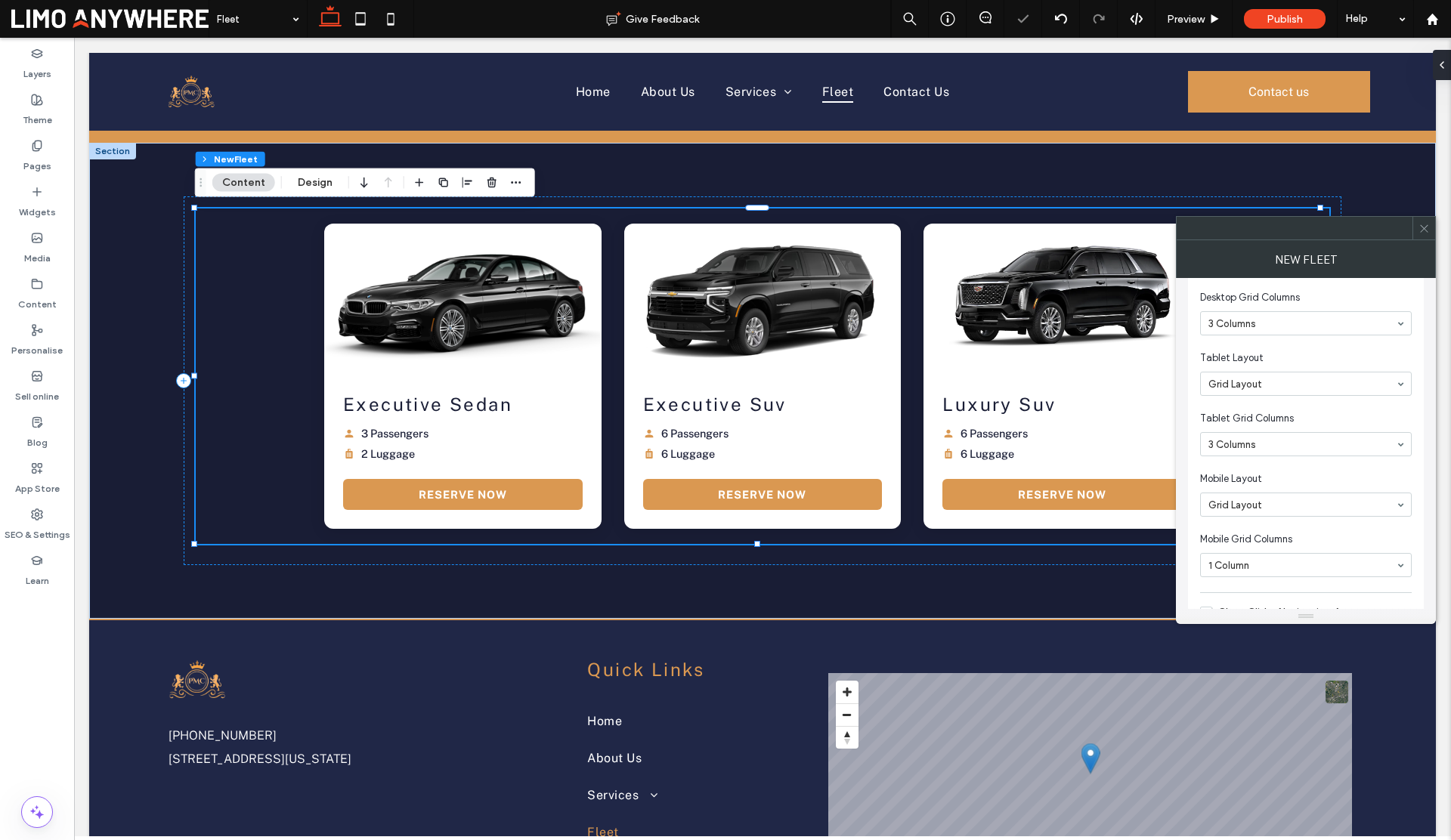
click at [1423, 227] on use at bounding box center [1423, 228] width 7 height 7
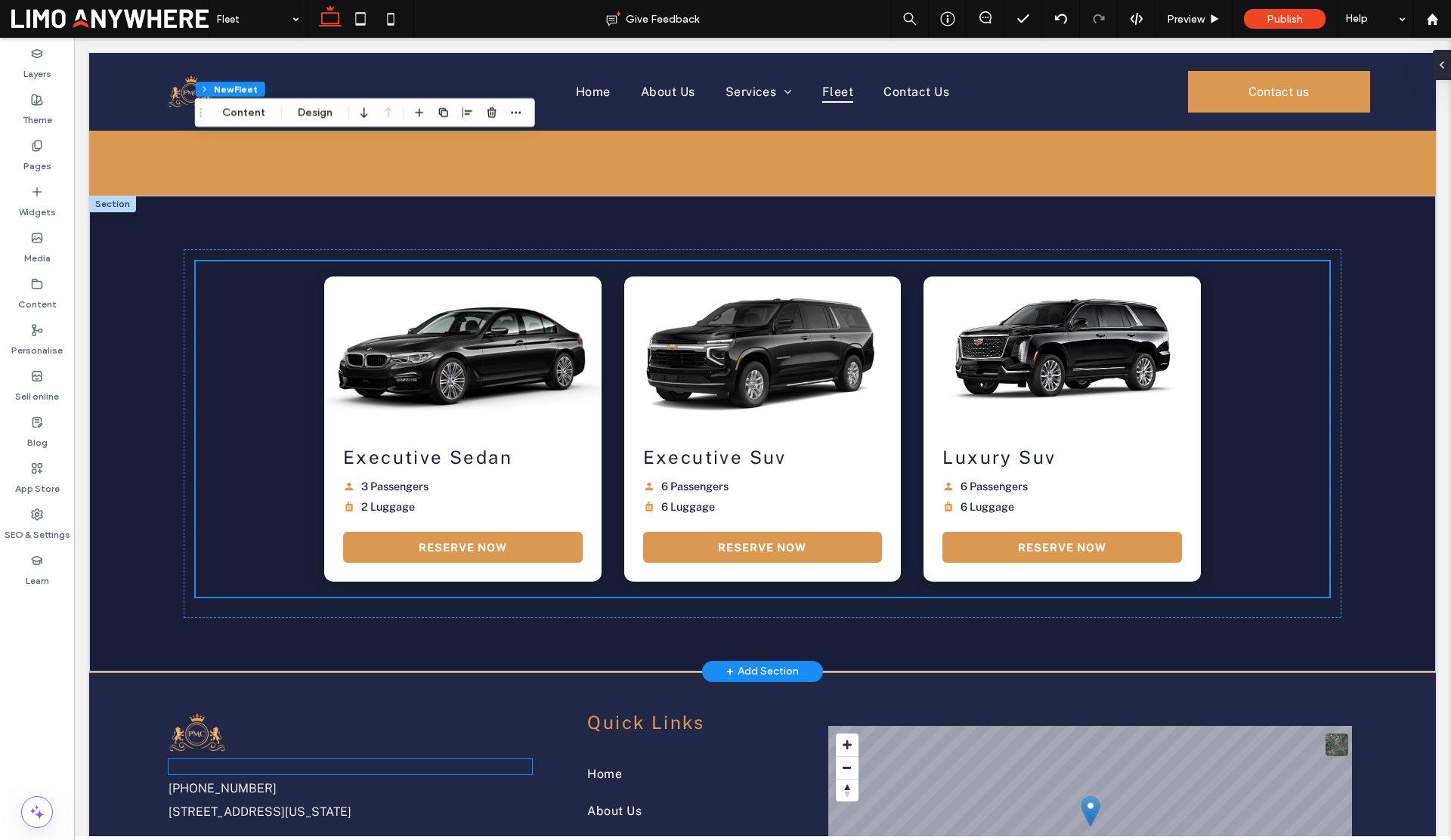
scroll to position [0, 0]
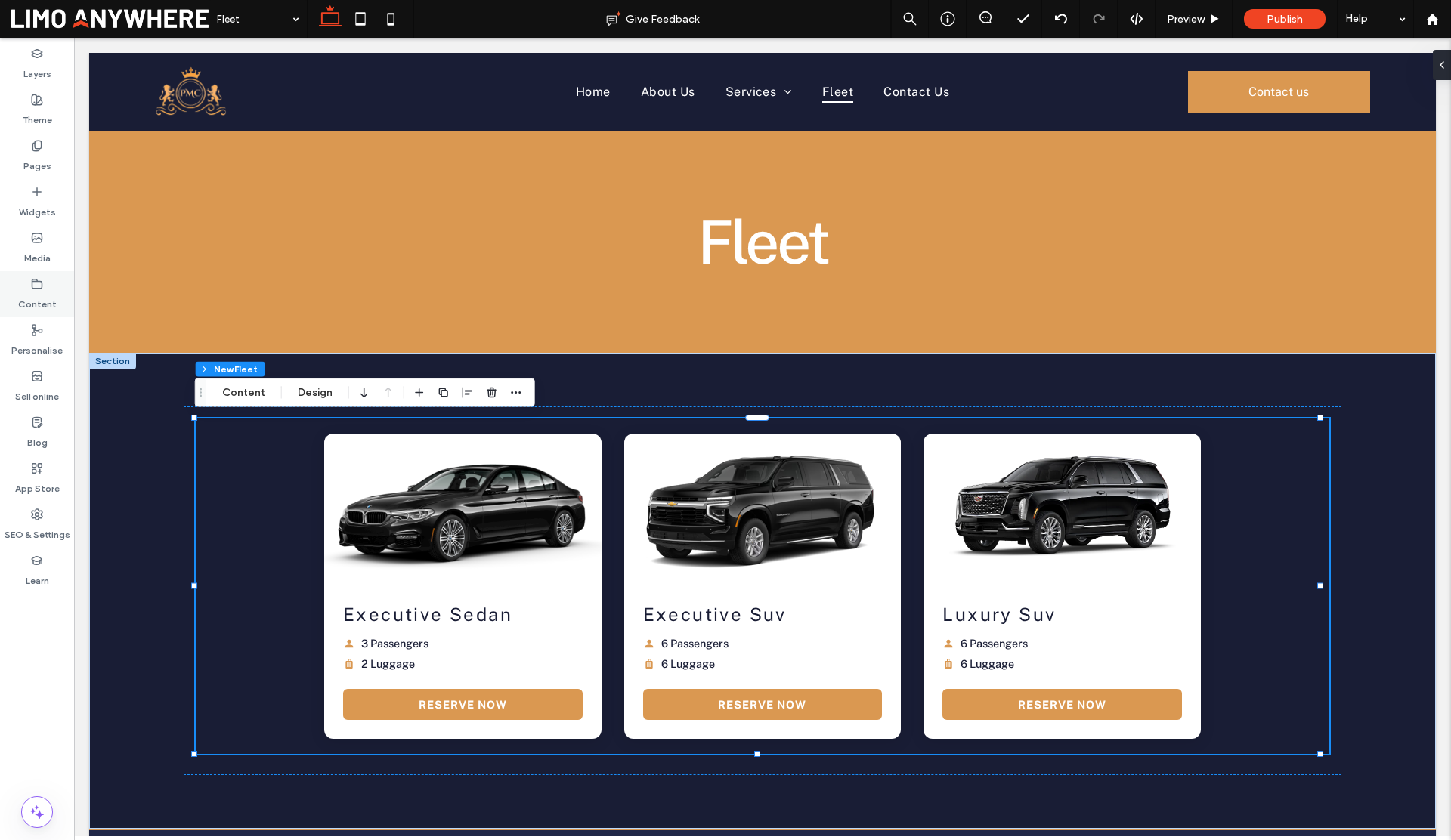
click at [29, 284] on div "Content" at bounding box center [37, 294] width 74 height 46
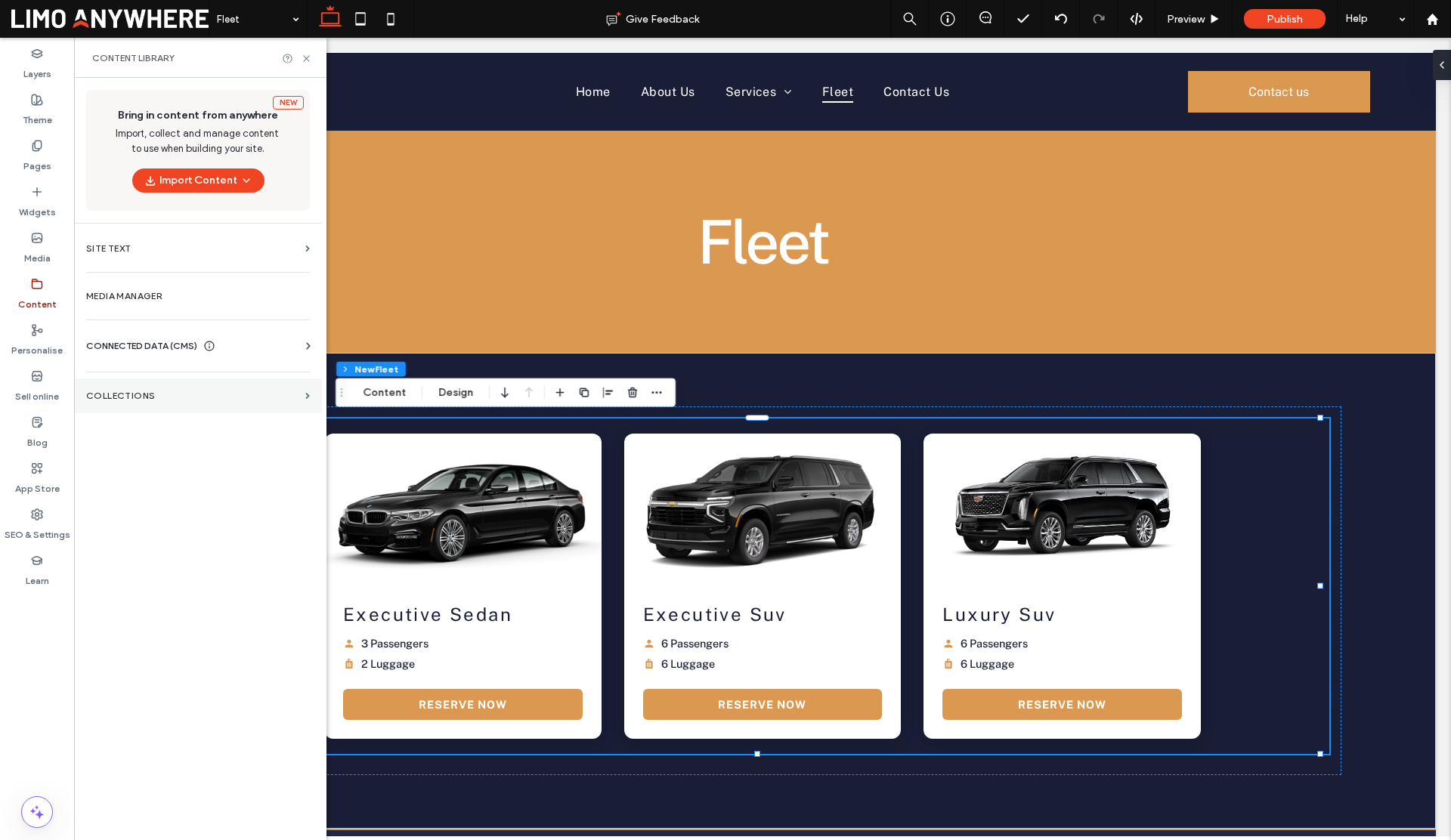
click at [150, 397] on label "COLLECTIONS" at bounding box center [193, 396] width 213 height 11
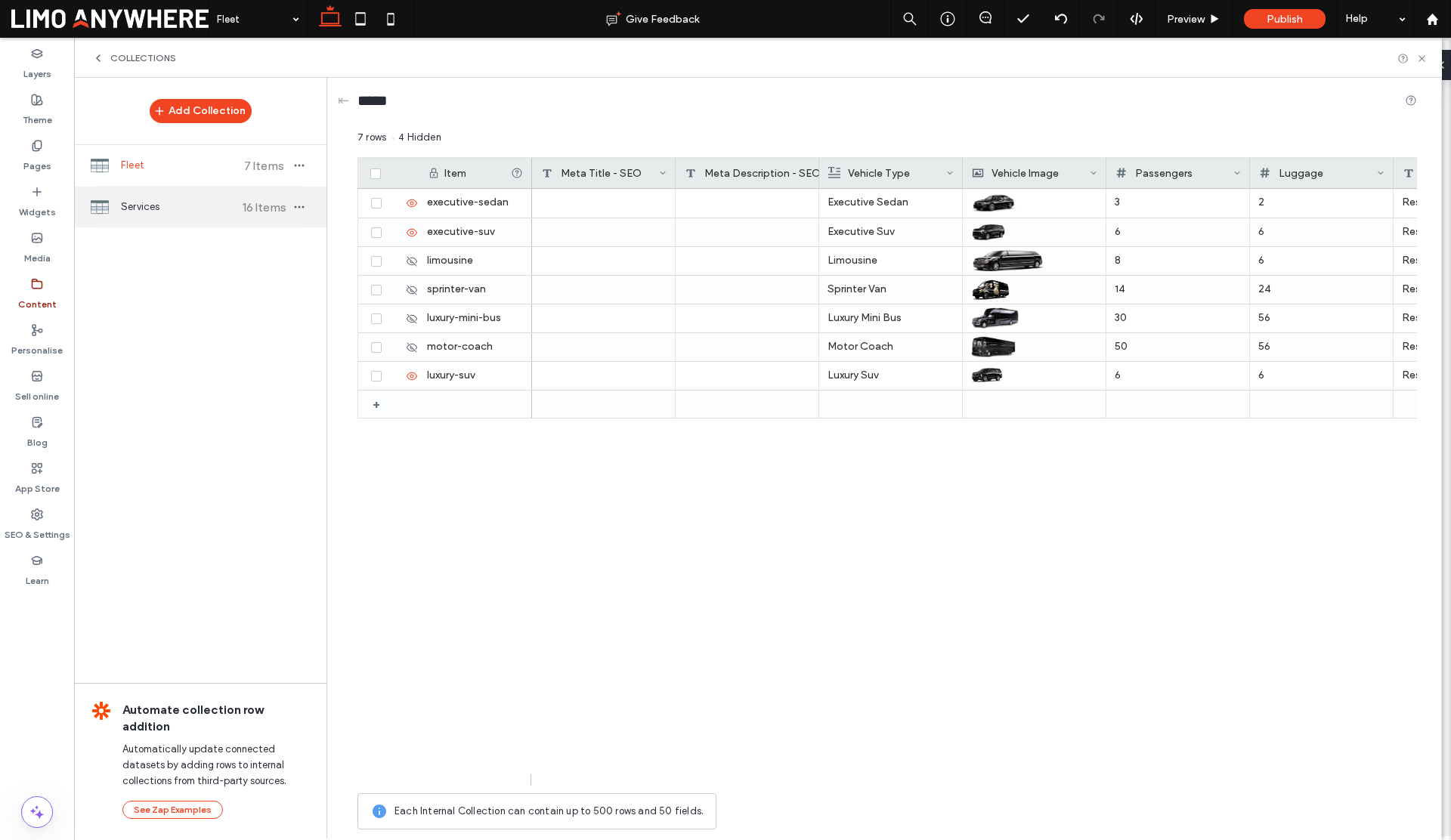
click at [154, 203] on span "Services" at bounding box center [177, 206] width 113 height 15
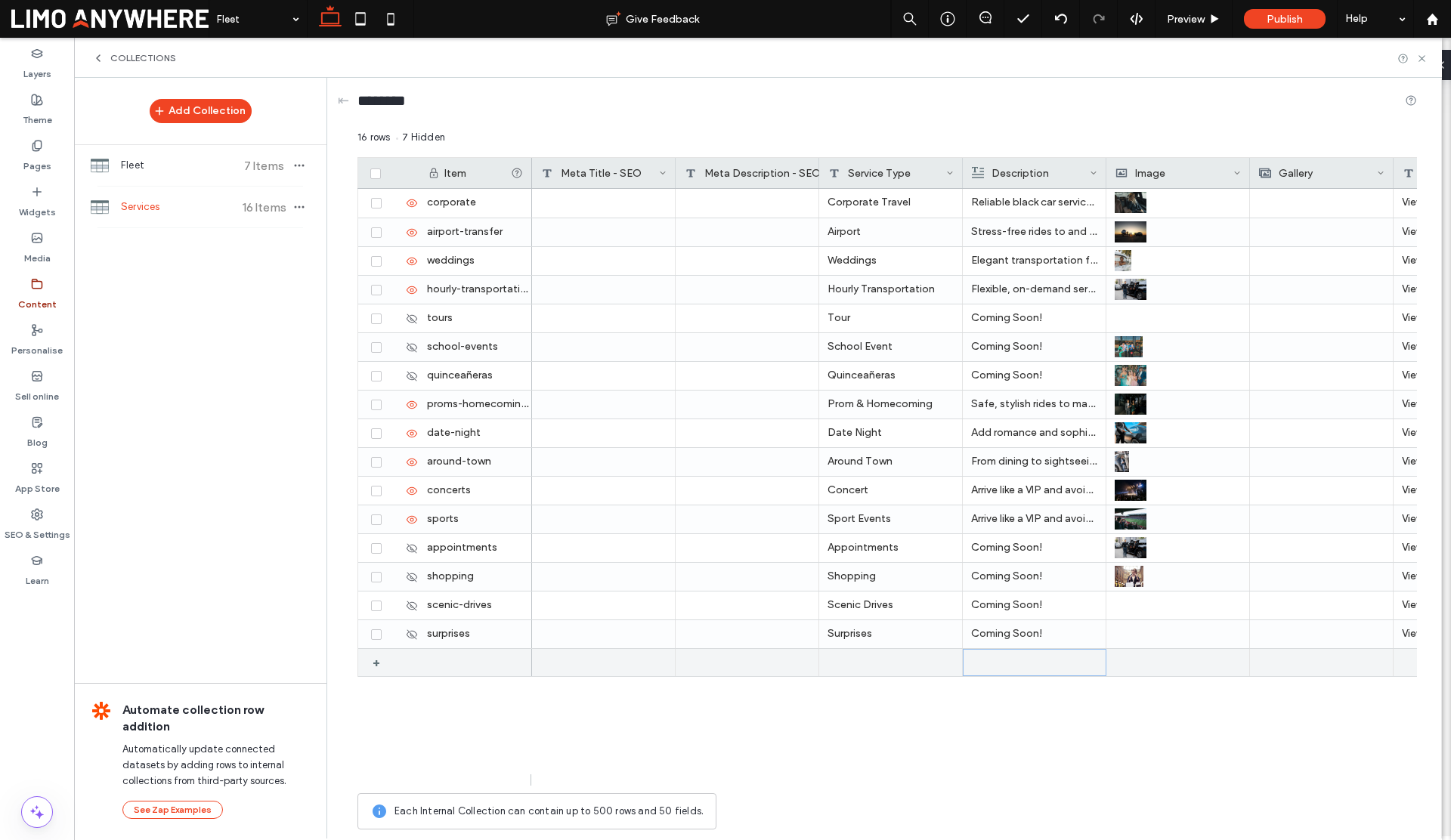
click at [1000, 660] on div at bounding box center [1034, 662] width 125 height 26
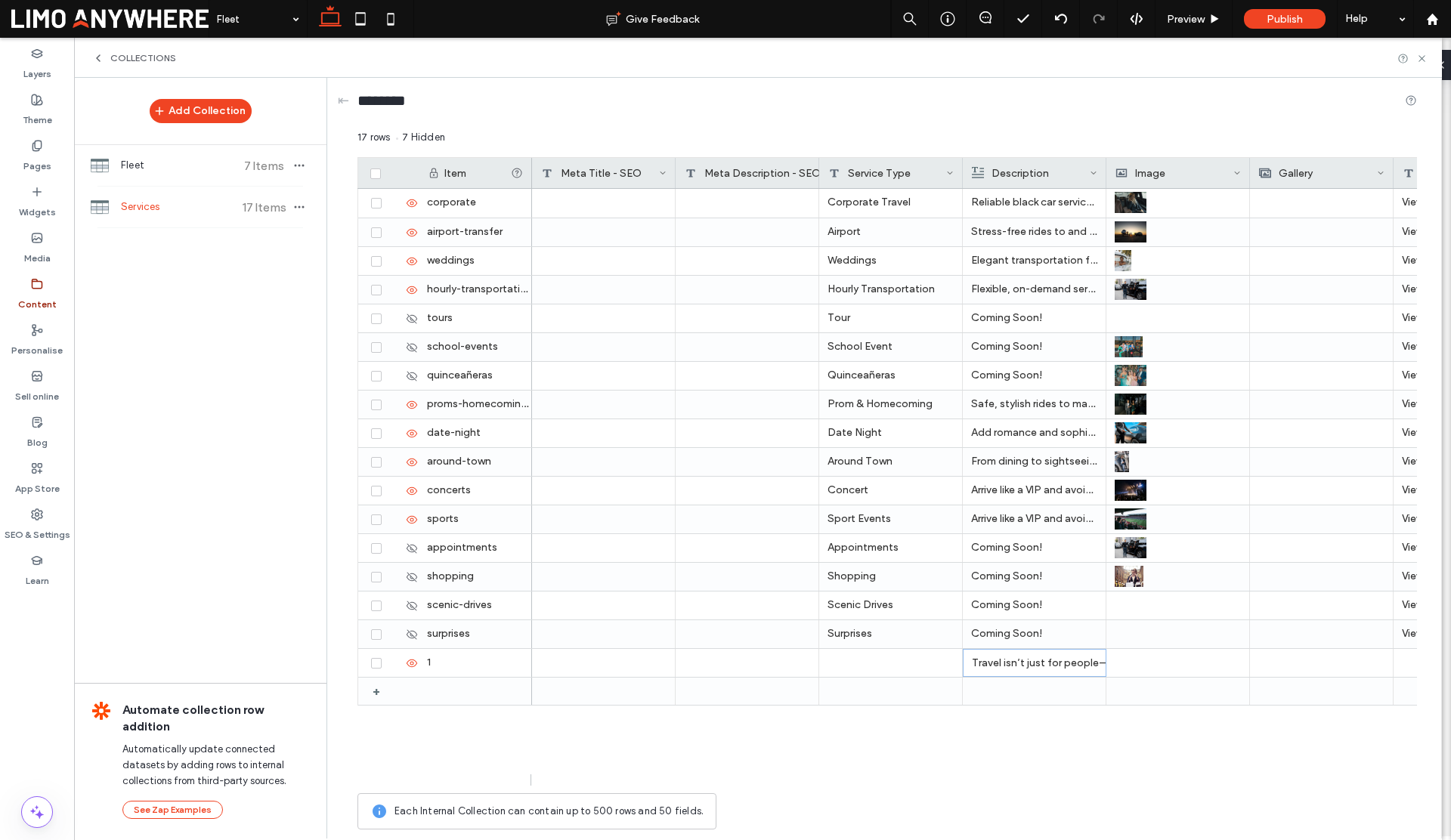
click at [839, 661] on div at bounding box center [890, 663] width 143 height 28
click at [840, 640] on textarea "plain-text-cell" at bounding box center [901, 644] width 167 height 45
paste textarea "**********"
type textarea "**********"
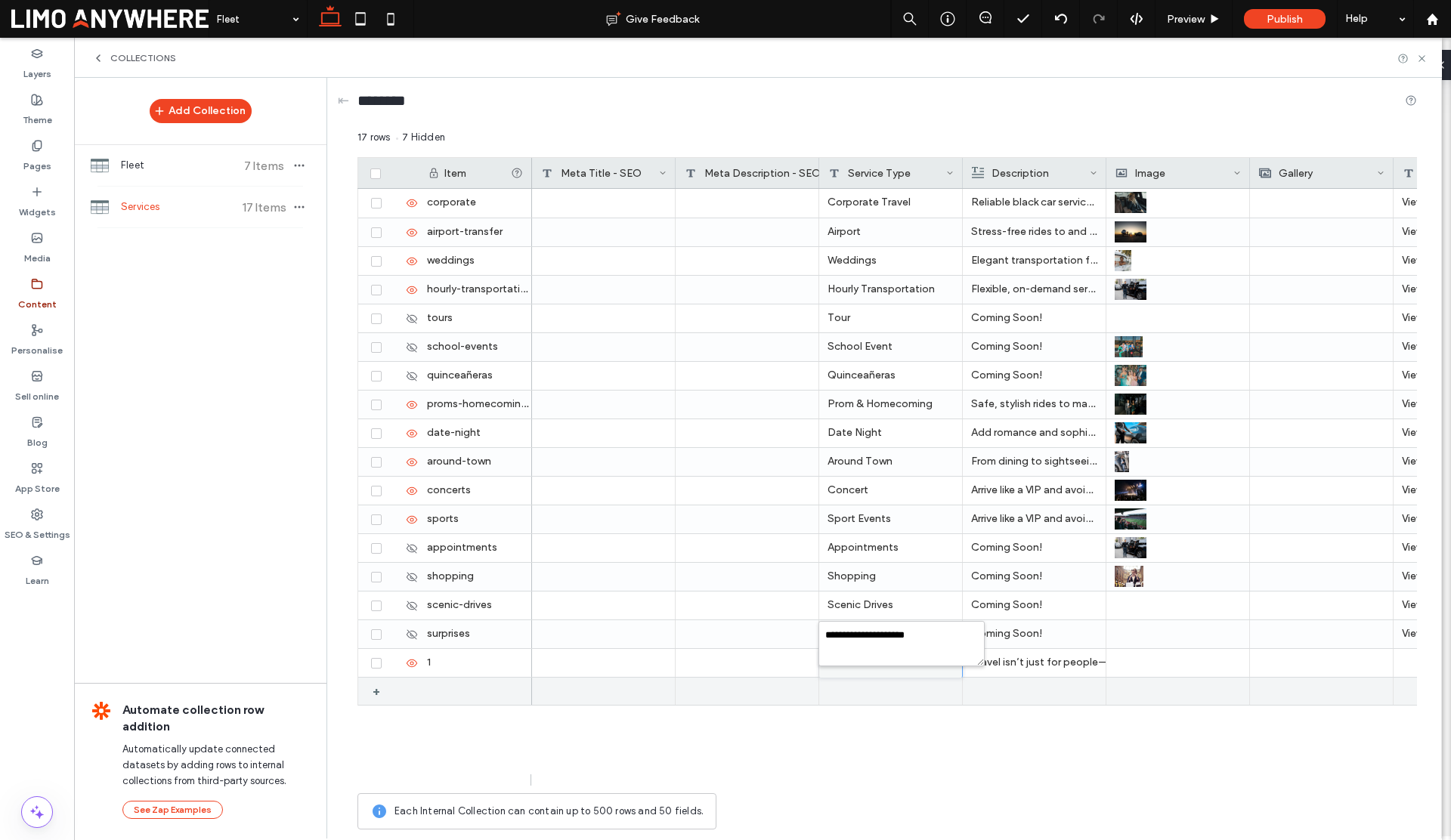
click at [422, 689] on div at bounding box center [476, 691] width 113 height 27
click at [376, 695] on span at bounding box center [376, 692] width 11 height 11
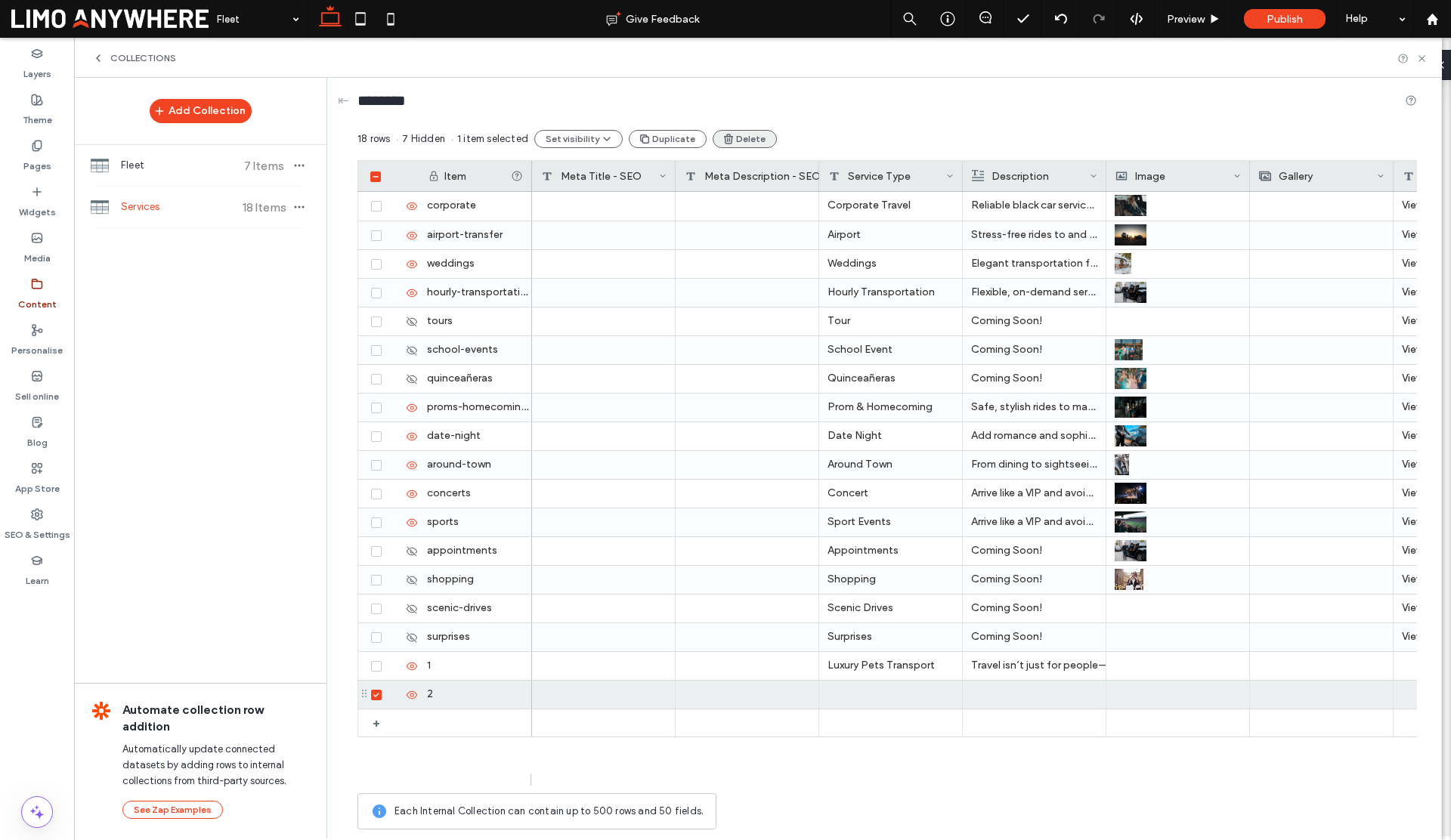
click at [727, 140] on button "Delete" at bounding box center [744, 139] width 64 height 18
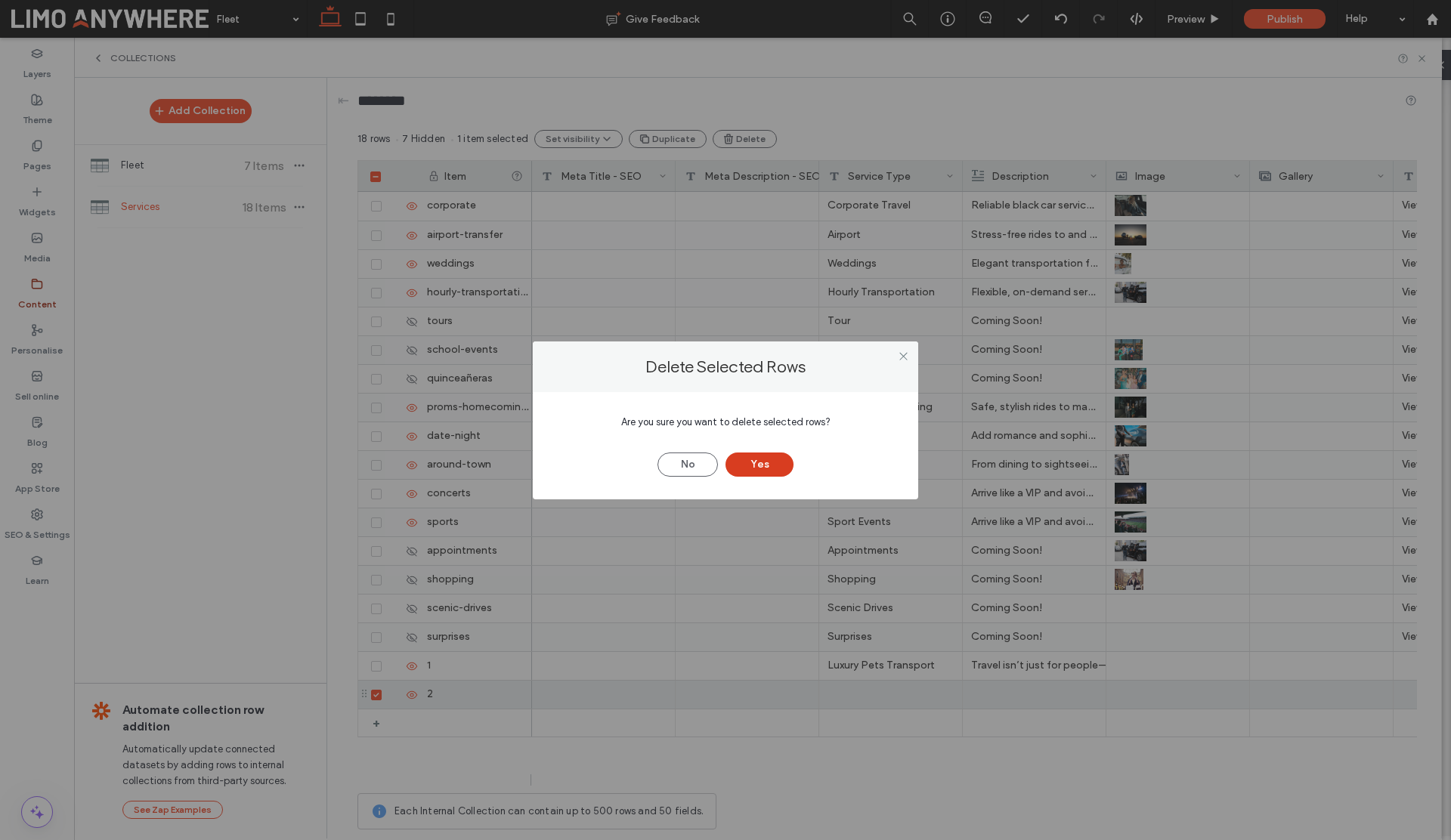
click at [771, 458] on button "Yes" at bounding box center [758, 464] width 68 height 24
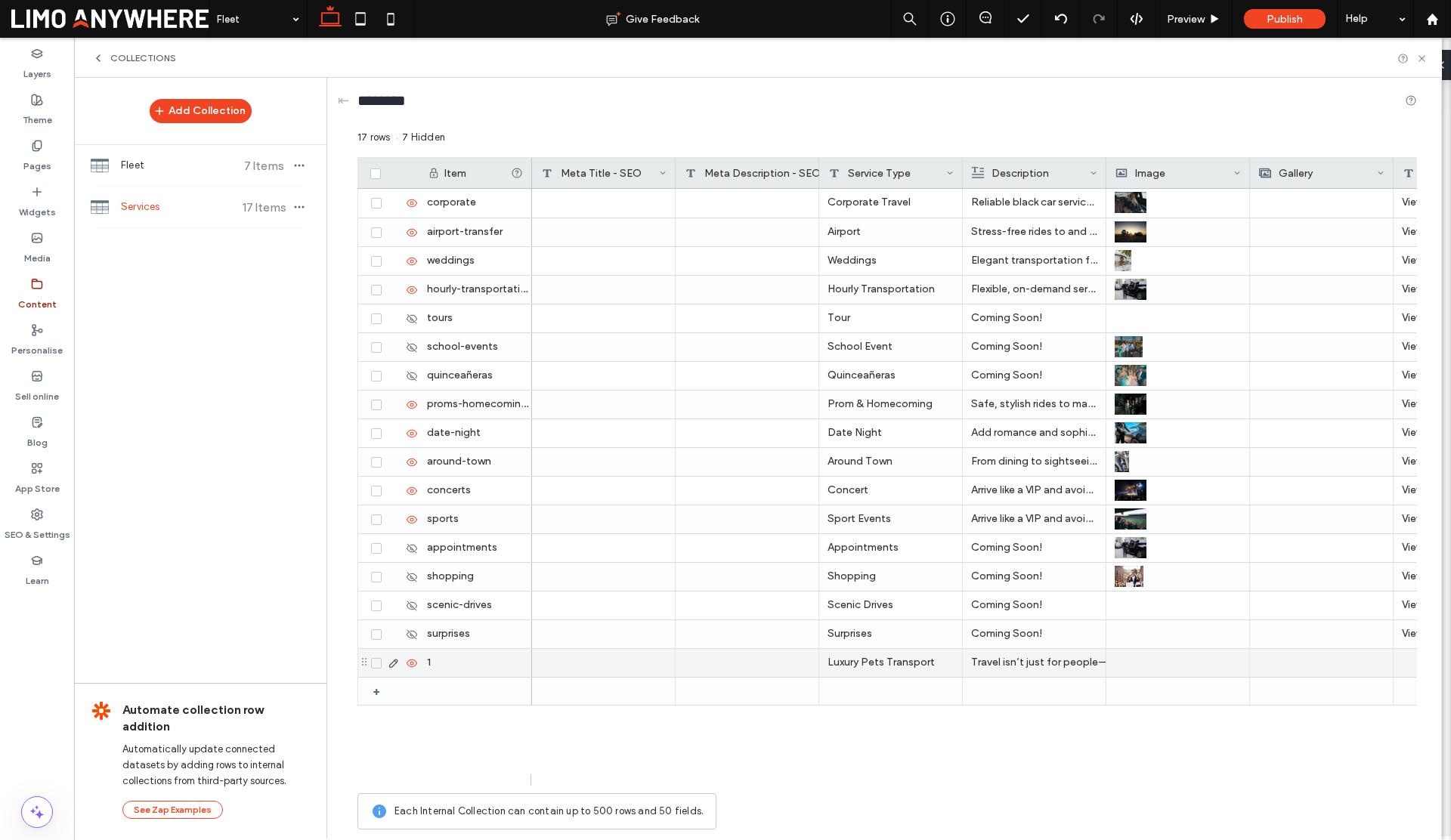
click at [435, 659] on div "1" at bounding box center [476, 663] width 113 height 28
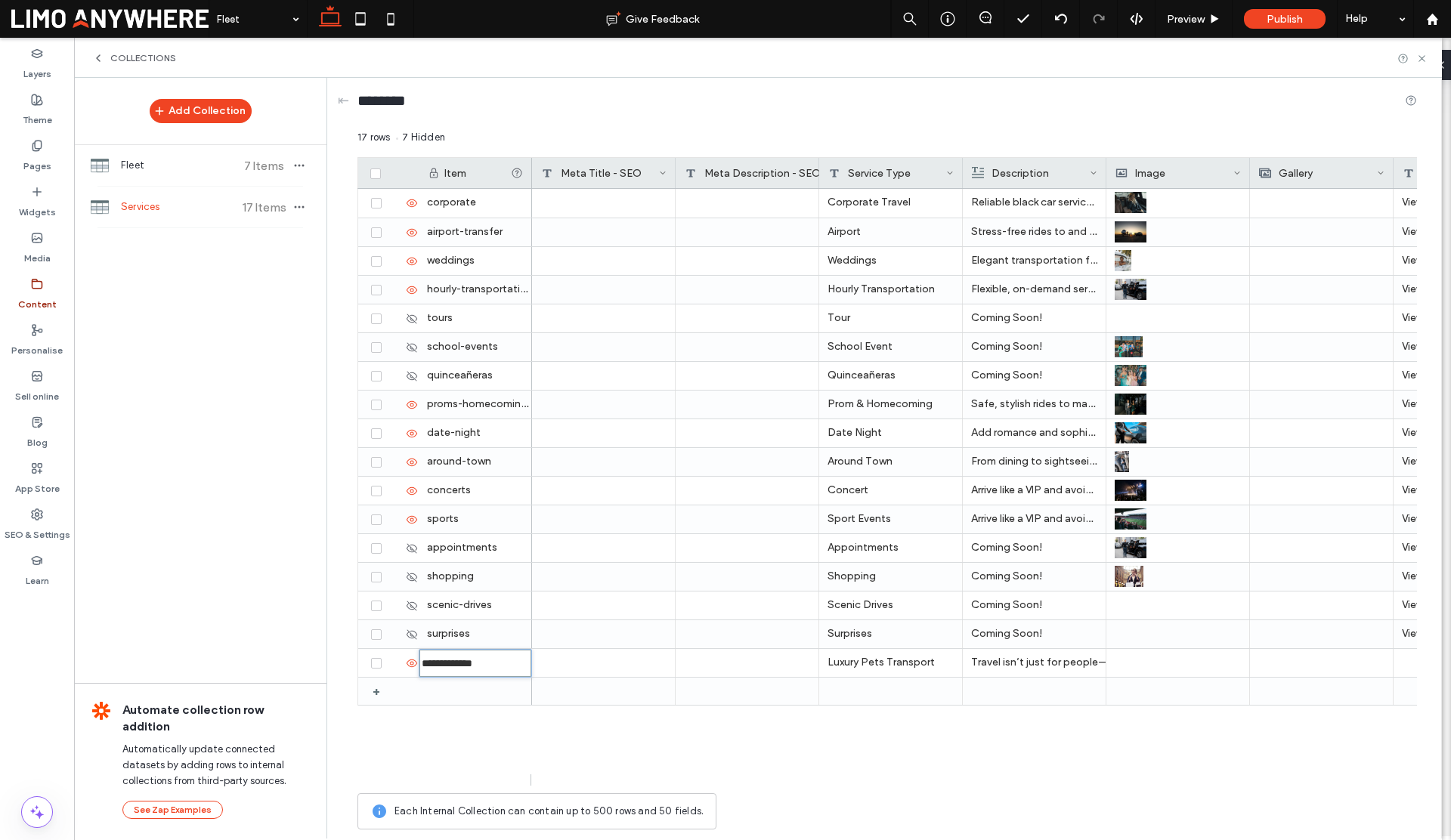
type input "**********"
click at [653, 726] on div "Luxury Pets Transport Travel isn’t just for people—your pets deserve comfort an…" at bounding box center [975, 487] width 884 height 597
click at [580, 768] on div "Luxury Pets Transport Travel isn’t just for people—your pets deserve comfort an…" at bounding box center [975, 487] width 884 height 597
click at [560, 737] on div "Luxury Pets Transport Travel isn’t just for people—your pets deserve comfort an…" at bounding box center [975, 487] width 884 height 597
click at [1094, 728] on div "Luxury Pets Transport Travel isn’t just for people—your pets deserve comfort an…" at bounding box center [975, 487] width 884 height 597
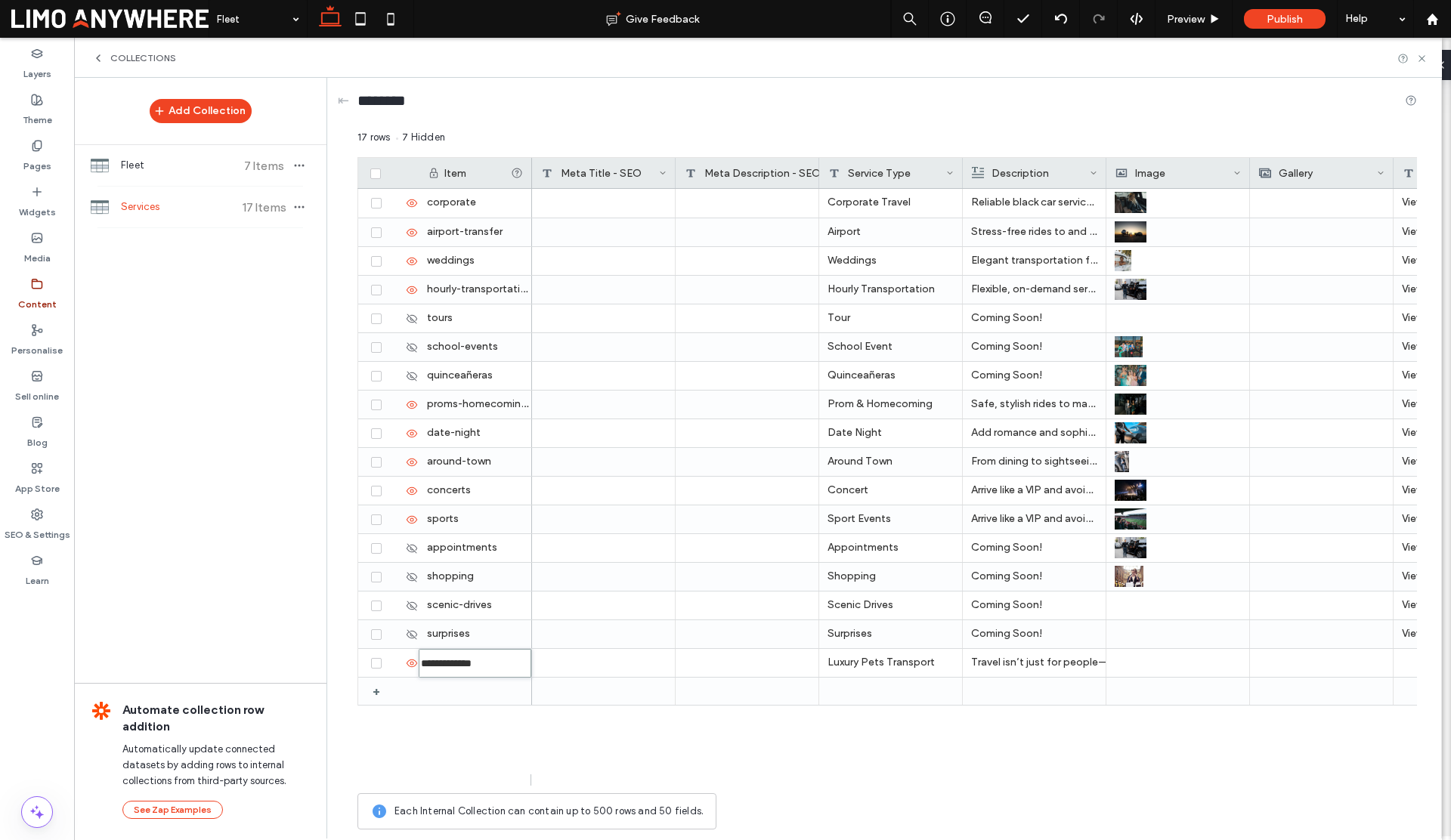
click at [984, 788] on div "17 rows 7 Hidden Drag here to set row groups Drag here to set column labels Ite…" at bounding box center [887, 483] width 1059 height 707
click at [685, 752] on div "Luxury Pets Transport Travel isn’t just for people—your pets deserve comfort an…" at bounding box center [975, 487] width 884 height 597
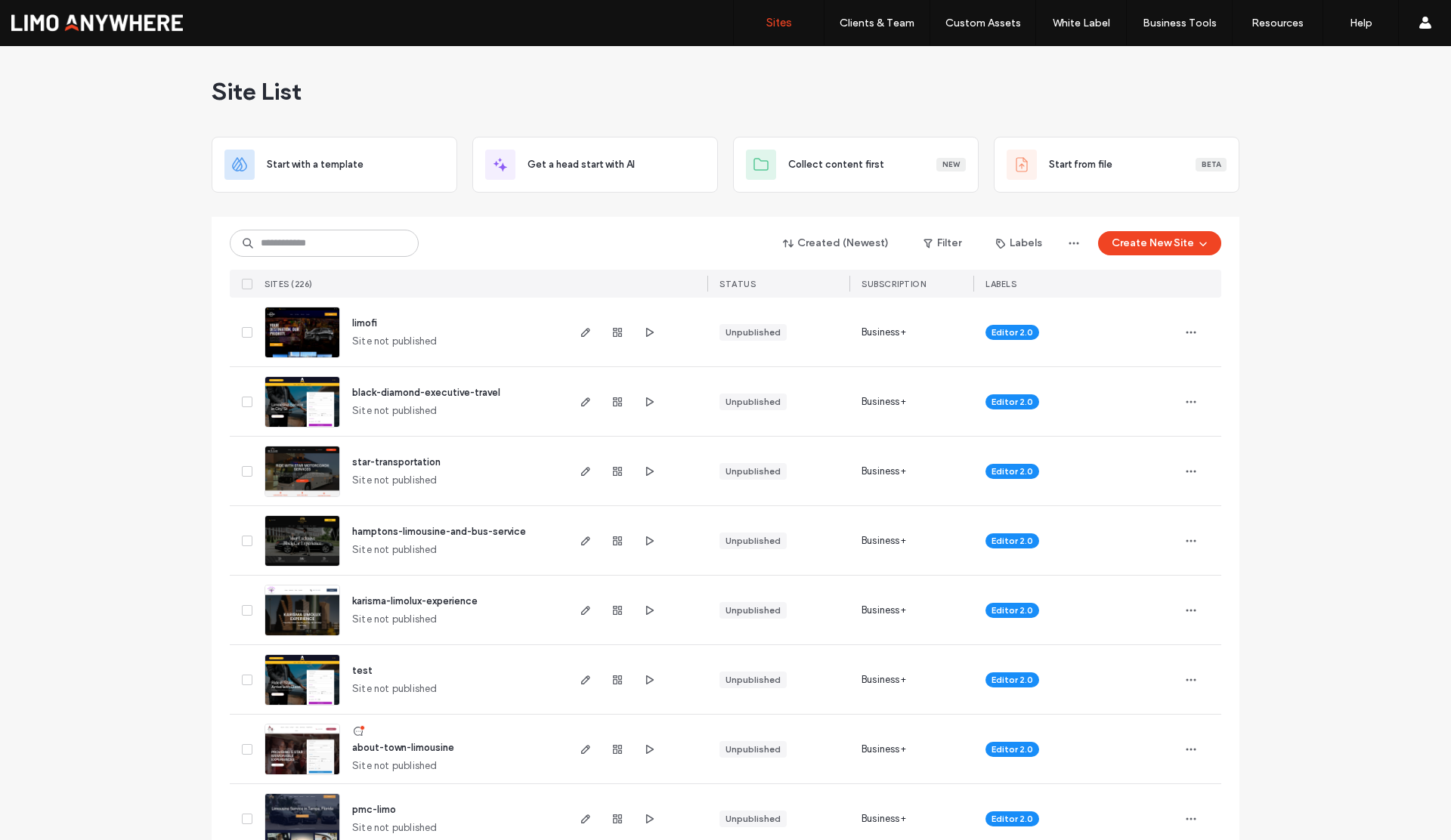
click at [877, 63] on label "Client Management" at bounding box center [880, 61] width 88 height 12
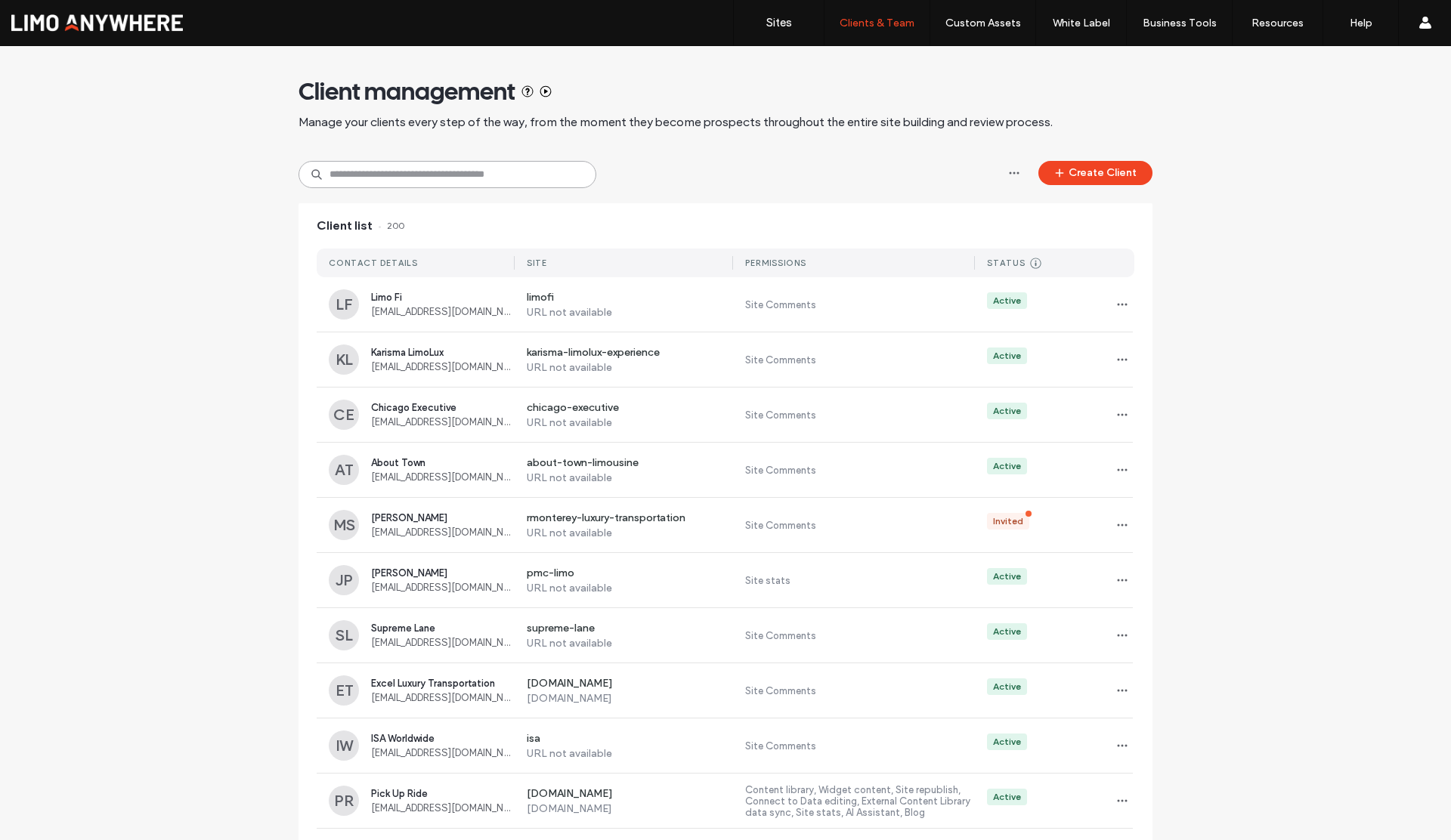
click at [425, 180] on input at bounding box center [447, 175] width 298 height 27
type input "***"
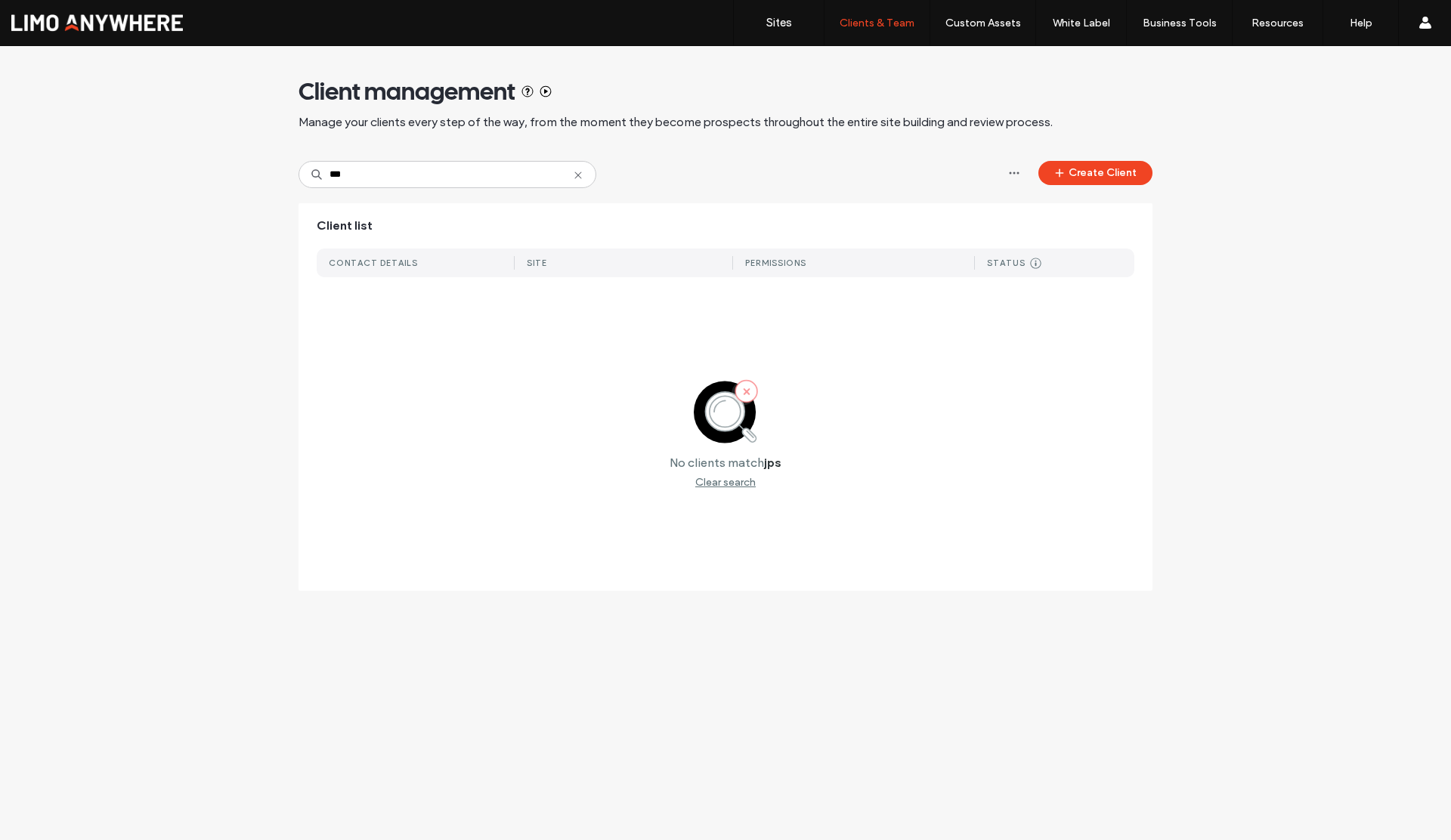
click at [579, 176] on icon at bounding box center [577, 175] width 12 height 12
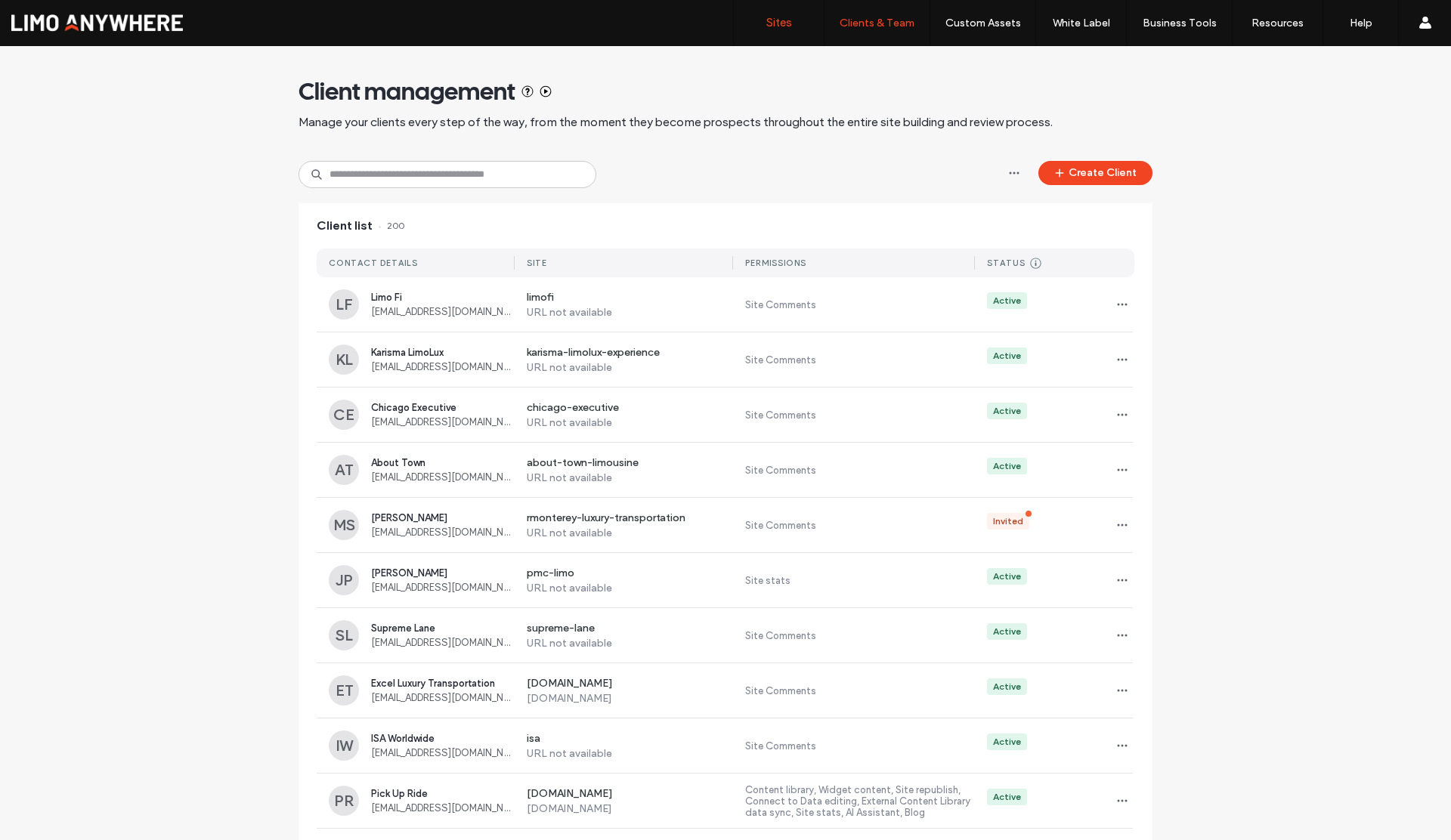
click at [783, 35] on link "Sites" at bounding box center [779, 23] width 90 height 45
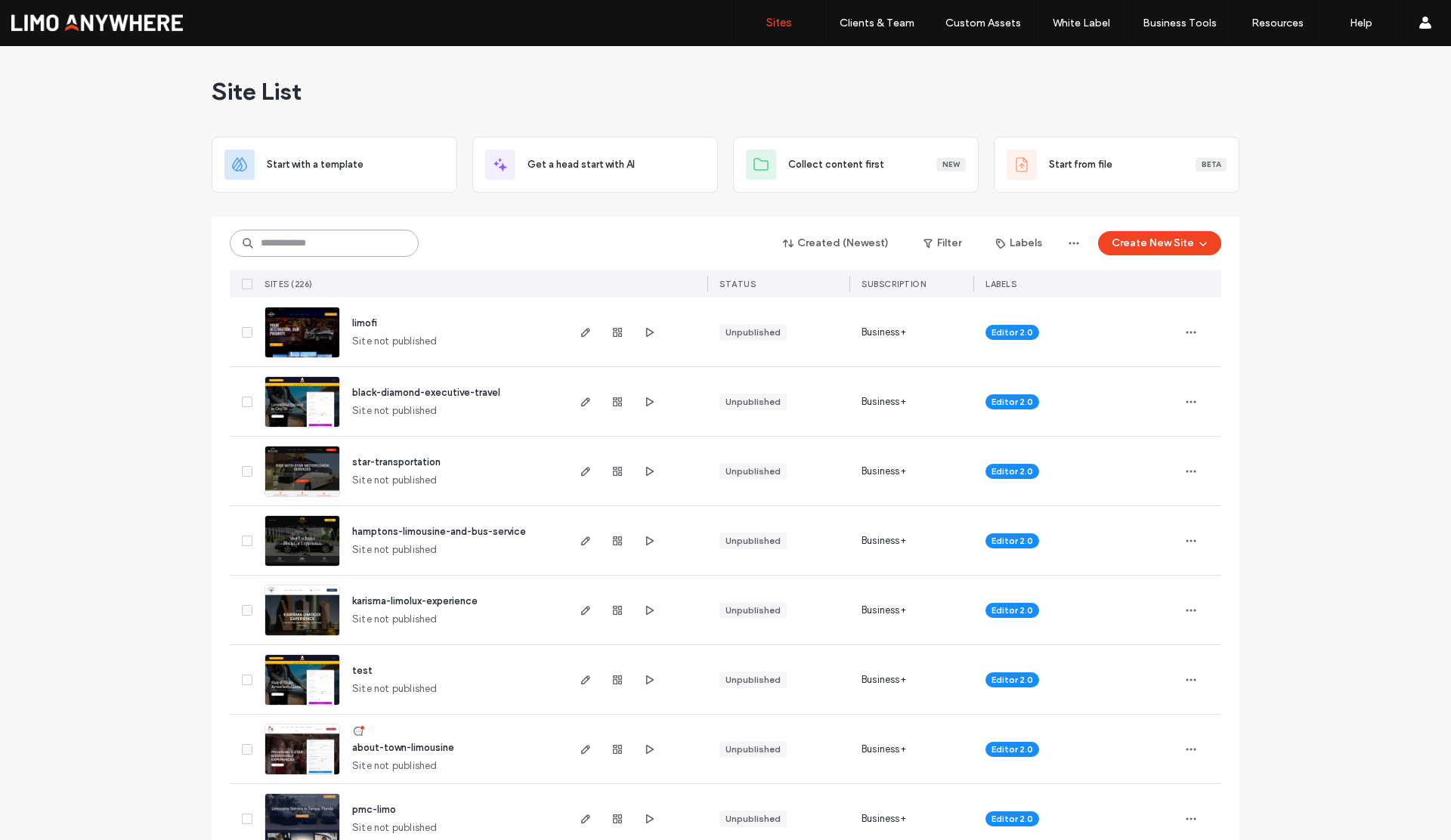
click at [381, 242] on input at bounding box center [324, 243] width 189 height 27
type input "***"
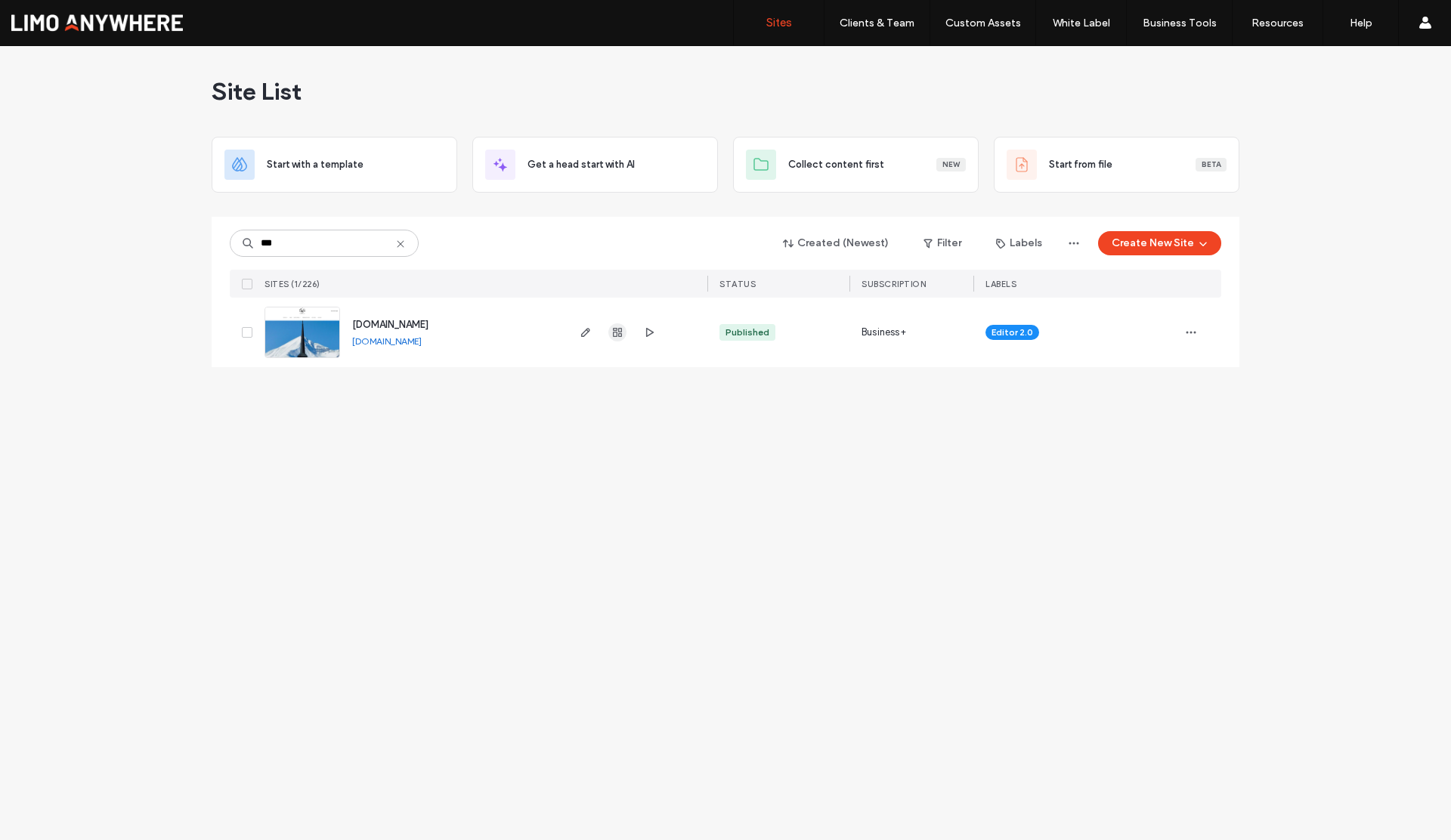
click at [612, 333] on icon "button" at bounding box center [617, 331] width 12 height 12
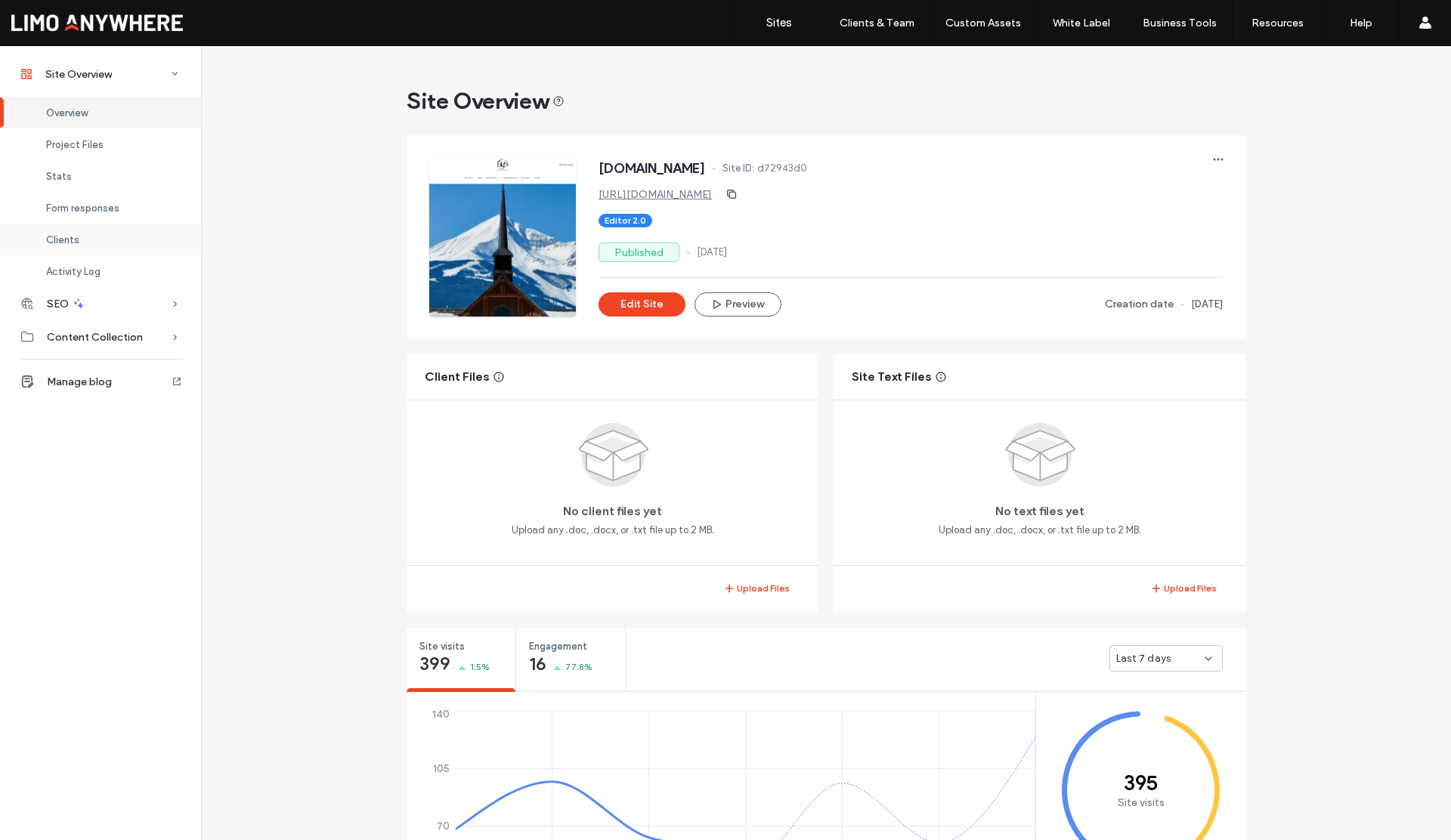
click at [70, 245] on div "Clients" at bounding box center [100, 239] width 201 height 32
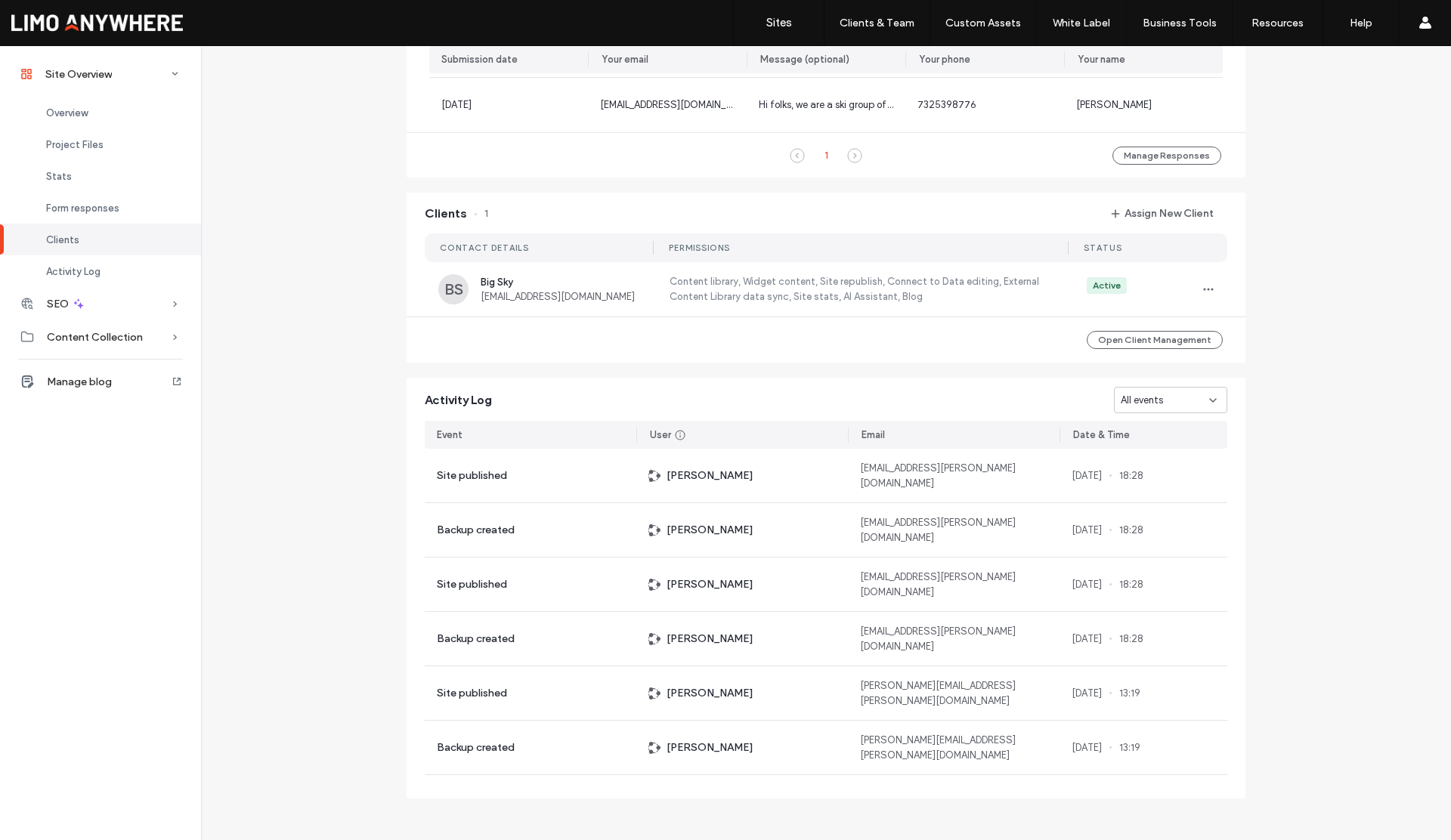
scroll to position [1197, 0]
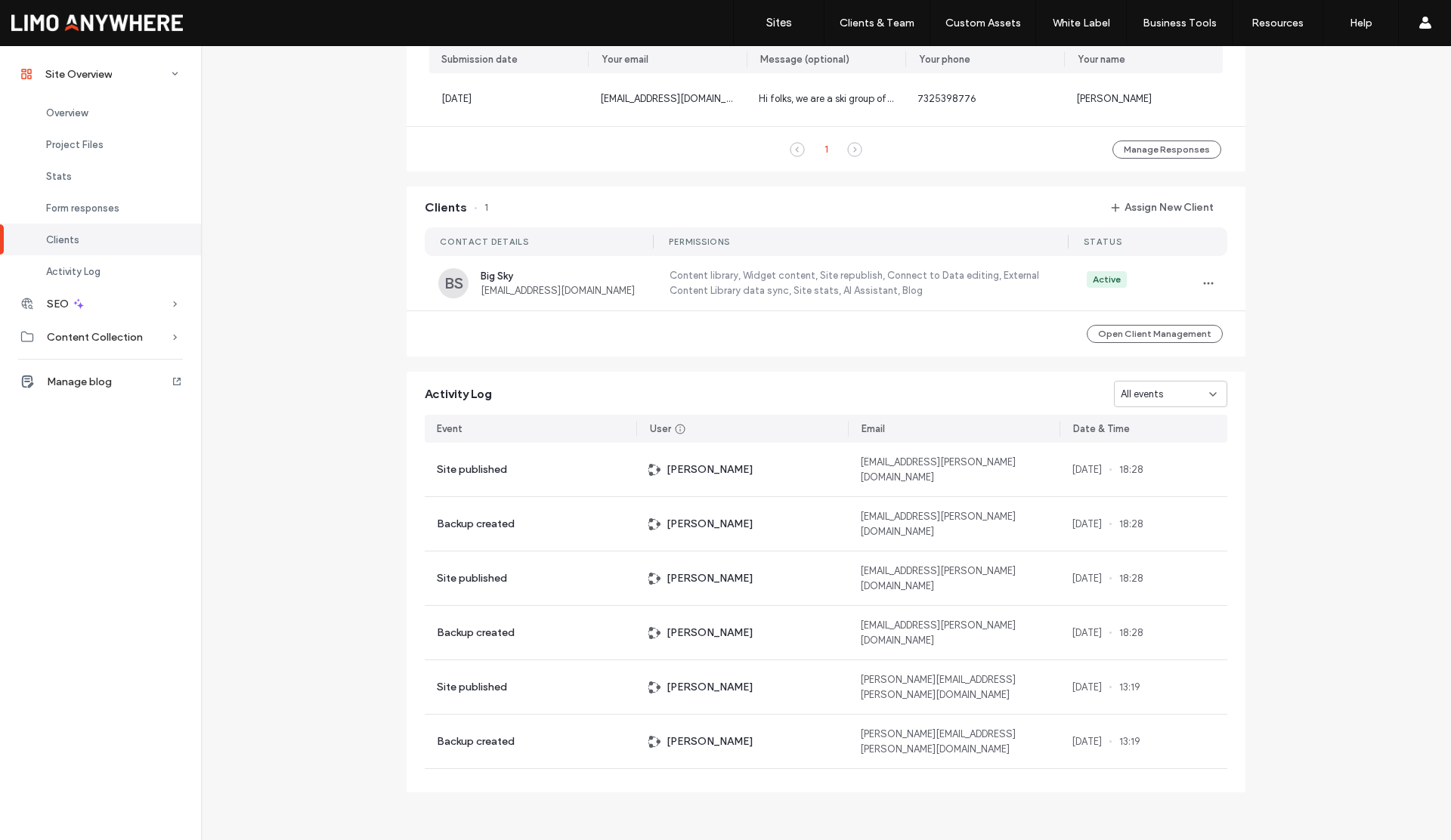
scroll to position [349, 0]
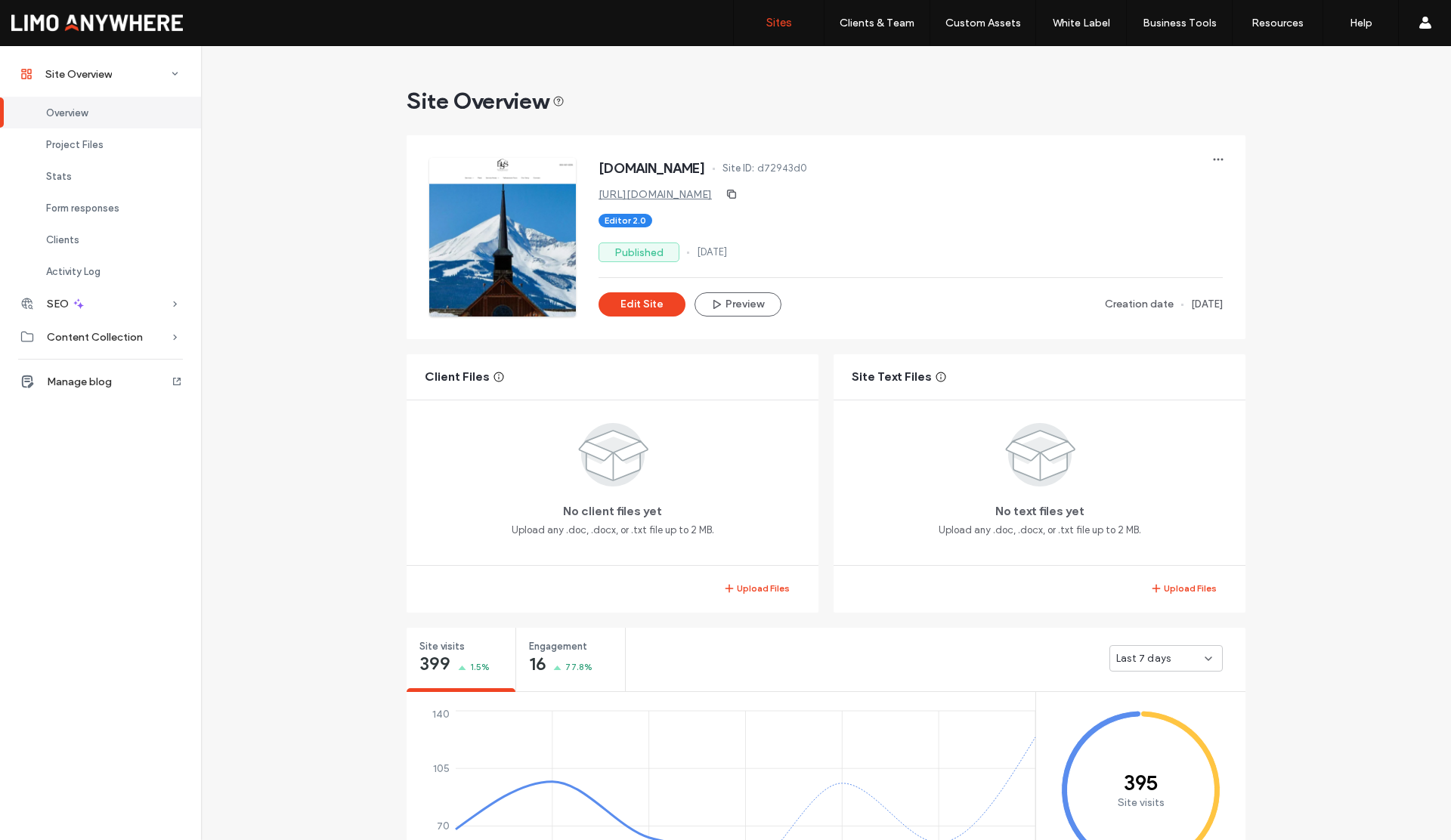
click at [784, 22] on label "Sites" at bounding box center [779, 23] width 26 height 14
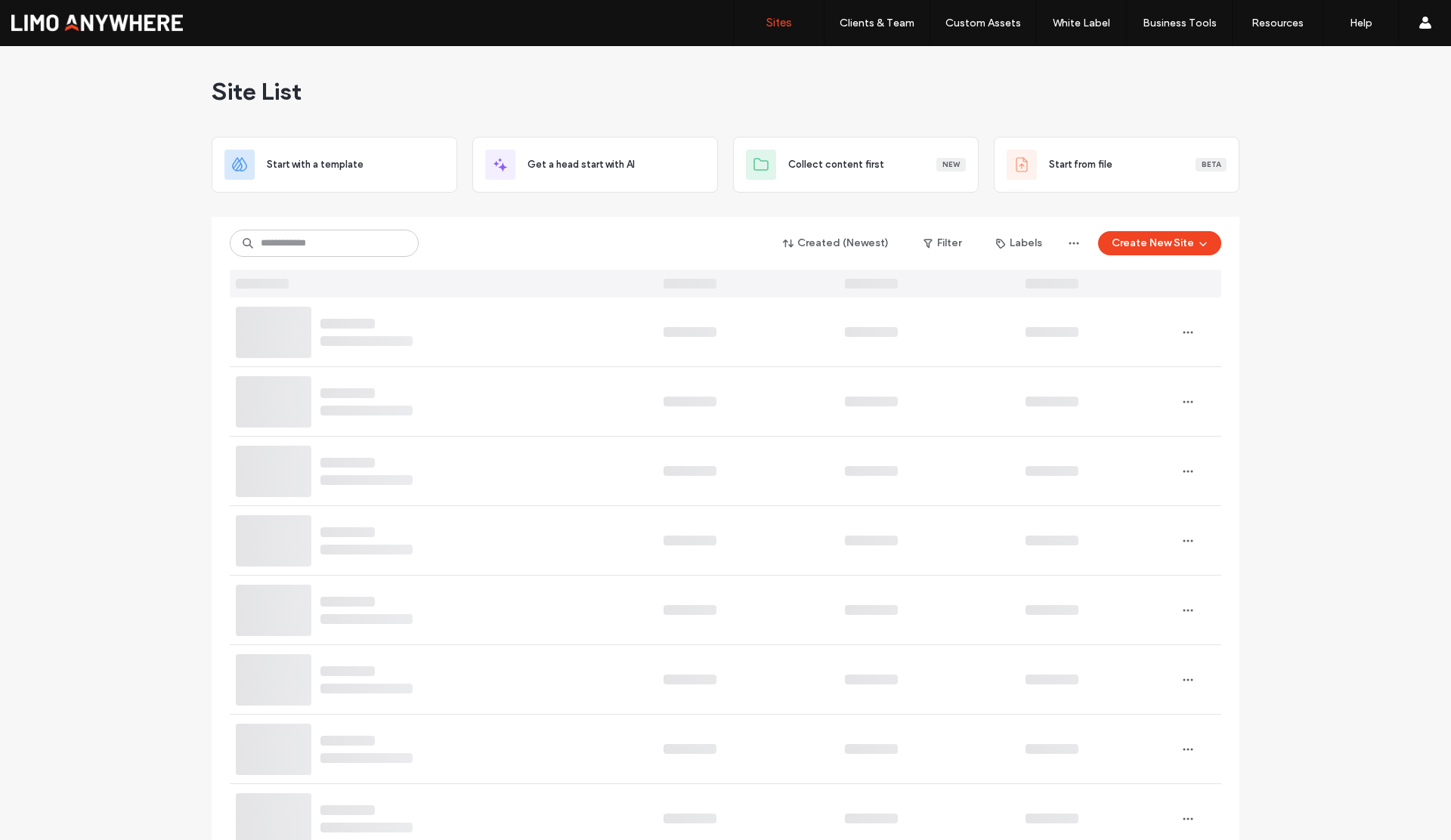
click at [499, 241] on div "Created (Newest) Filter Labels Create New Site" at bounding box center [725, 243] width 992 height 29
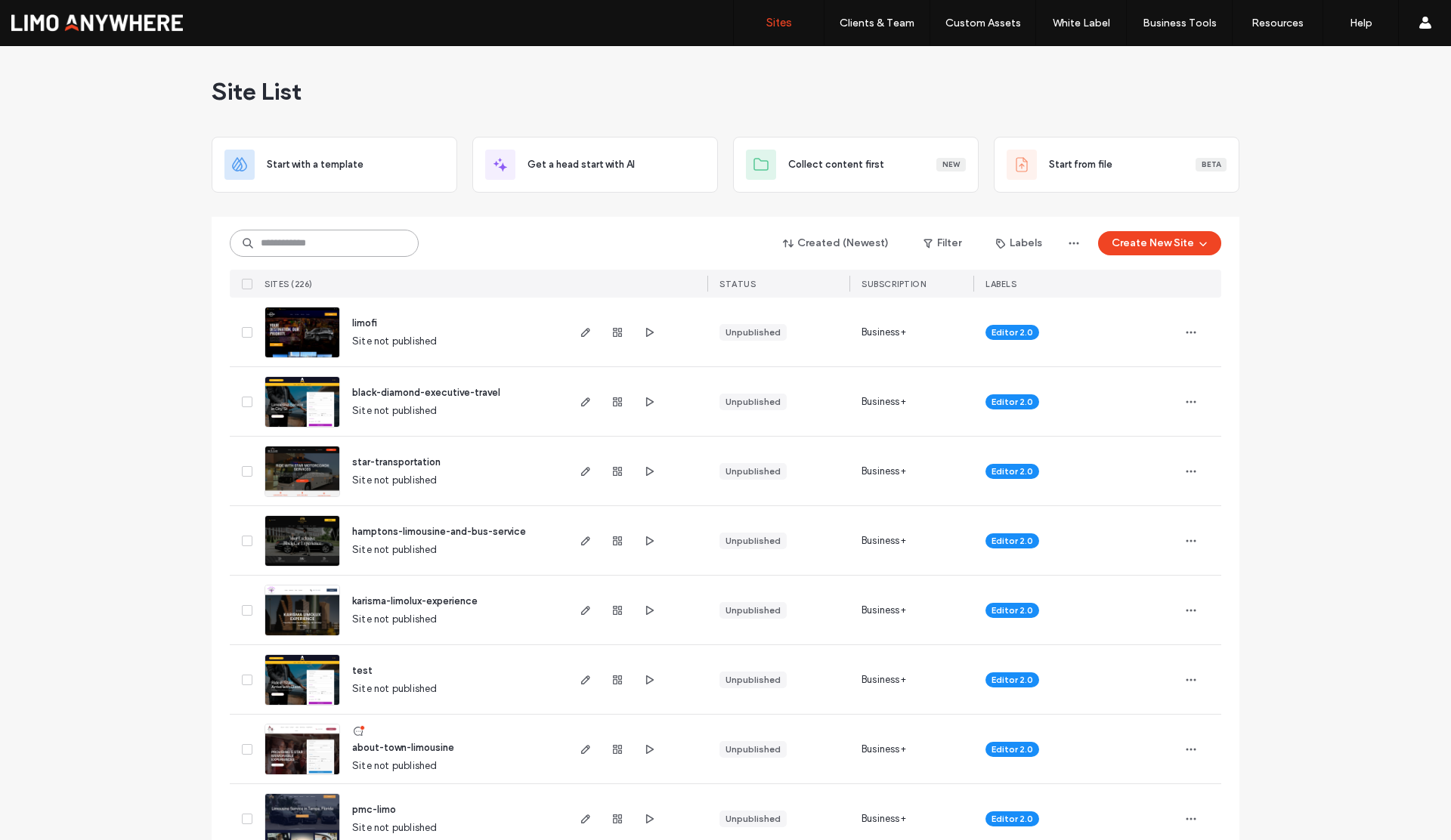
click at [350, 248] on input at bounding box center [324, 243] width 189 height 27
type input "***"
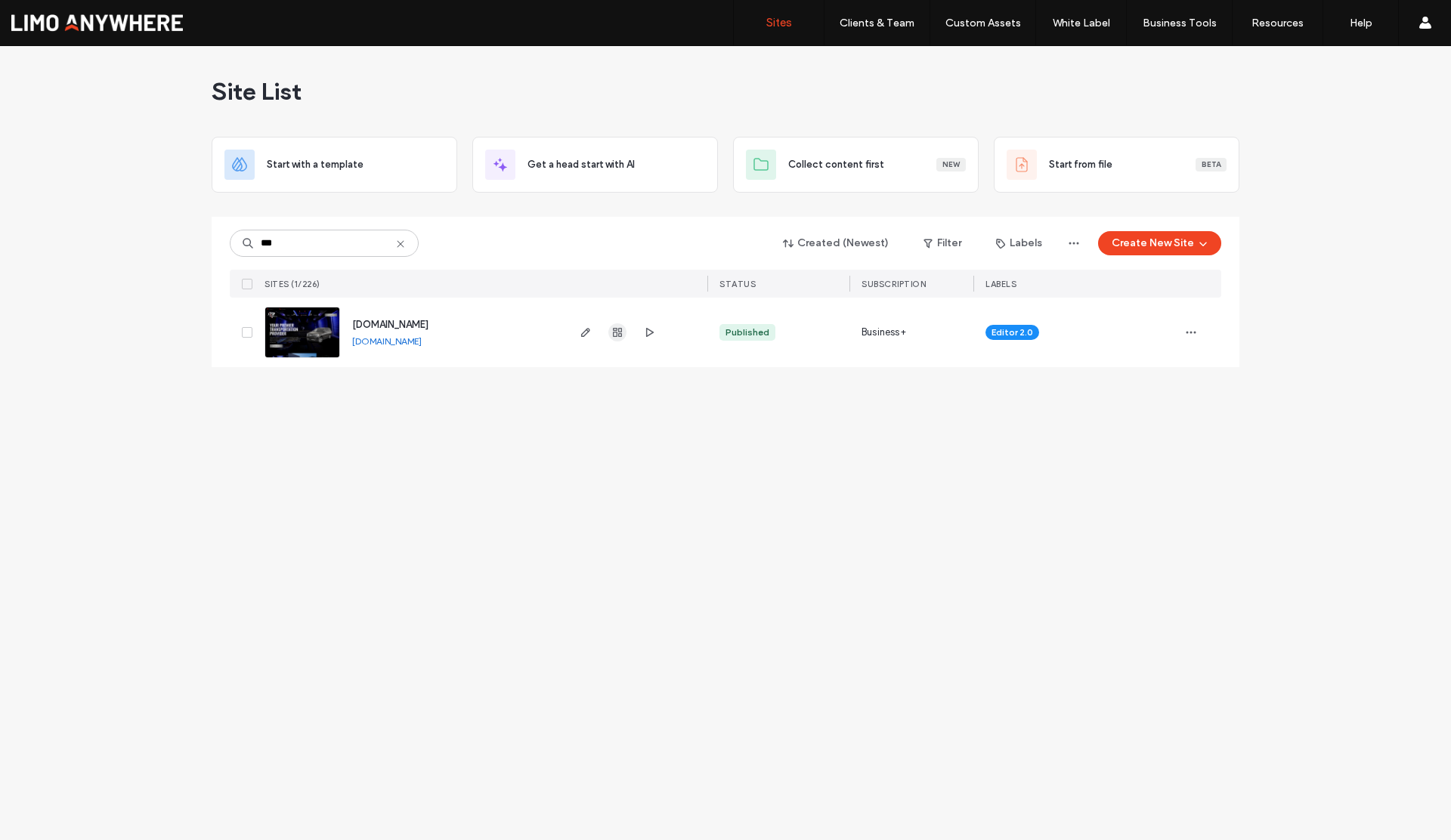
click at [621, 335] on icon "button" at bounding box center [617, 331] width 12 height 12
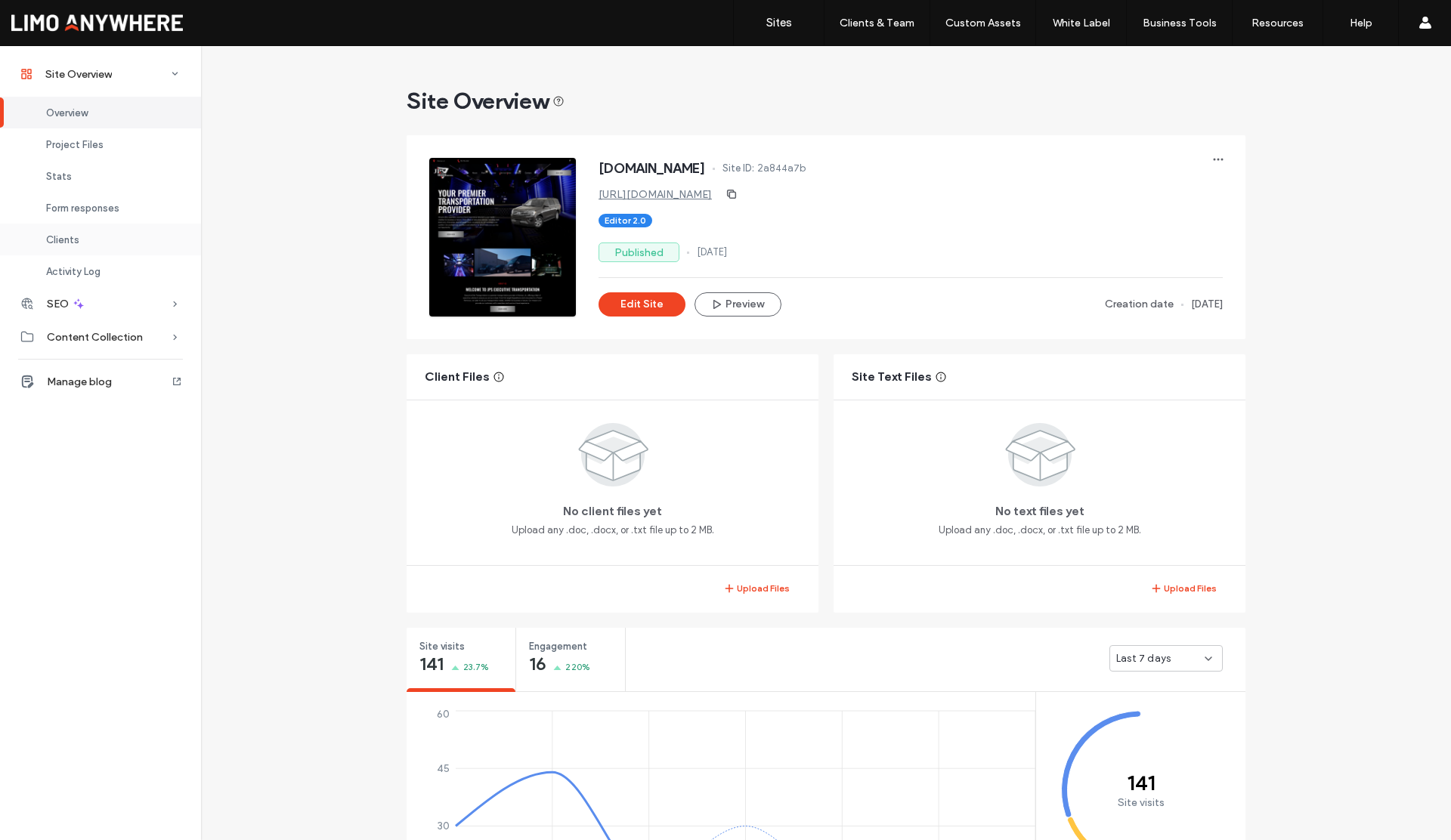
click at [73, 241] on span "Clients" at bounding box center [62, 239] width 33 height 12
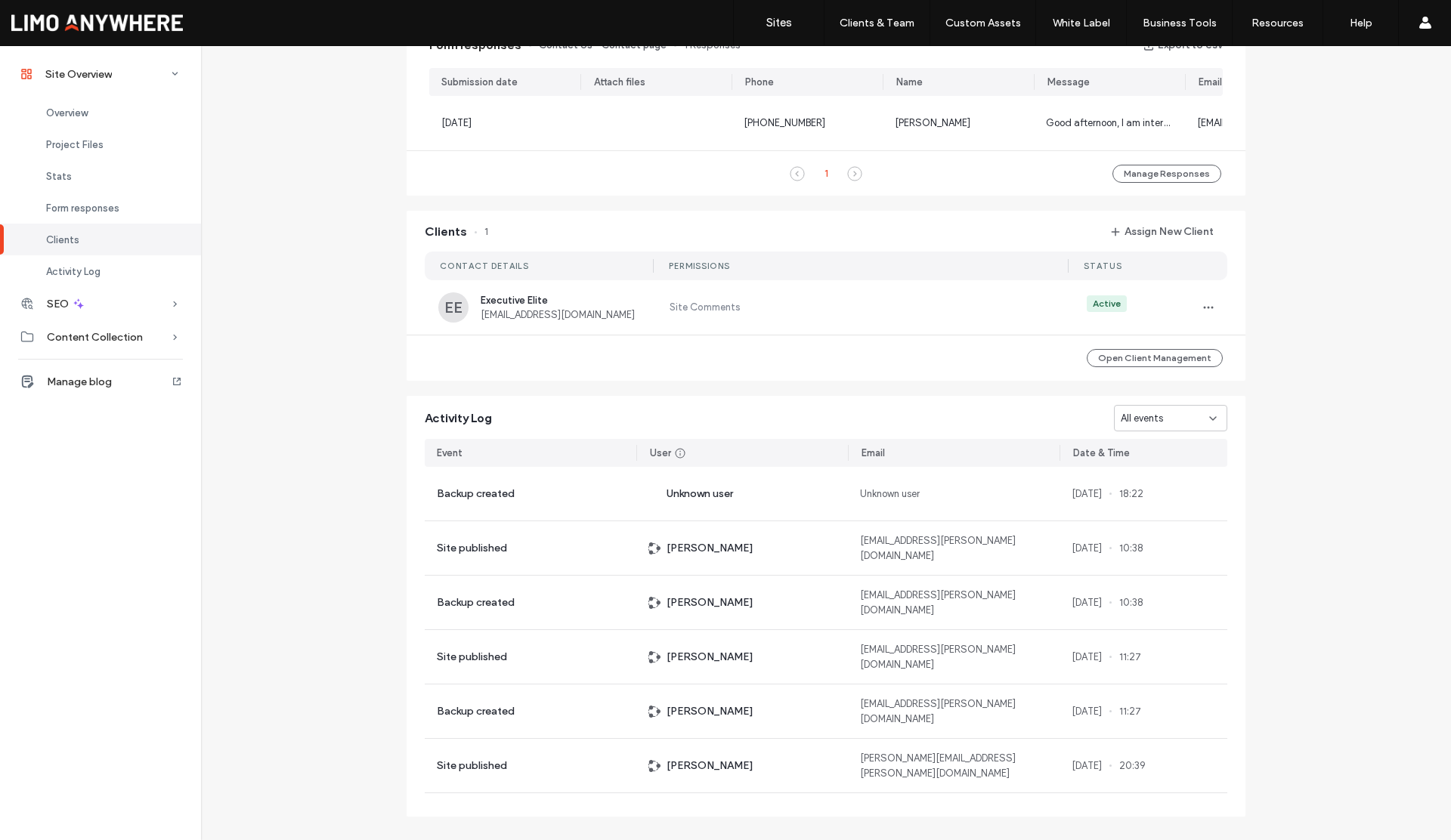
scroll to position [1042, 0]
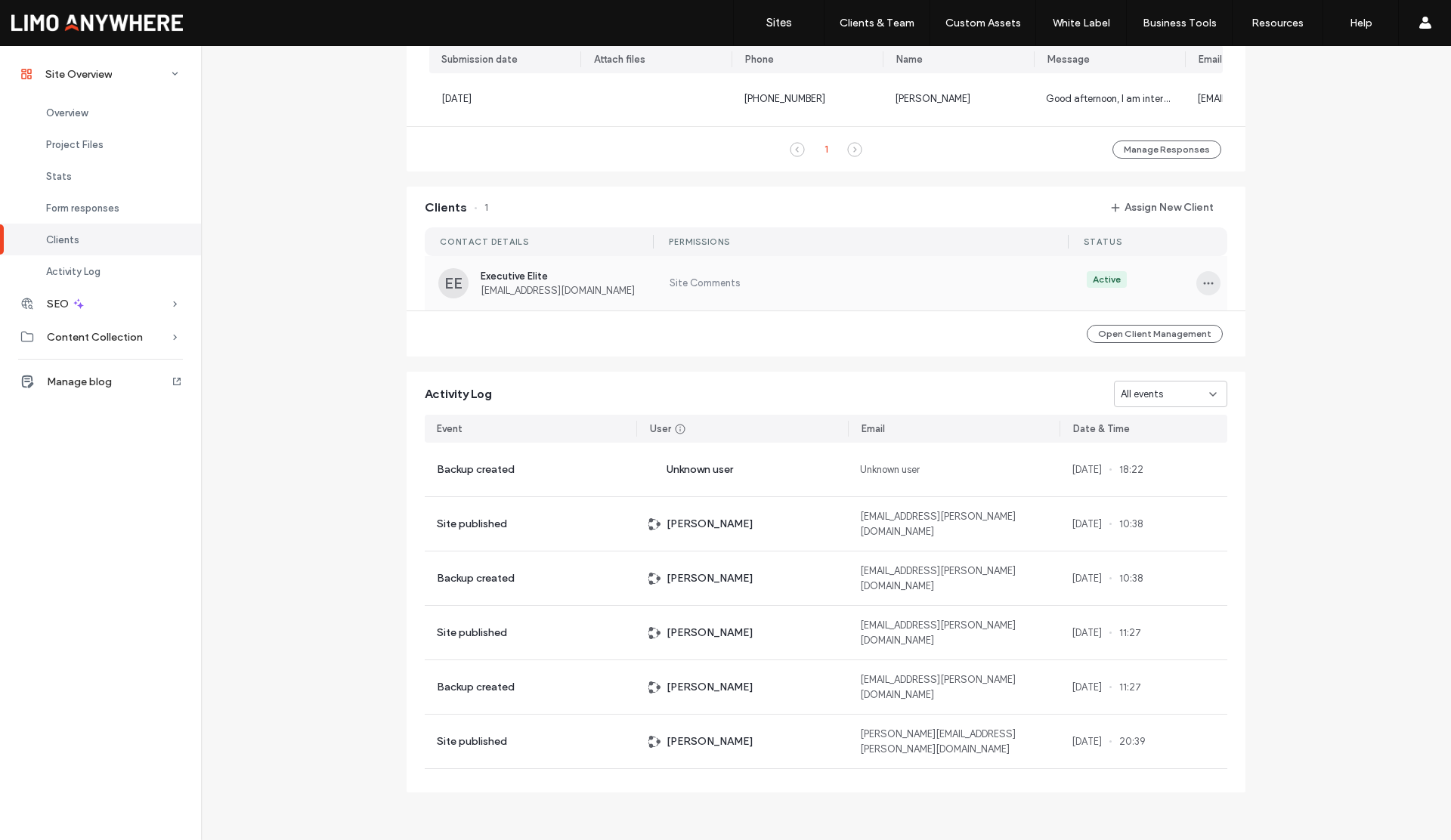
click at [1202, 285] on icon "button" at bounding box center [1208, 283] width 12 height 12
click at [1238, 326] on span "Edit Permissions" at bounding box center [1257, 322] width 72 height 15
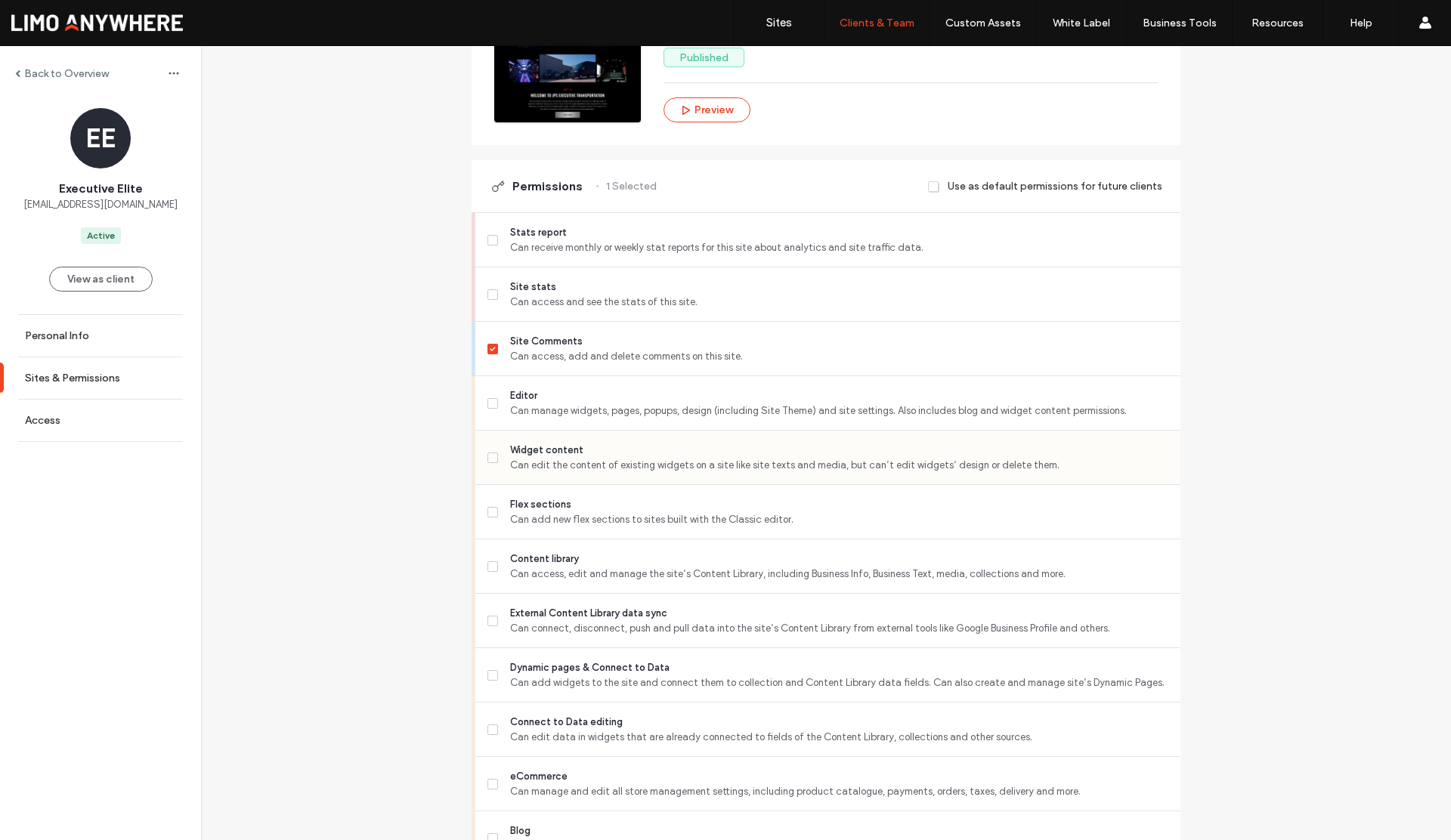
scroll to position [319, 0]
click at [489, 295] on span at bounding box center [493, 294] width 11 height 11
click at [490, 348] on icon at bounding box center [493, 348] width 5 height 5
click at [489, 412] on label "Editor Can manage widgets, pages, popups, design (including Site Theme) and sit…" at bounding box center [828, 402] width 681 height 31
drag, startPoint x: 494, startPoint y: 511, endPoint x: 482, endPoint y: 522, distance: 16.3
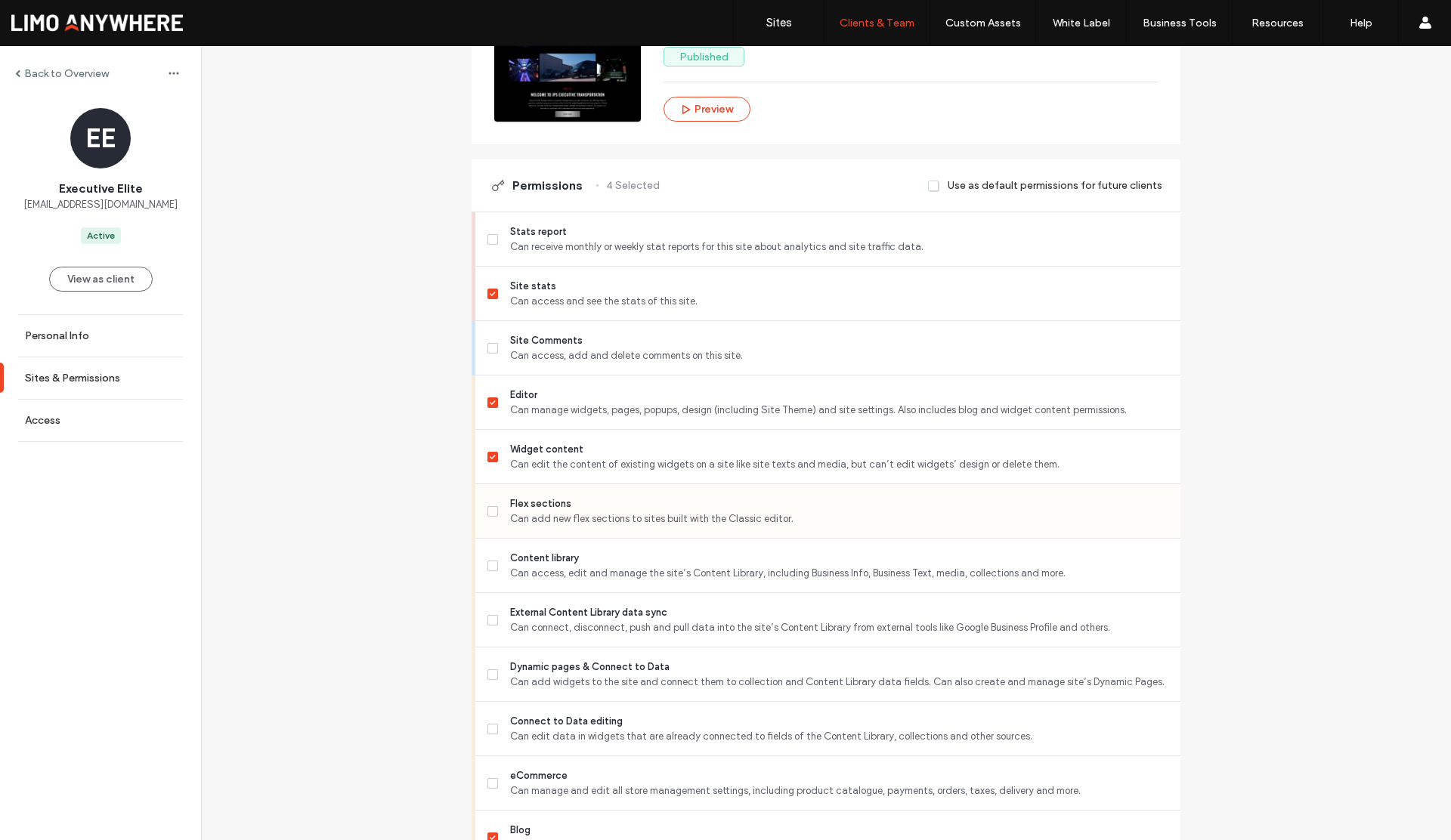
click at [494, 511] on label "Flex sections Can add new flex sections to sites built with the Classic editor." at bounding box center [828, 511] width 681 height 31
click at [490, 564] on span at bounding box center [493, 565] width 11 height 11
click at [480, 621] on div "External Content Library data sync Can connect, disconnect, push and pull data …" at bounding box center [828, 619] width 705 height 54
click at [490, 628] on label "External Content Library data sync Can connect, disconnect, push and pull data …" at bounding box center [828, 620] width 681 height 31
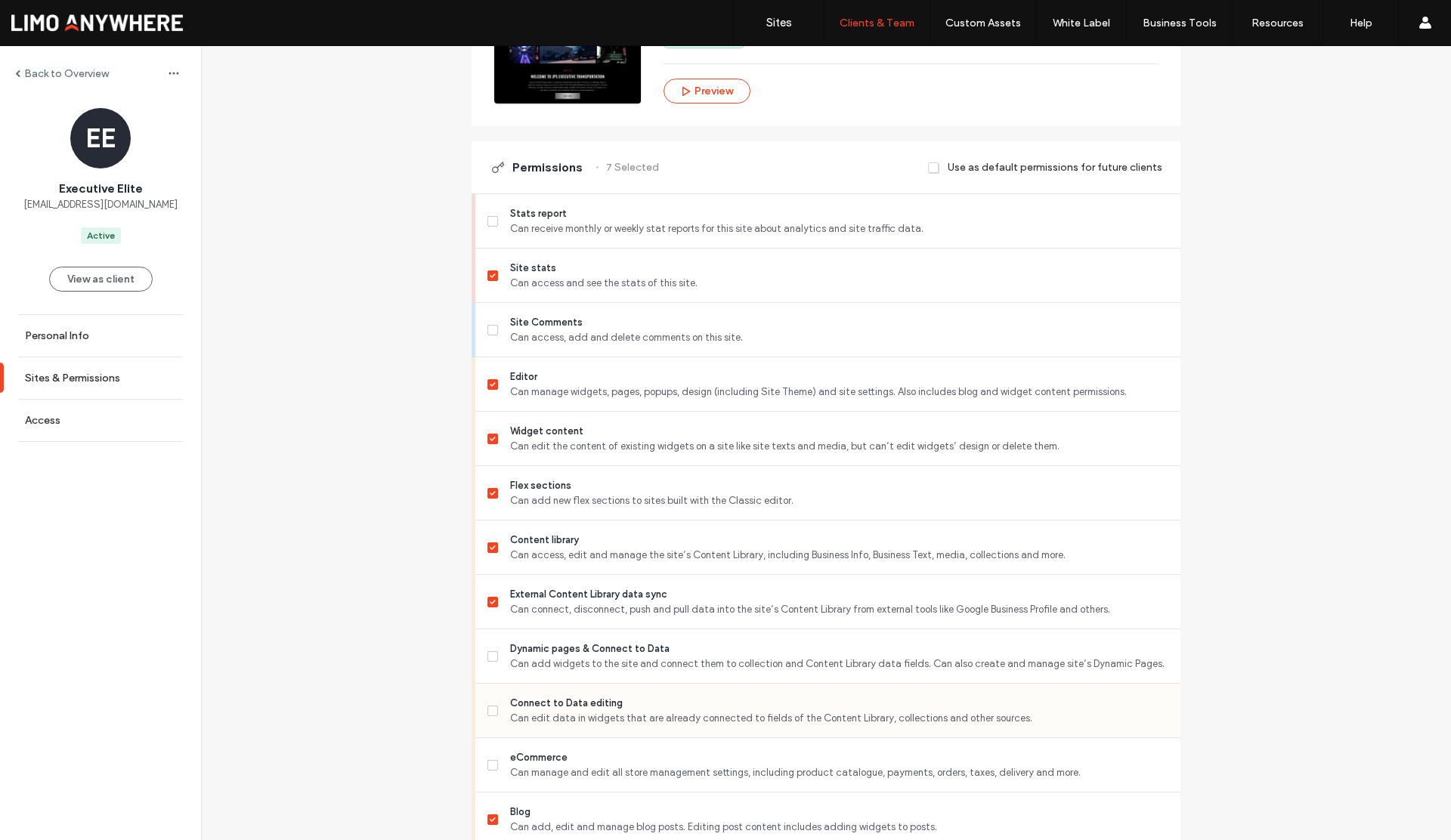
scroll to position [365, 0]
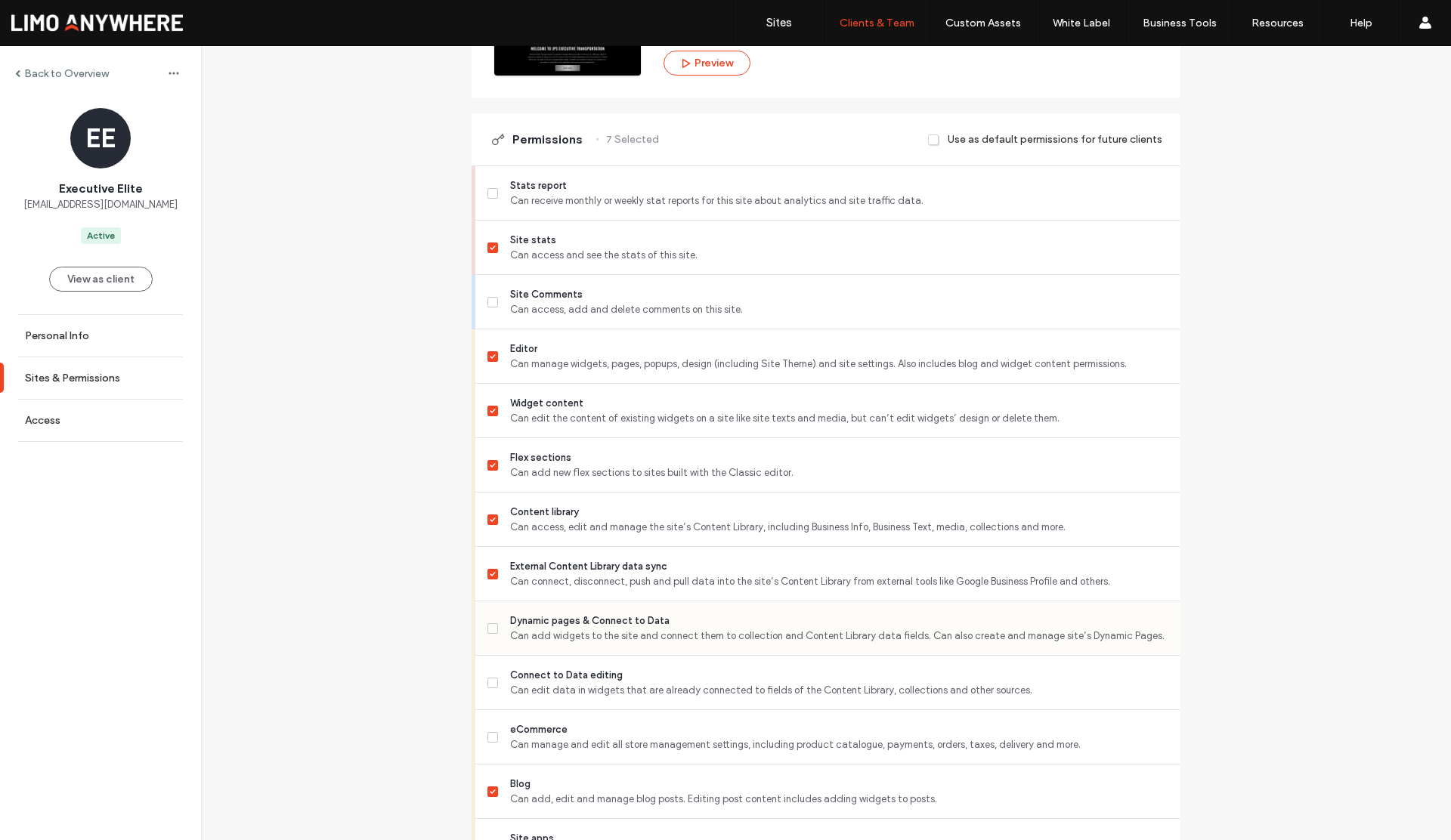
click at [487, 634] on label "Dynamic pages & Connect to Data Can add widgets to the site and connect them to…" at bounding box center [828, 628] width 681 height 31
click at [487, 359] on span at bounding box center [493, 357] width 11 height 11
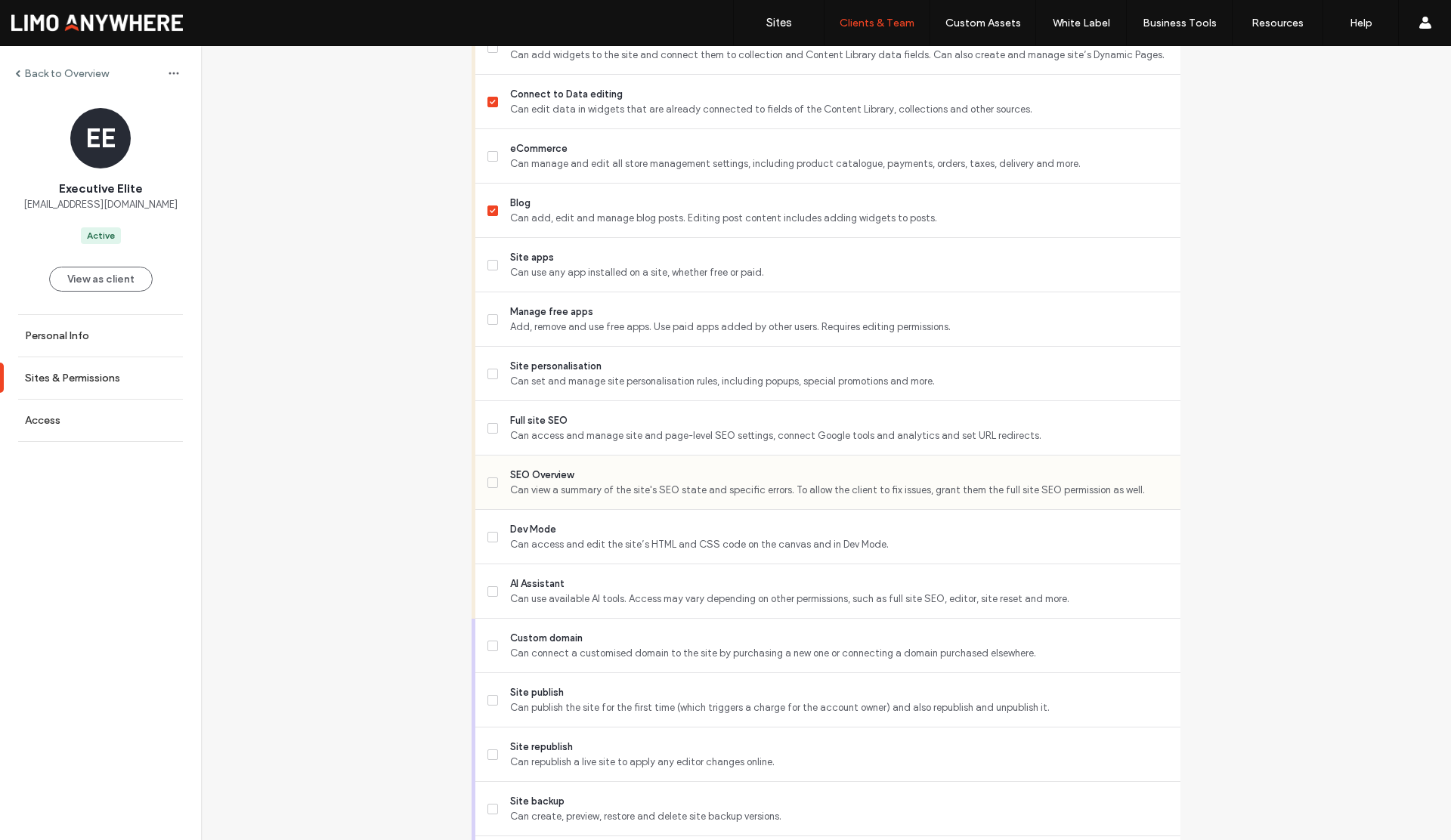
scroll to position [949, 0]
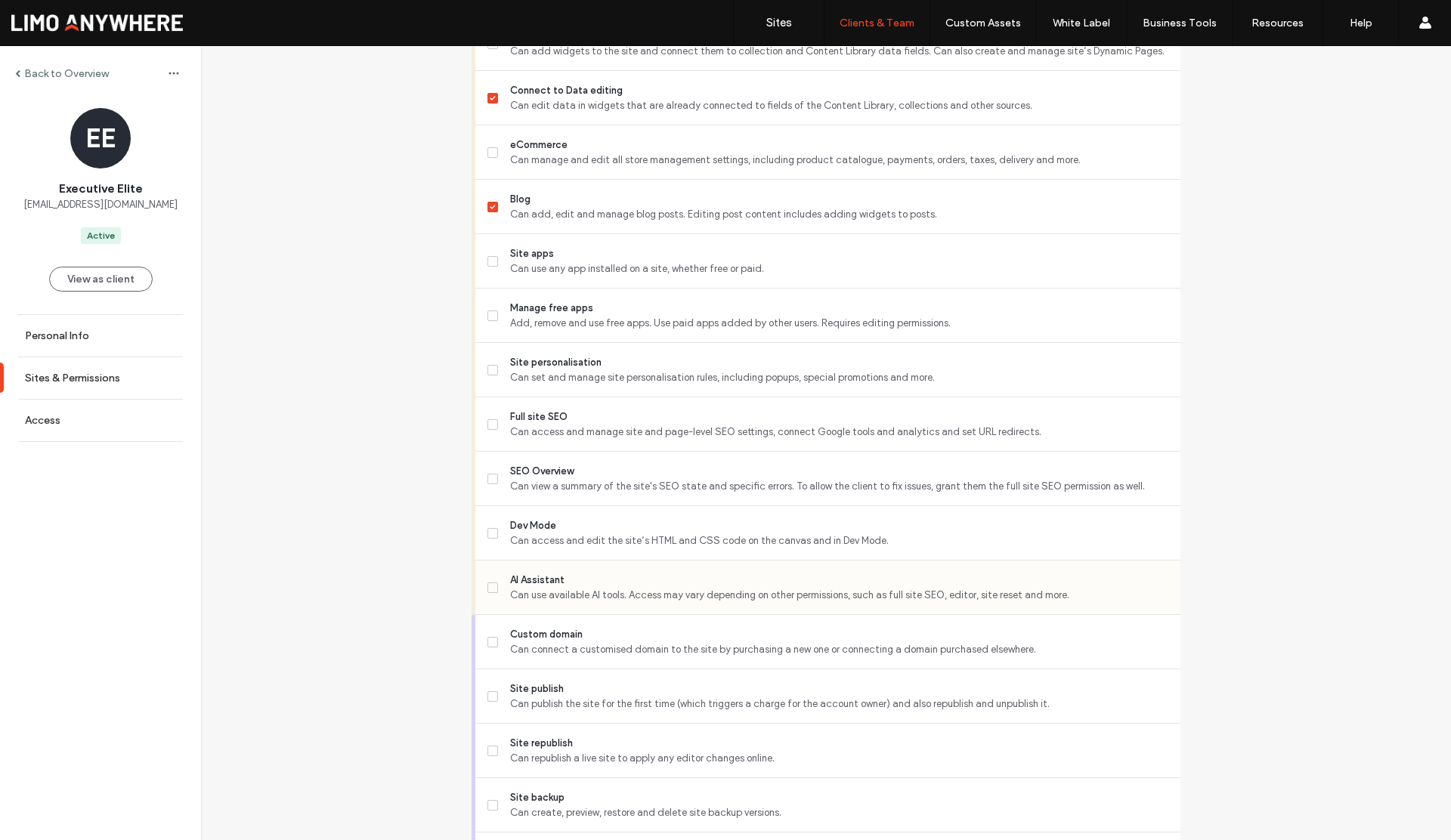
click at [490, 588] on icon at bounding box center [493, 587] width 6 height 5
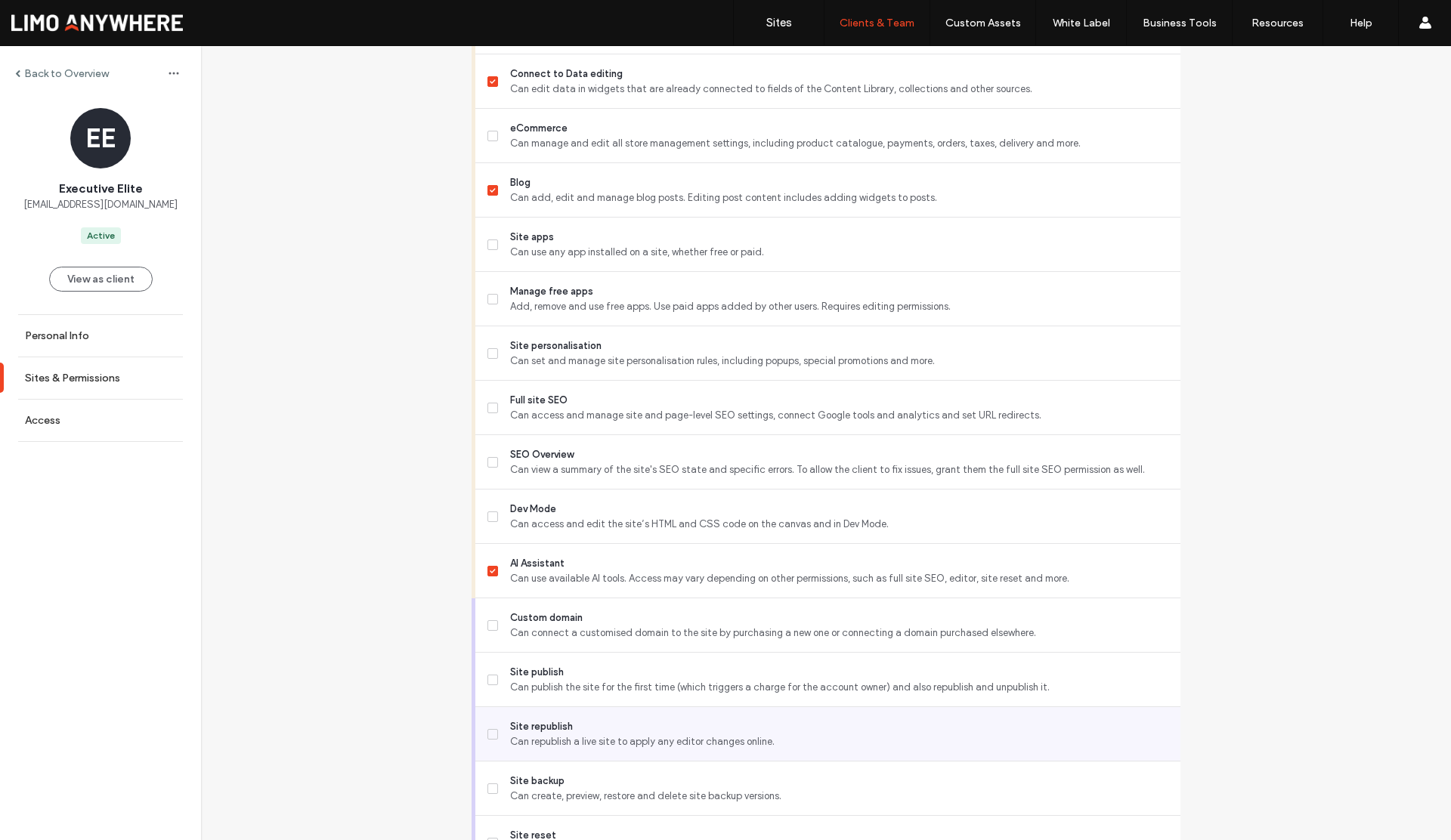
scroll to position [990, 0]
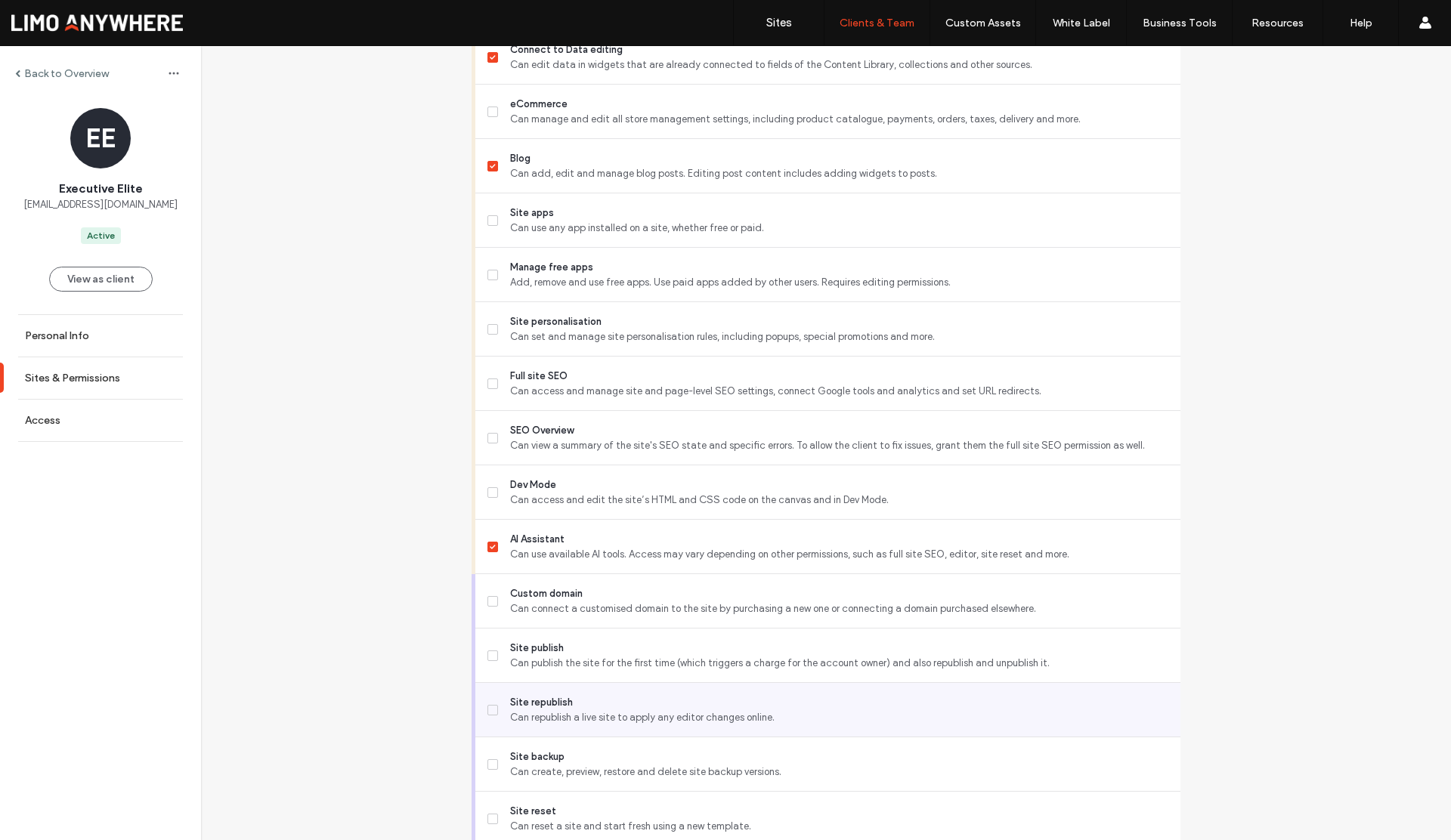
click at [490, 710] on span at bounding box center [493, 710] width 11 height 11
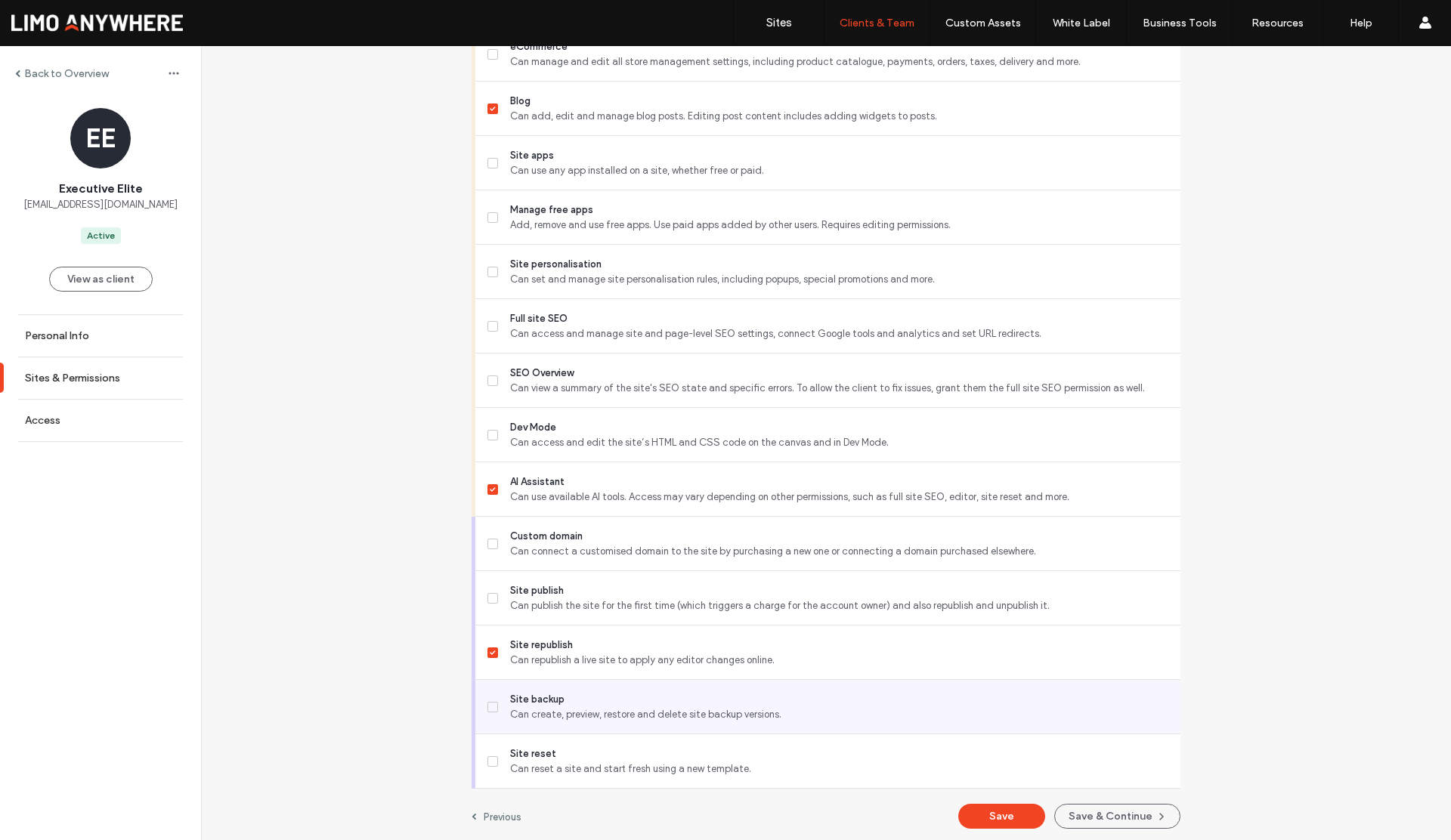
scroll to position [1052, 0]
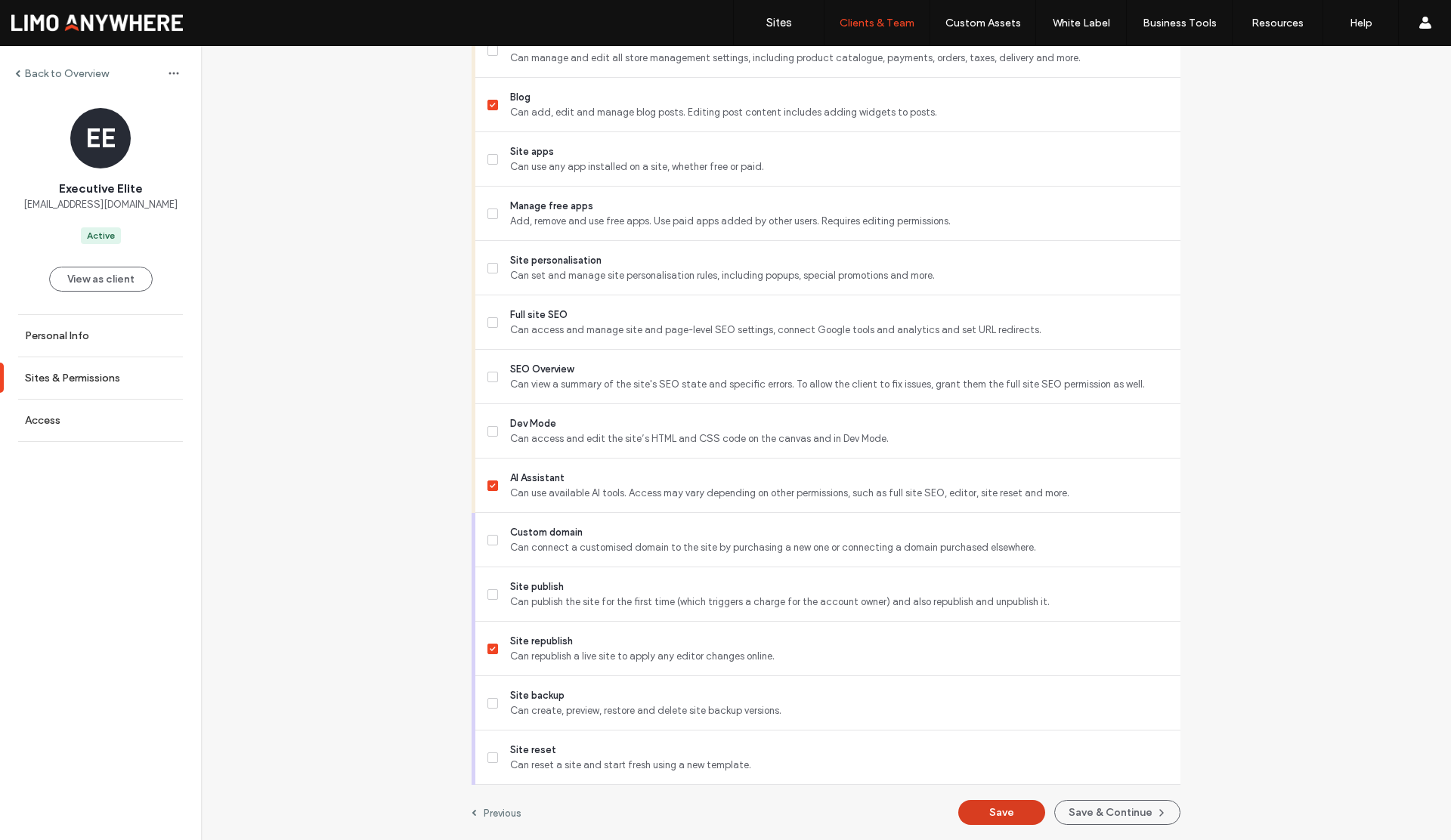
click at [1008, 817] on button "Save" at bounding box center [1002, 812] width 86 height 25
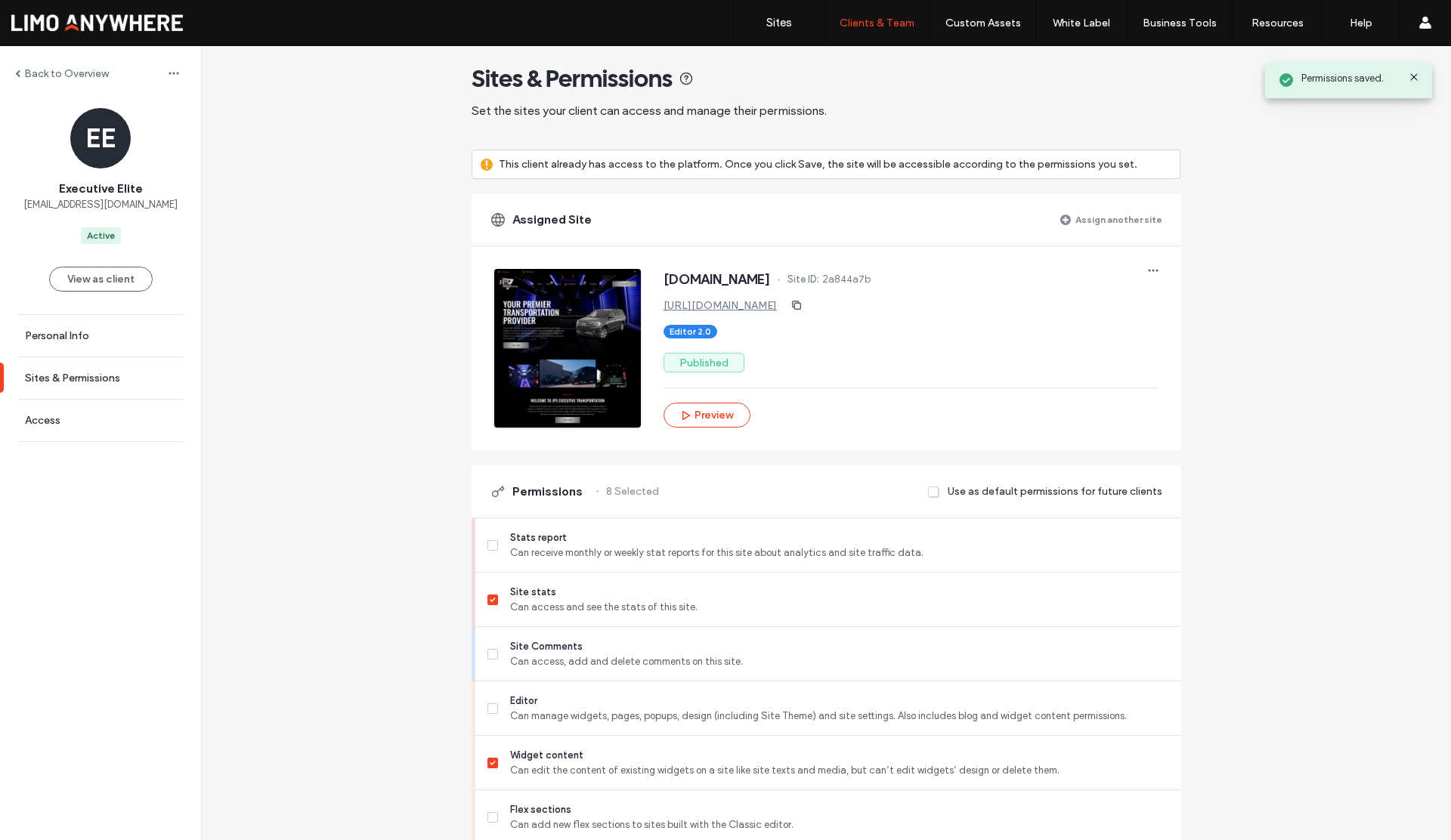
scroll to position [0, 0]
